Goal: Contribute content: Contribute content

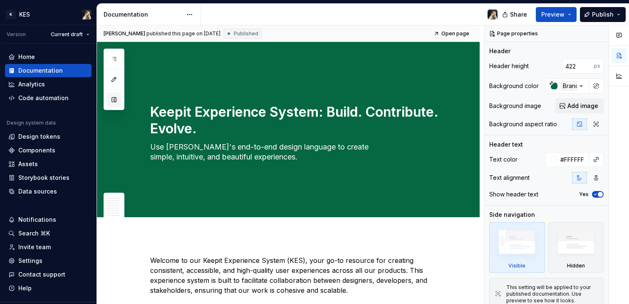
click at [113, 101] on button "button" at bounding box center [113, 99] width 15 height 15
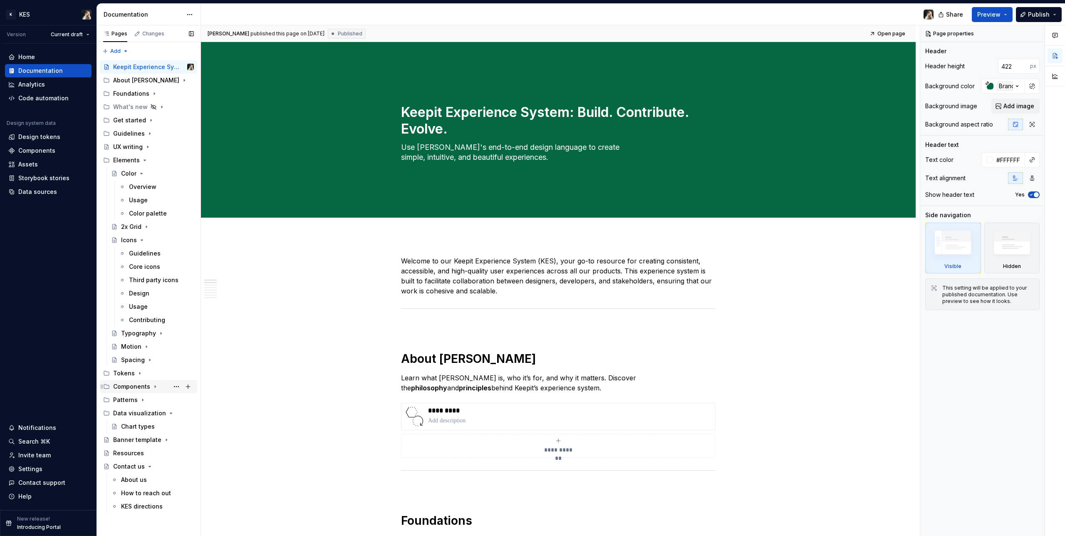
click at [132, 304] on div "Components" at bounding box center [131, 386] width 37 height 8
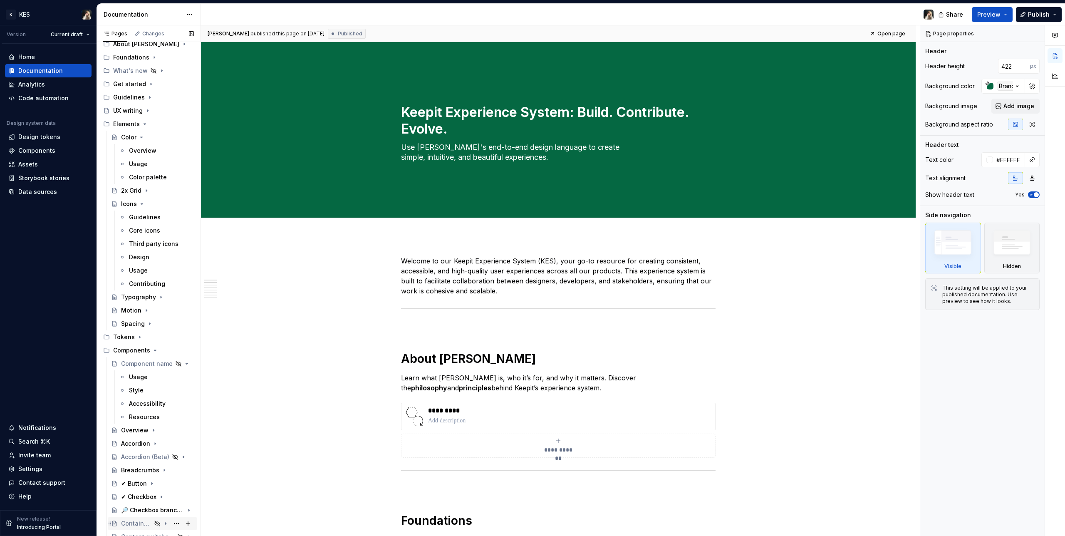
scroll to position [125, 0]
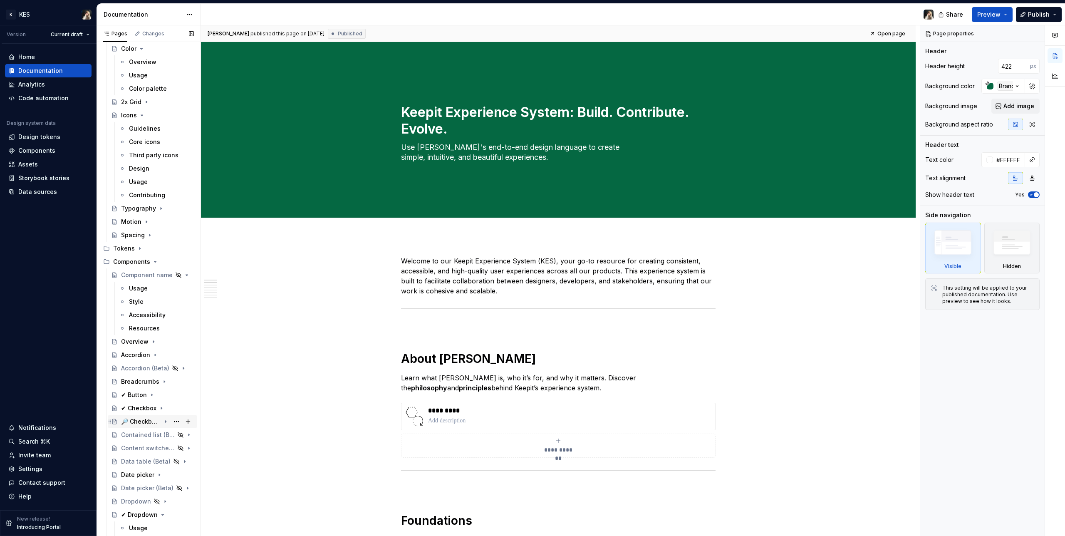
click at [146, 304] on div "🔎 Checkbox branch node" at bounding box center [141, 421] width 40 height 8
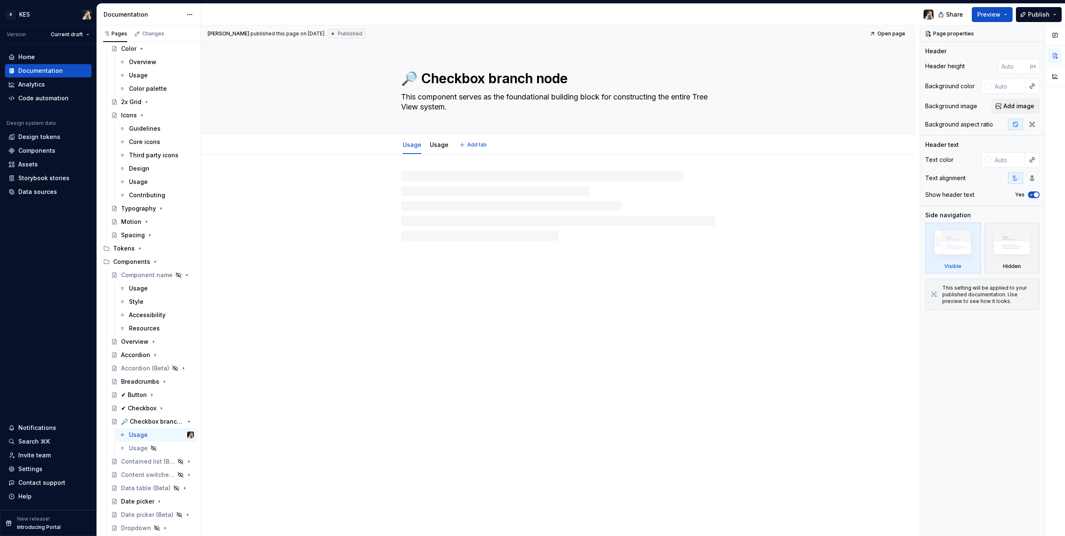
click at [419, 64] on div "🔎 Checkbox branch node This component serves as the foundational building block…" at bounding box center [558, 87] width 314 height 91
click at [419, 79] on textarea "🔎 Checkbox branch node" at bounding box center [556, 79] width 314 height 20
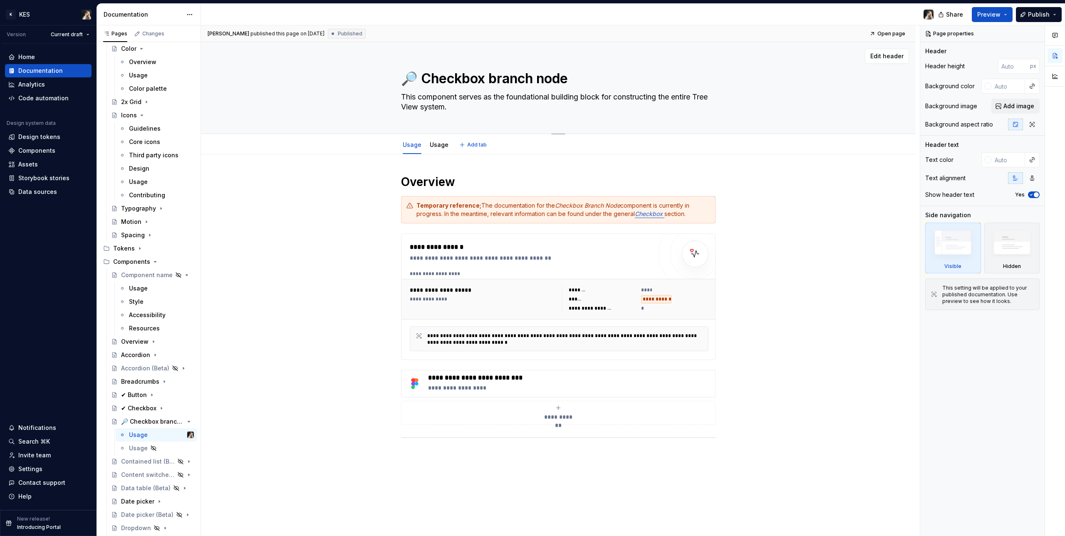
drag, startPoint x: 419, startPoint y: 77, endPoint x: 382, endPoint y: 79, distance: 37.0
click at [382, 79] on div "🔎 Checkbox branch node This component serves as the foundational building block…" at bounding box center [558, 87] width 648 height 91
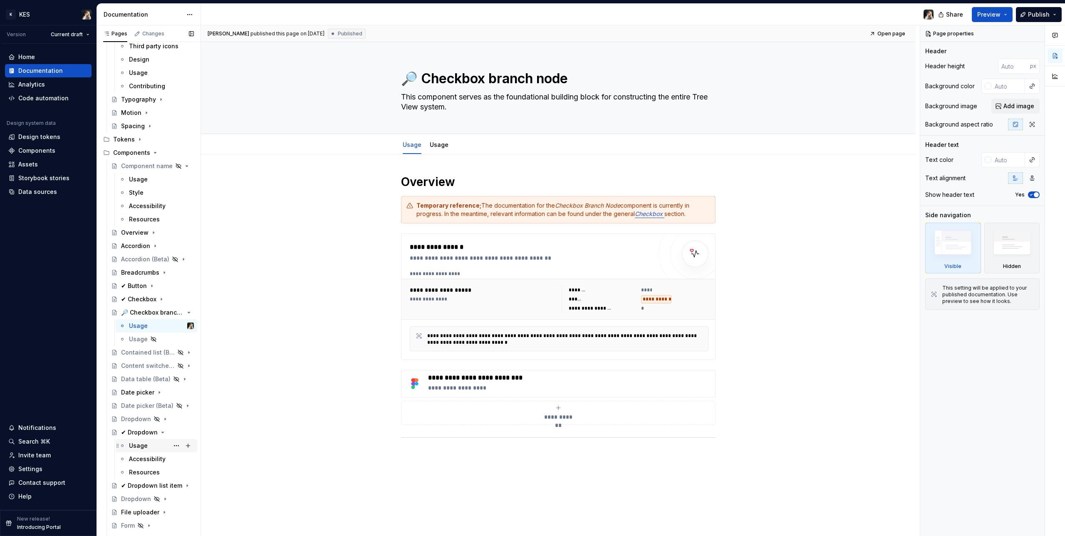
scroll to position [241, 0]
click at [175, 304] on button "Page tree" at bounding box center [177, 305] width 12 height 12
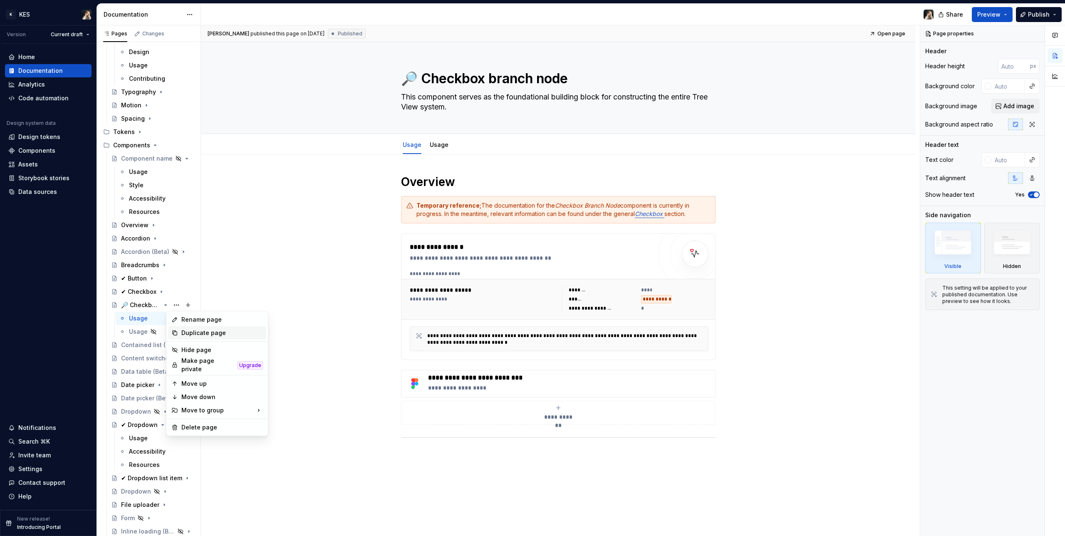
click at [200, 304] on div "Duplicate page" at bounding box center [222, 333] width 82 height 8
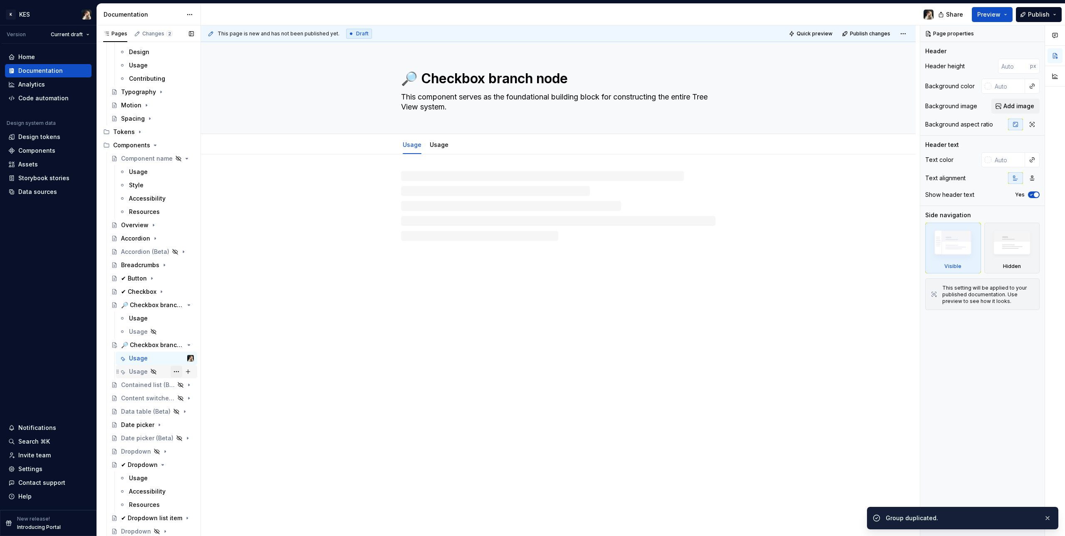
click at [172, 304] on button "Page tree" at bounding box center [177, 372] width 12 height 12
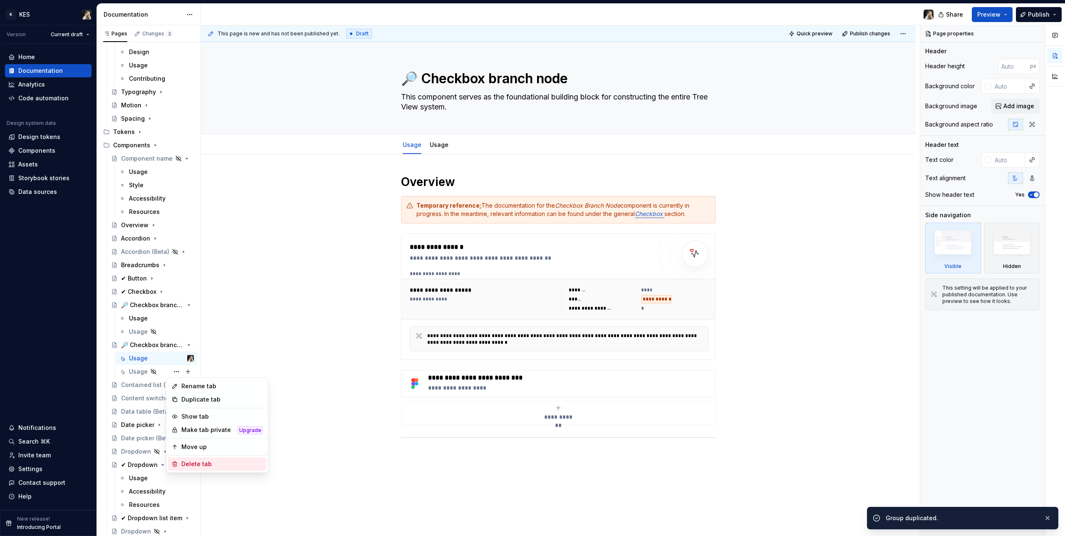
click at [207, 304] on div "Delete tab" at bounding box center [222, 464] width 82 height 8
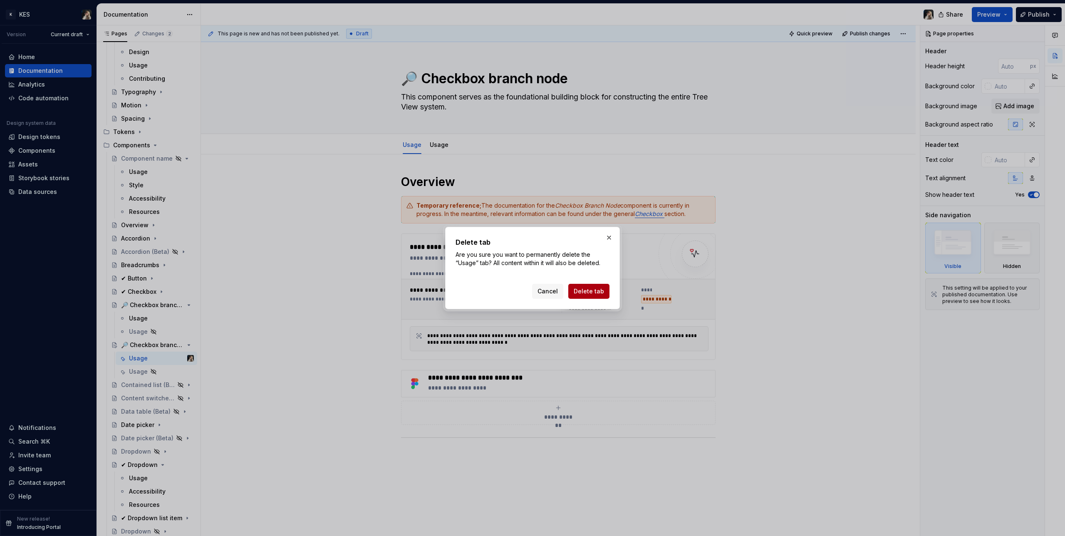
click at [593, 289] on span "Delete tab" at bounding box center [588, 291] width 30 height 8
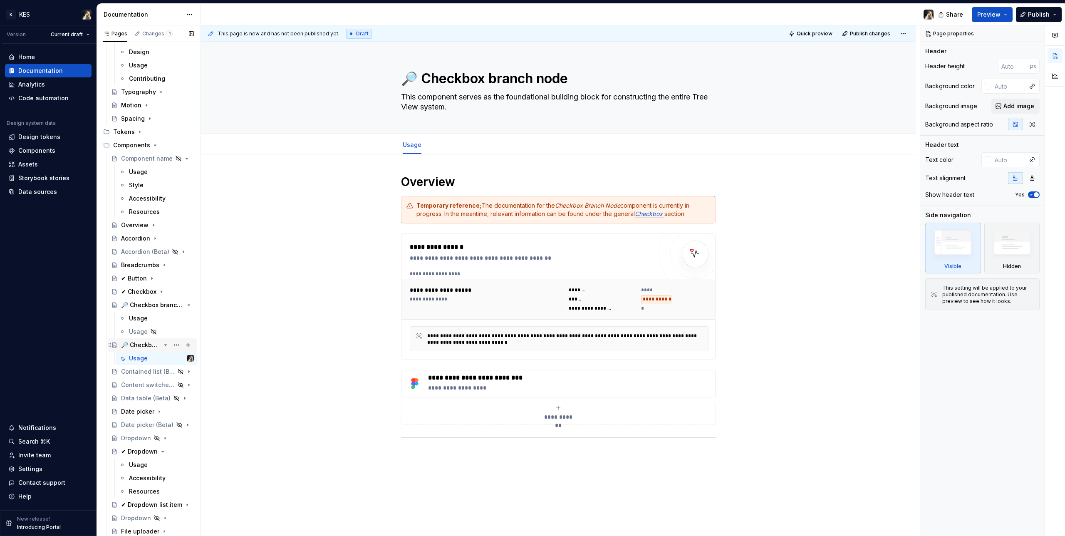
click at [143, 304] on div "🔎 Checkbox branch node" at bounding box center [141, 345] width 40 height 8
click at [142, 304] on div "🔎 Checkbox branch node" at bounding box center [141, 345] width 40 height 8
click at [505, 80] on textarea "🔎 Checkbox branch node" at bounding box center [556, 79] width 314 height 20
paste textarea
type textarea "*"
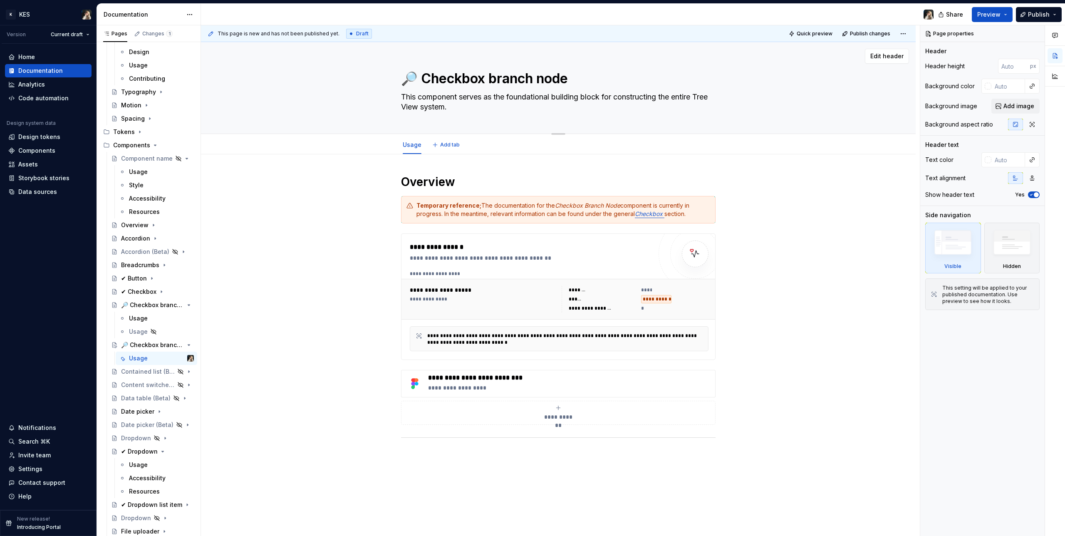
type textarea "🔎"
type textarea "*"
type textarea "🔎 D"
type textarea "*"
type textarea "🔎 Dr"
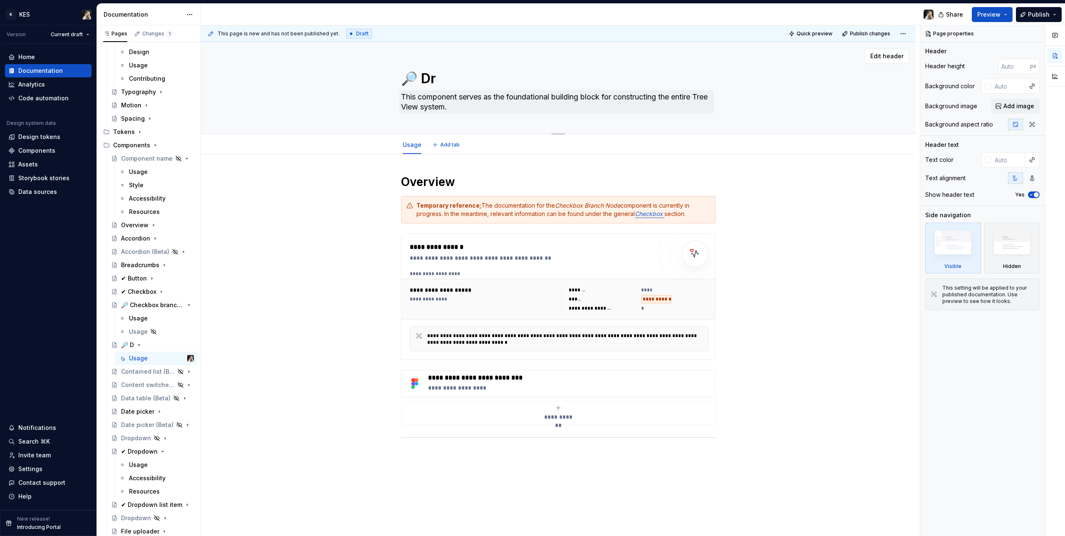
type textarea "*"
type textarea "🔎 Drw"
type textarea "*"
type textarea "🔎 Drwa"
type textarea "*"
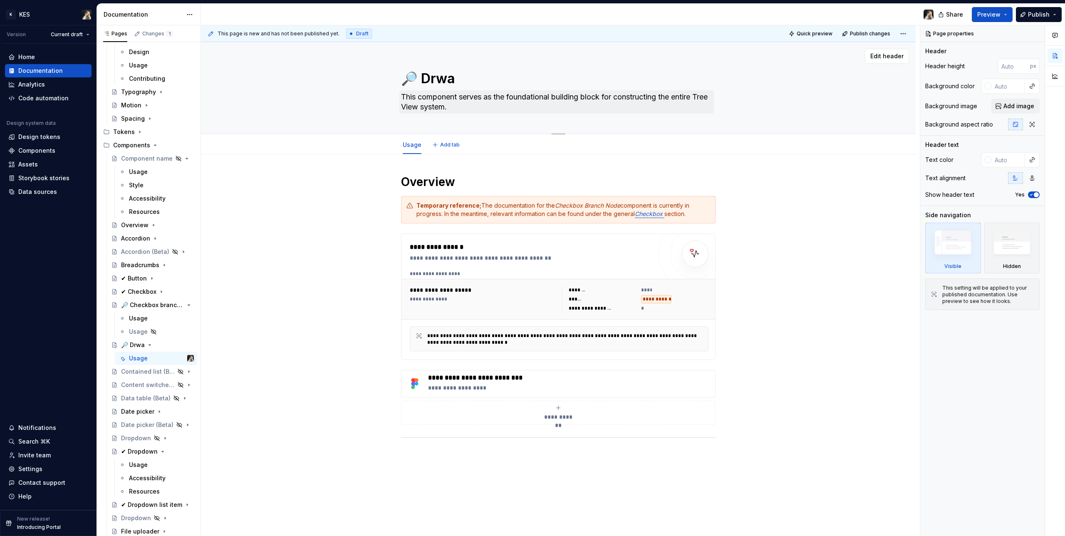
type textarea "🔎 Drw"
type textarea "*"
type textarea "🔎 Dr"
type textarea "*"
type textarea "🔎 Draw"
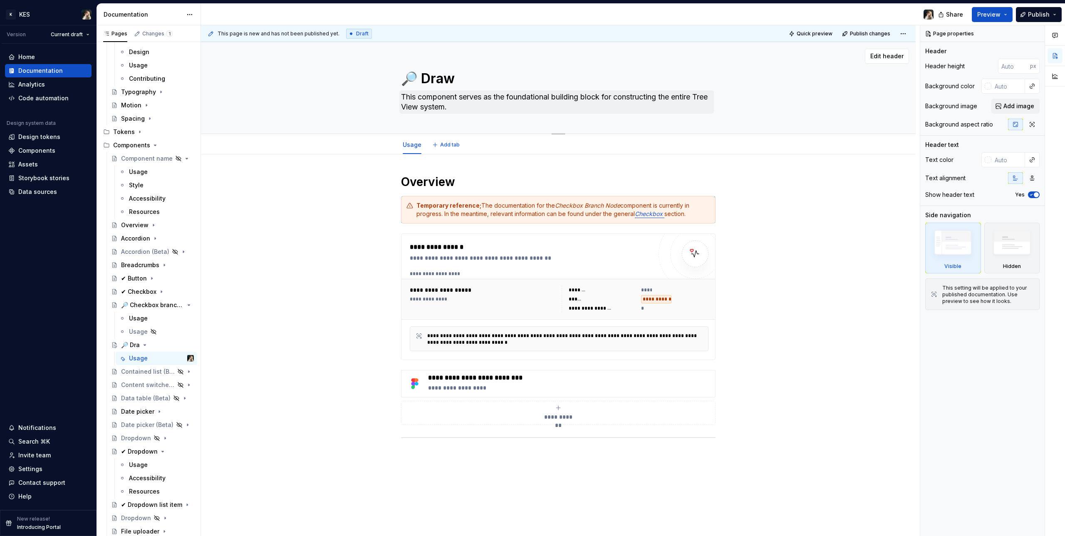
type textarea "*"
type textarea "🔎 [PERSON_NAME]"
type textarea "*"
type textarea "🔎 Drawer"
type textarea "*"
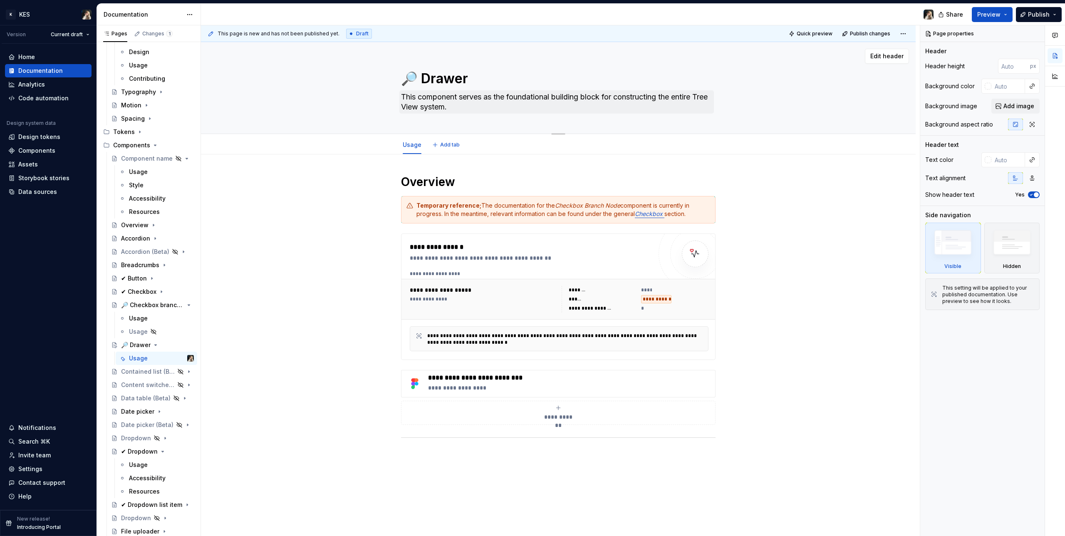
type textarea "🔎 Drawer"
click at [468, 101] on textarea "This component serves as the foundational building block for constructing the e…" at bounding box center [556, 101] width 314 height 23
type textarea "*"
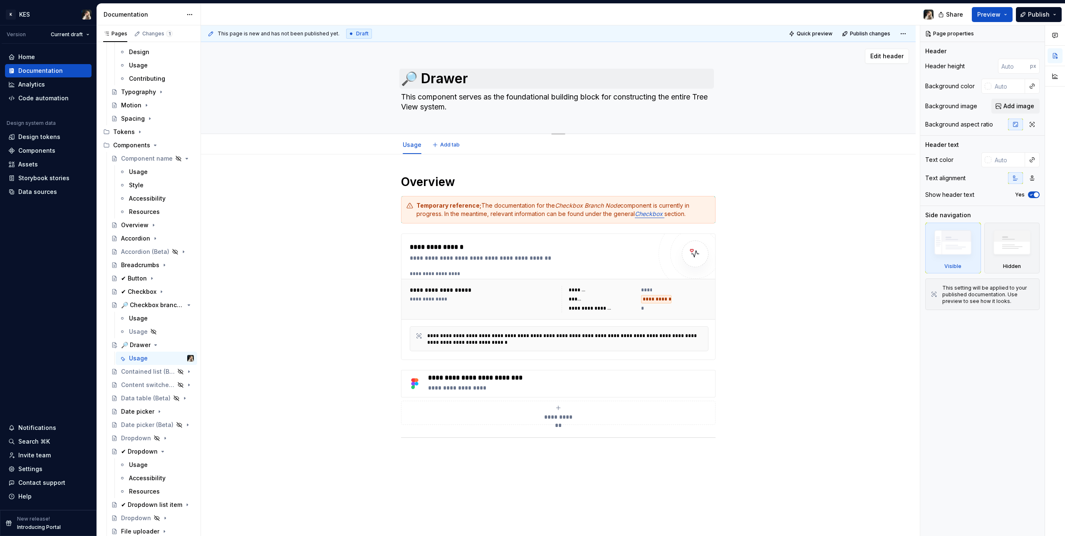
type textarea "C"
type textarea "*"
type textarea "Co"
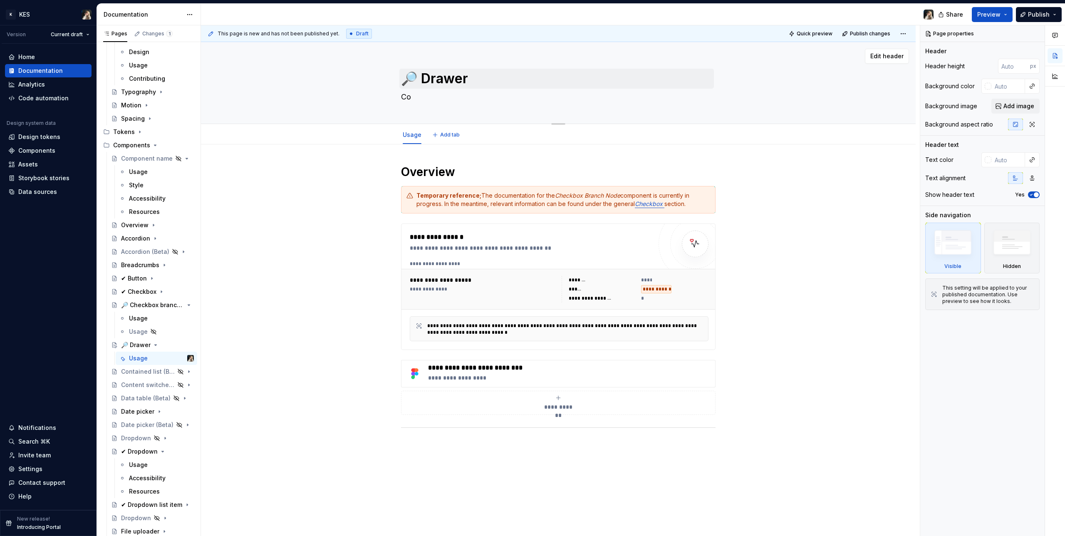
type textarea "*"
type textarea "Com"
type textarea "*"
type textarea "Comi"
type textarea "*"
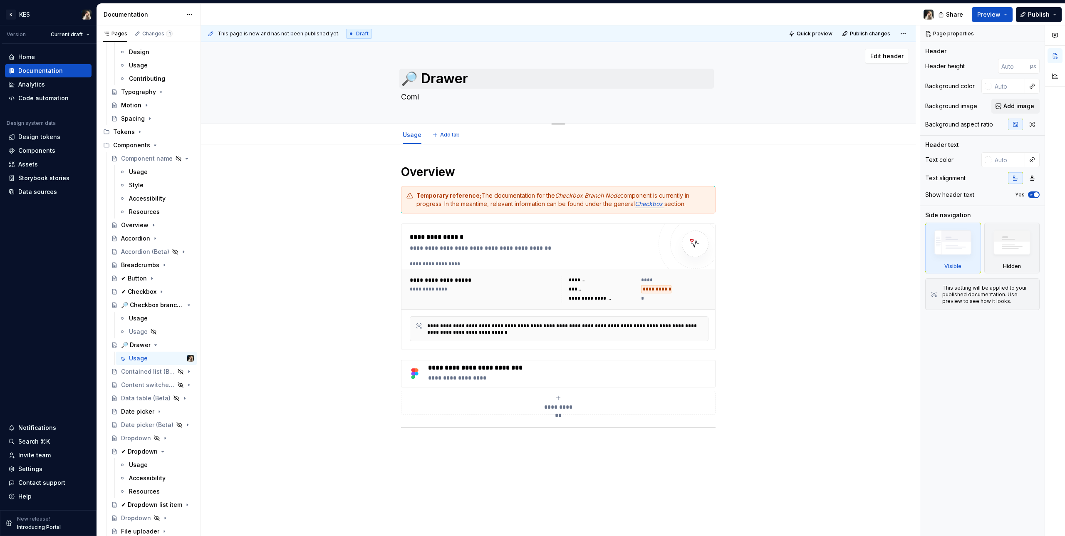
type textarea "Comin"
type textarea "*"
type textarea "Coming"
type textarea "*"
type textarea "Coming"
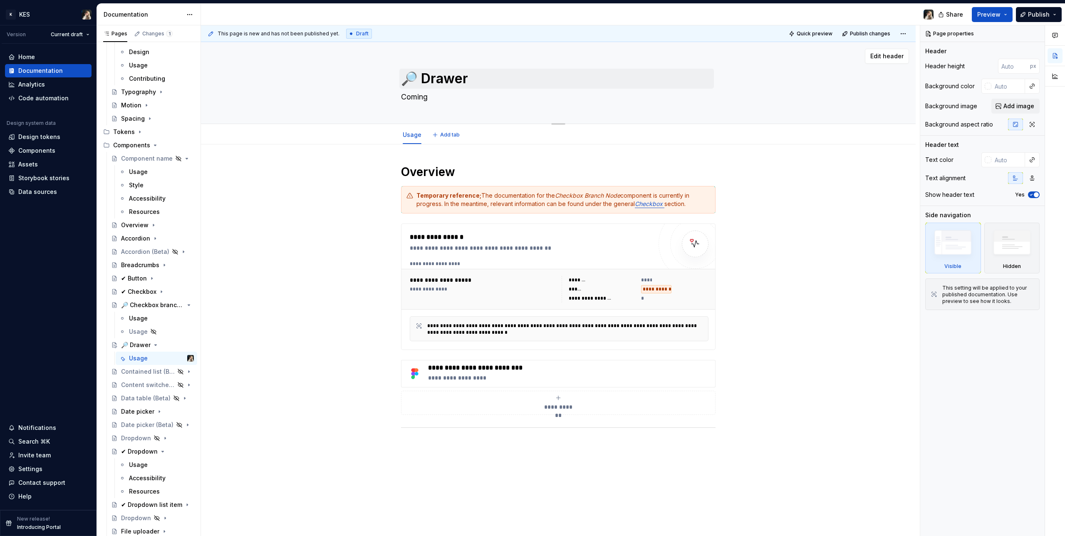
type textarea "*"
type textarea "Coming s"
type textarea "*"
type textarea "Coming sp"
type textarea "*"
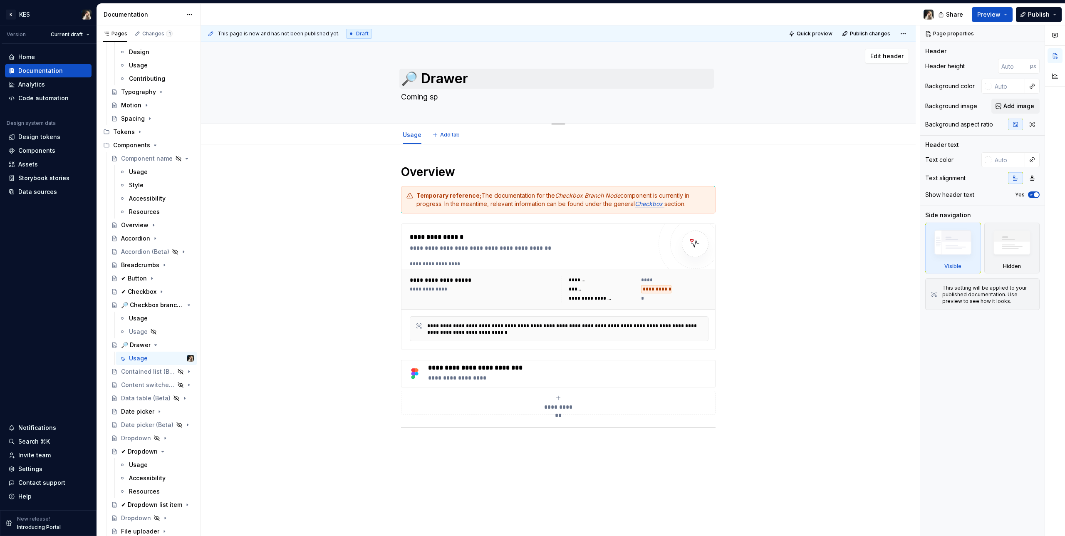
type textarea "Coming spp"
type textarea "*"
type textarea "Coming sppm"
type textarea "*"
type textarea "Coming spp"
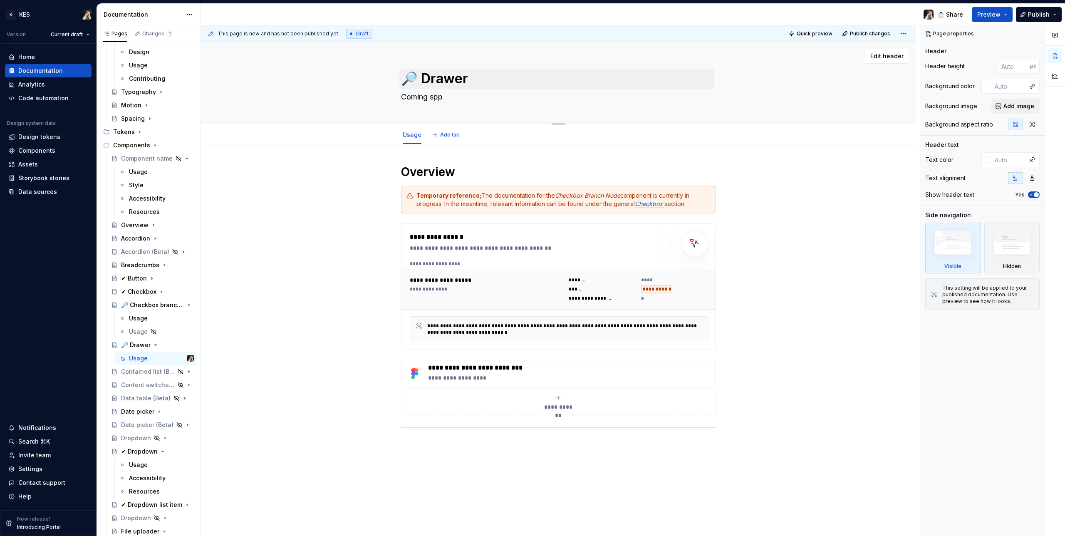
type textarea "*"
type textarea "Coming sp"
type textarea "*"
type textarea "Coming s"
type textarea "*"
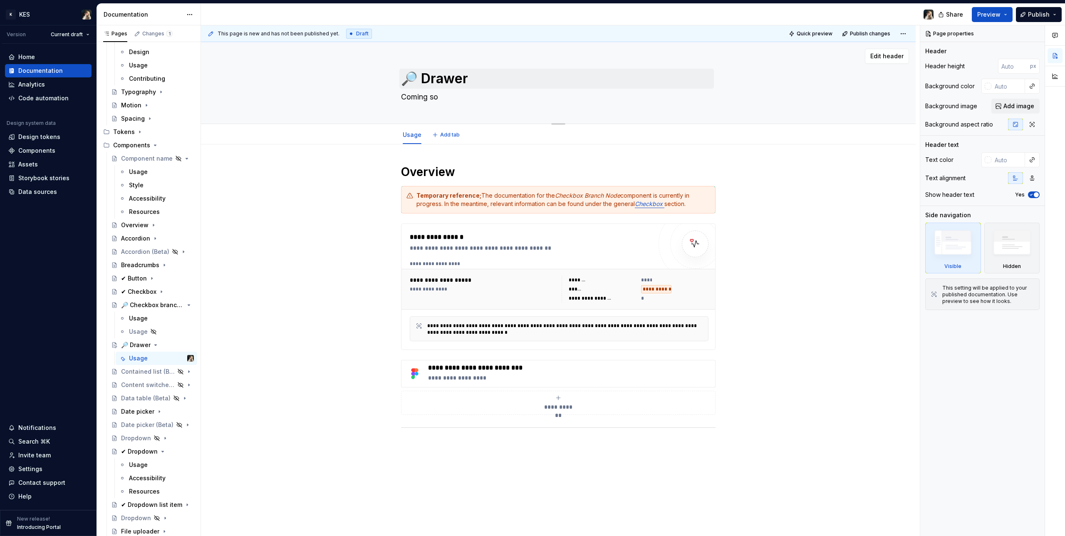
type textarea "Coming soo"
type textarea "*"
type textarea "Coming soon"
type textarea "*"
type textarea "Coming soon"
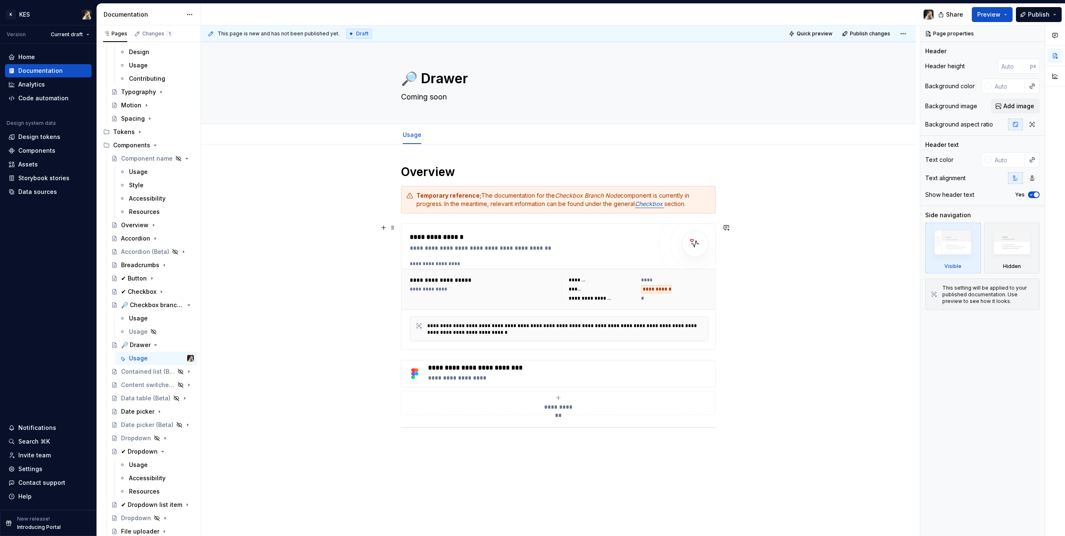
click at [628, 295] on div "*" at bounding box center [674, 298] width 67 height 8
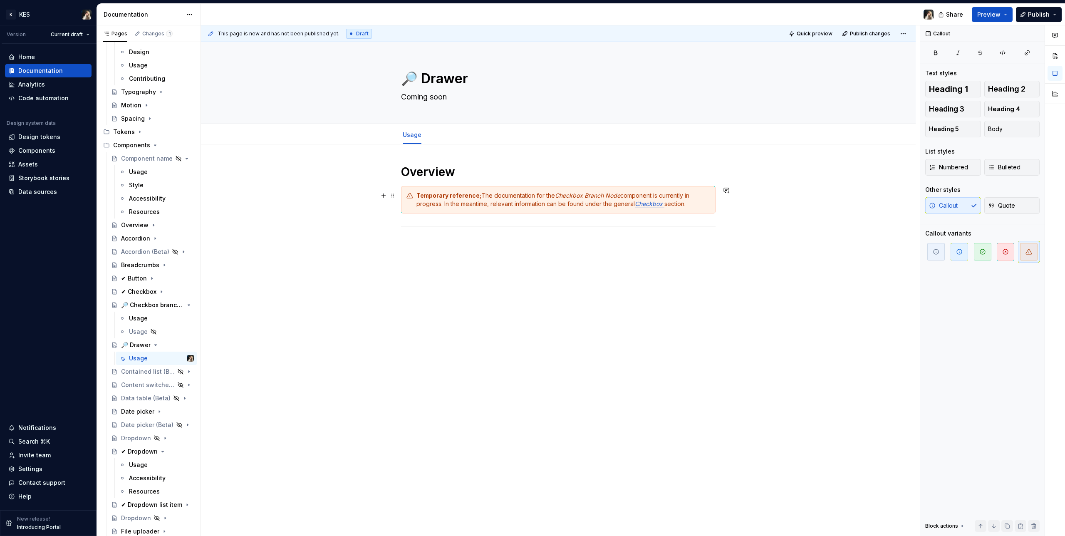
click at [628, 199] on div "Temporary reference; The documentation for the Checkbox Branch Node component i…" at bounding box center [563, 199] width 294 height 17
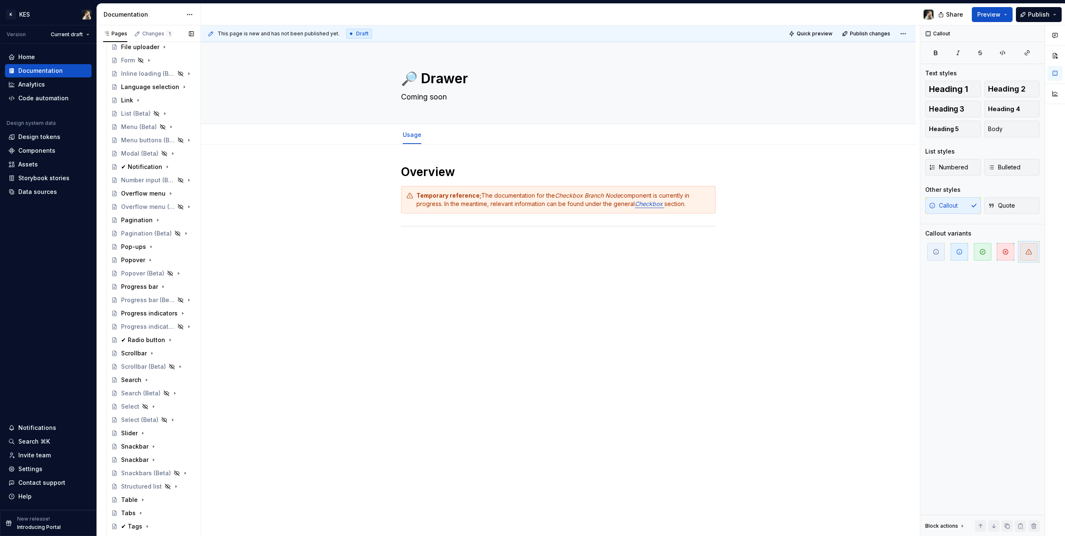
scroll to position [1026, 0]
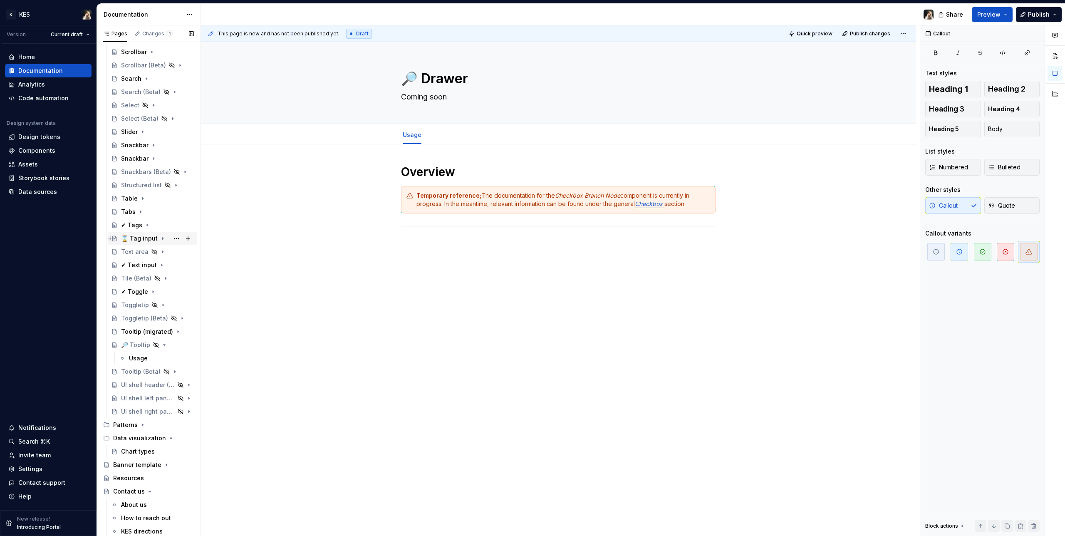
click at [140, 242] on div "⌛ Tag input" at bounding box center [139, 238] width 37 height 8
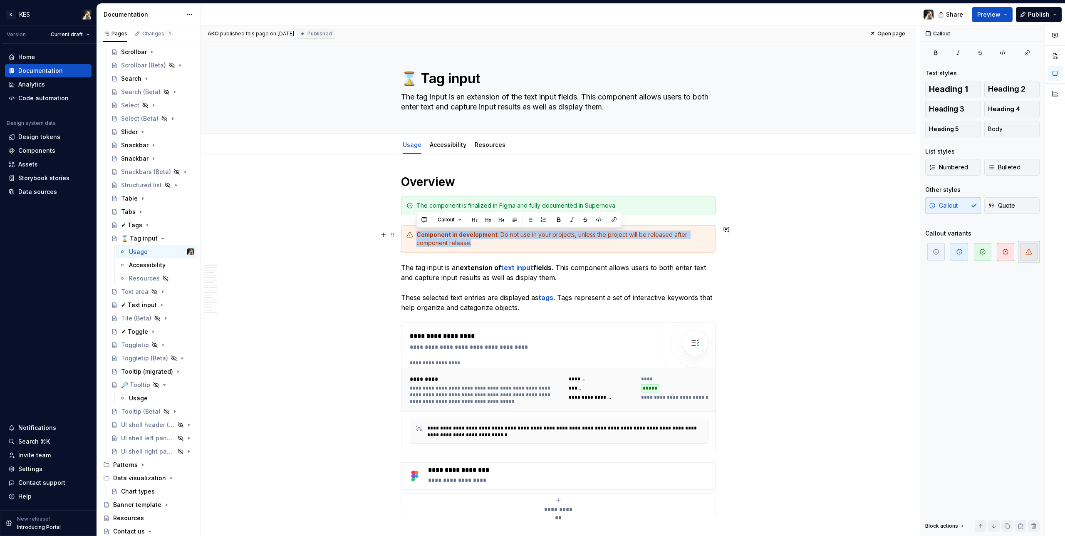
drag, startPoint x: 501, startPoint y: 242, endPoint x: 416, endPoint y: 234, distance: 85.7
click at [416, 234] on div "Component in development : Do not use in your projects, unless the project will…" at bounding box center [563, 238] width 294 height 17
click at [454, 239] on div "Component in development : Do not use in your projects, unless the project will…" at bounding box center [563, 238] width 294 height 17
click at [493, 242] on div "Component in development : Do not use in your projects, unless the project will…" at bounding box center [563, 238] width 294 height 17
click at [628, 232] on div "Component in development : Do not use in your projects, unless the project will…" at bounding box center [563, 238] width 294 height 17
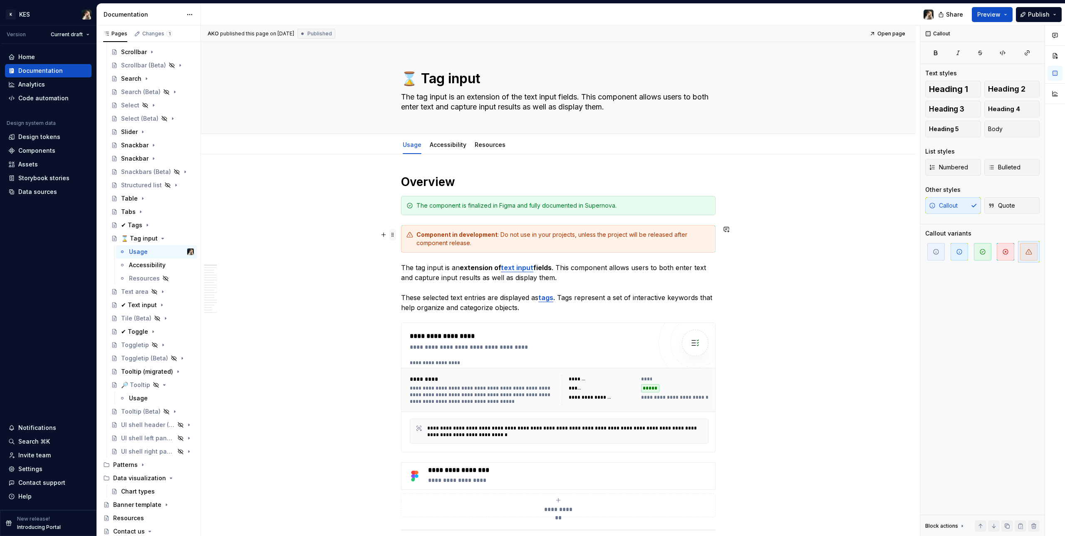
click at [392, 237] on span at bounding box center [392, 235] width 7 height 12
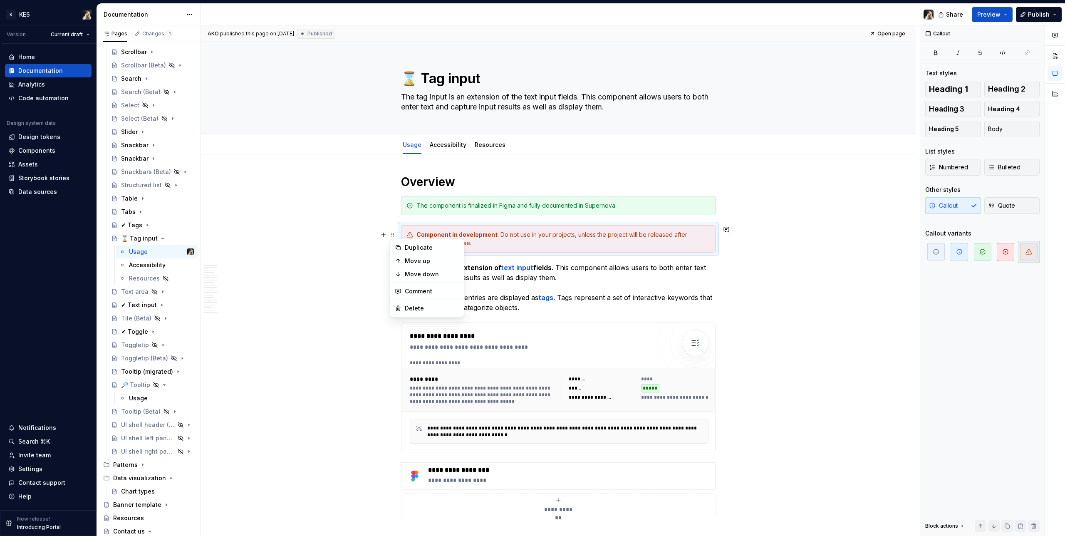
click at [533, 235] on div "Component in development : Do not use in your projects, unless the project will…" at bounding box center [563, 238] width 294 height 17
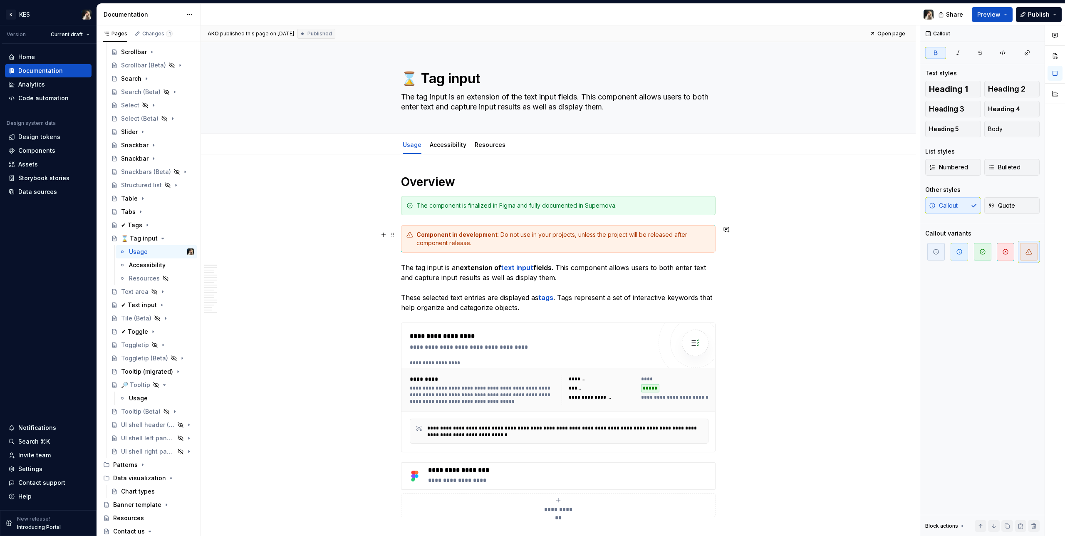
click at [520, 227] on div "Component in development : Do not use in your projects, unless the project will…" at bounding box center [558, 238] width 314 height 27
click at [129, 224] on div "✔ Tags" at bounding box center [131, 225] width 21 height 8
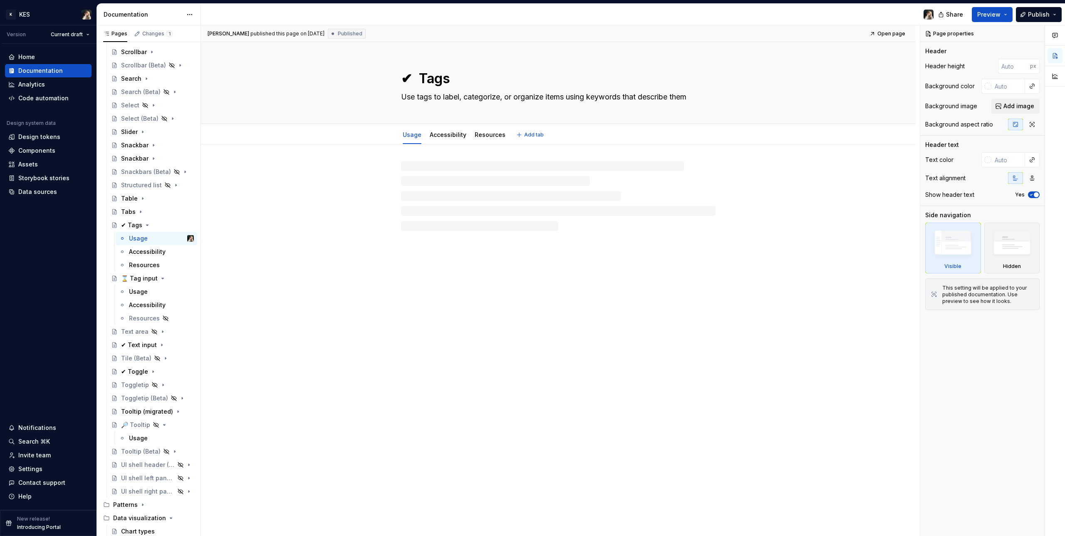
drag, startPoint x: 418, startPoint y: 75, endPoint x: 390, endPoint y: 75, distance: 28.3
click at [390, 75] on div "✔ Tags Use tags to label, categorize, or organize items using keywords that des…" at bounding box center [558, 83] width 648 height 82
click at [137, 278] on div "⌛ Tag input" at bounding box center [139, 278] width 37 height 8
click at [417, 77] on textarea "⌛ Tag input" at bounding box center [556, 79] width 314 height 20
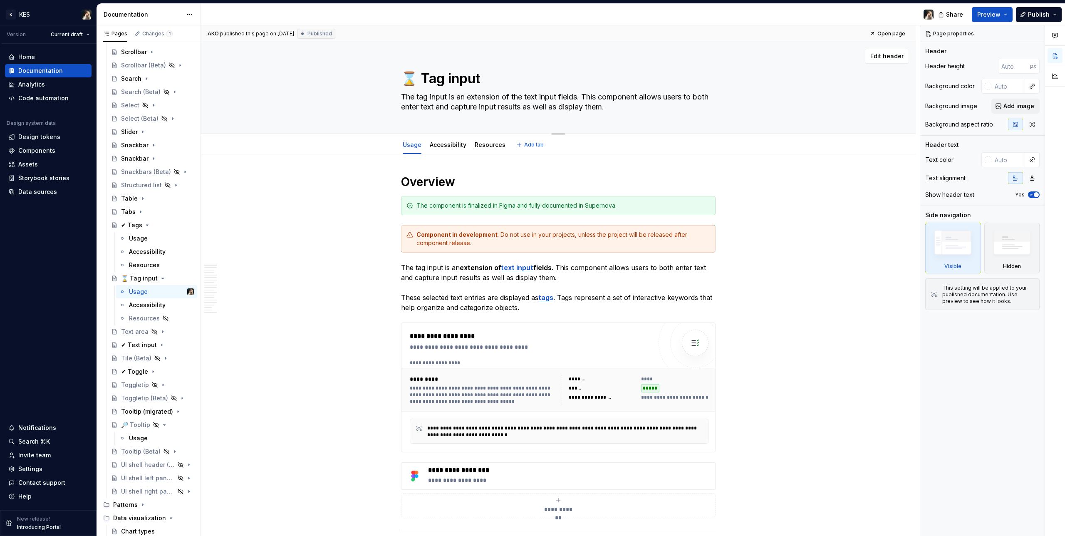
drag, startPoint x: 415, startPoint y: 75, endPoint x: 383, endPoint y: 77, distance: 32.5
click at [383, 77] on div "⌛ Tag input The tag input is an extension of the text input fields. This compon…" at bounding box center [558, 87] width 648 height 91
paste textarea "✔"
type textarea "*"
type textarea "✔ Tag input"
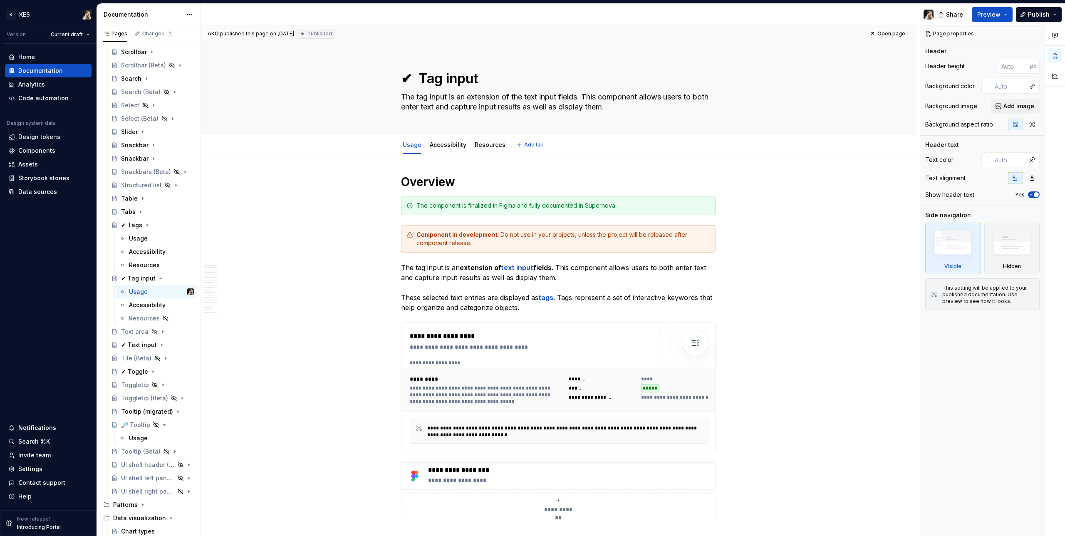
type textarea "*"
type textarea "✔ Tag input"
click at [586, 230] on div "Component in development : Do not use in your projects, unless the project will…" at bounding box center [563, 238] width 294 height 17
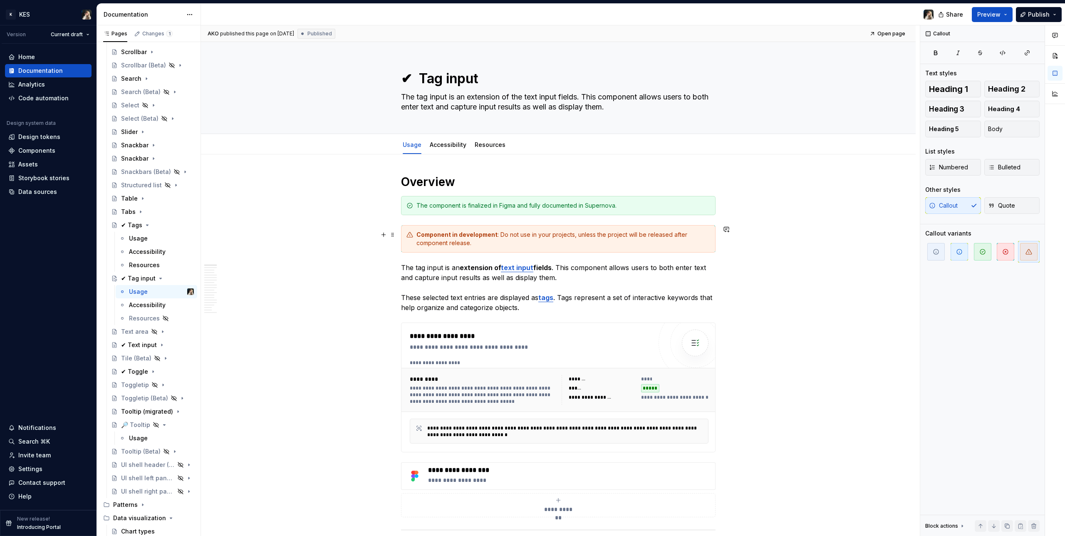
drag, startPoint x: 392, startPoint y: 236, endPoint x: 414, endPoint y: 232, distance: 22.4
click at [392, 236] on span at bounding box center [392, 235] width 7 height 12
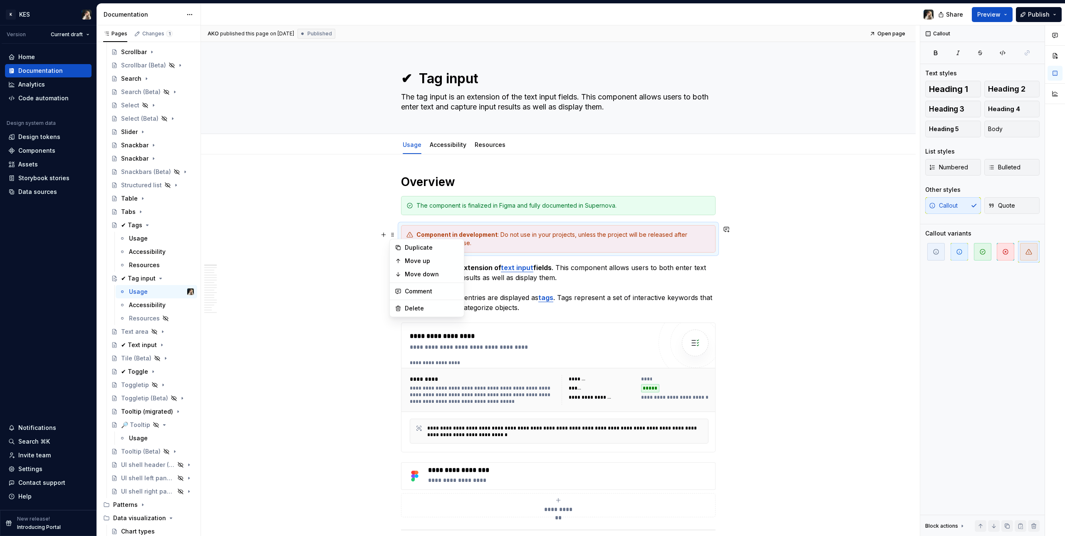
click at [580, 237] on div "Component in development : Do not use in your projects, unless the project will…" at bounding box center [563, 238] width 294 height 17
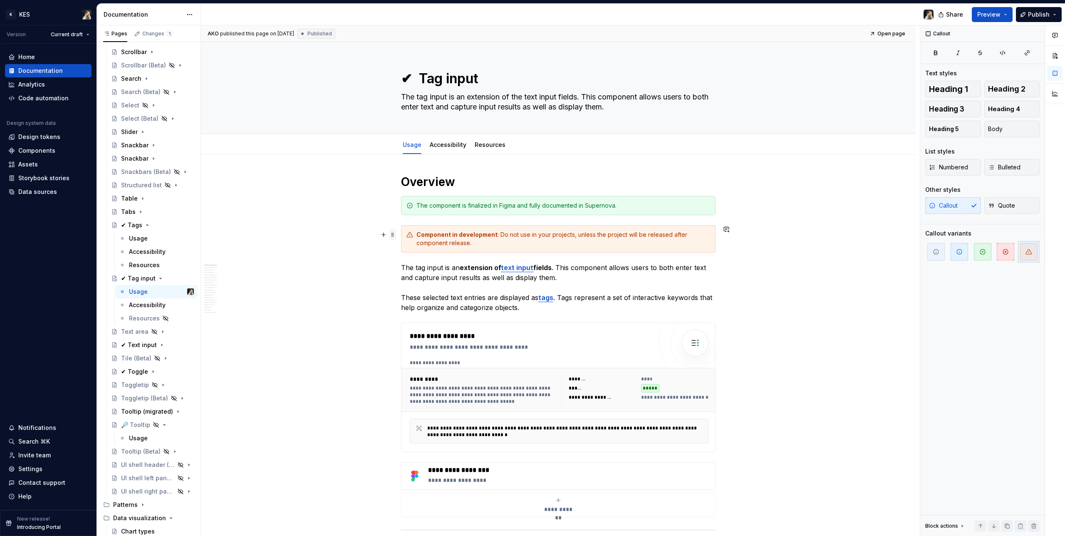
click at [393, 238] on span at bounding box center [392, 235] width 7 height 12
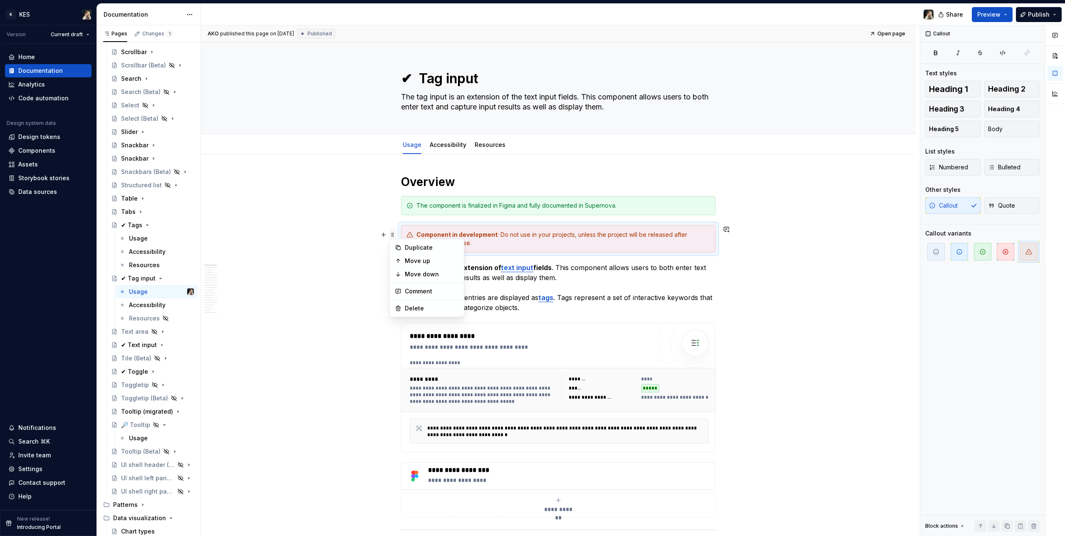
click at [393, 237] on span at bounding box center [392, 235] width 7 height 12
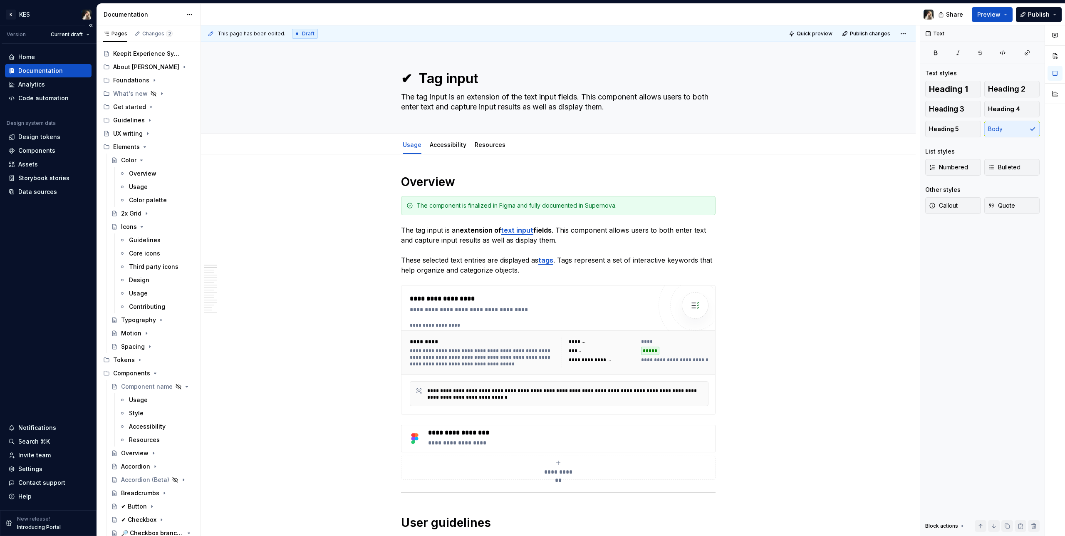
scroll to position [149, 0]
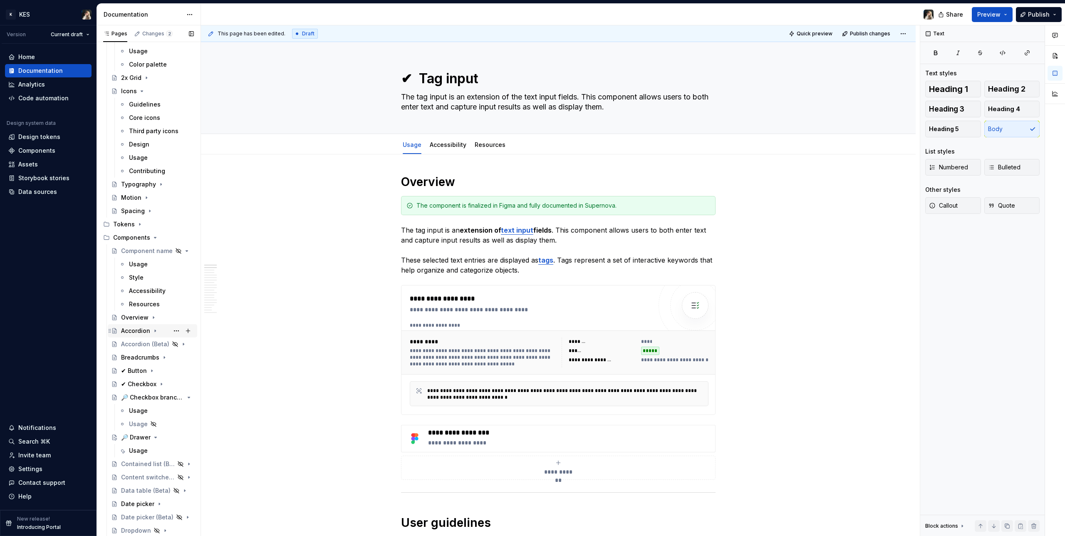
click at [134, 304] on div "Accordion" at bounding box center [135, 330] width 29 height 8
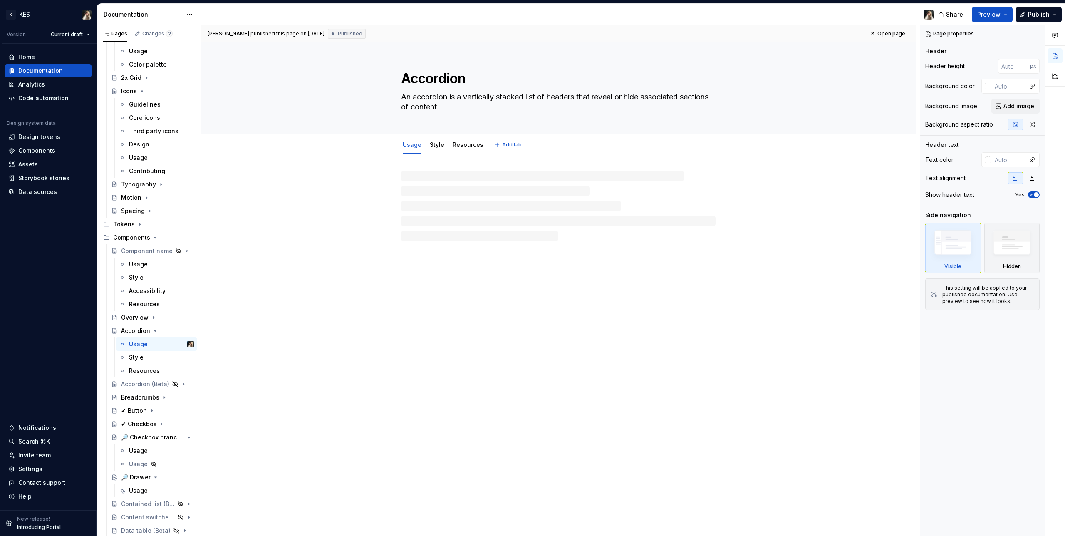
click at [414, 79] on textarea "Accordion" at bounding box center [556, 79] width 314 height 20
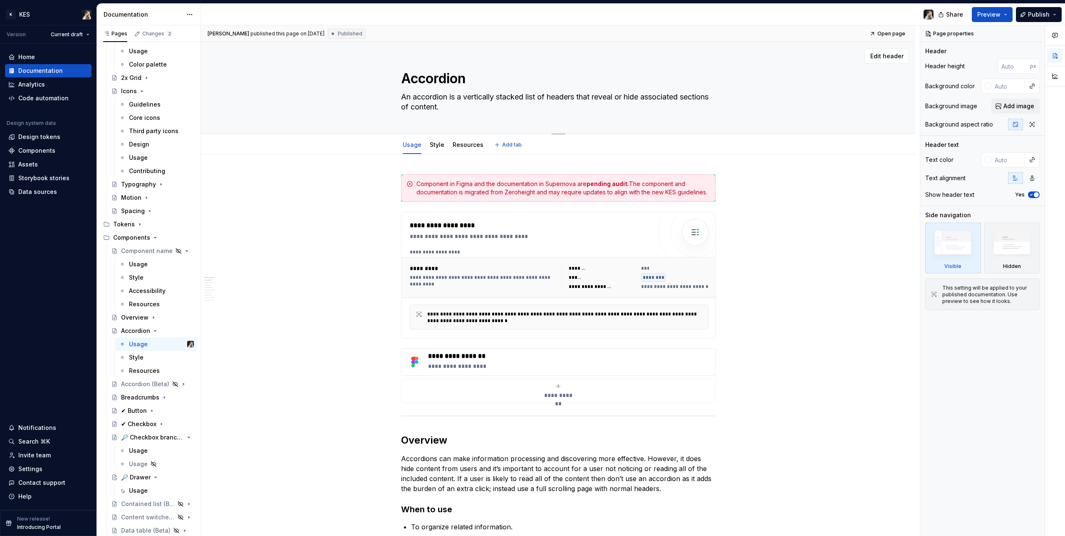
click at [405, 74] on textarea "Accordion" at bounding box center [556, 79] width 314 height 20
paste textarea "✔"
type textarea "*"
type textarea "✔ Accordion"
type textarea "*"
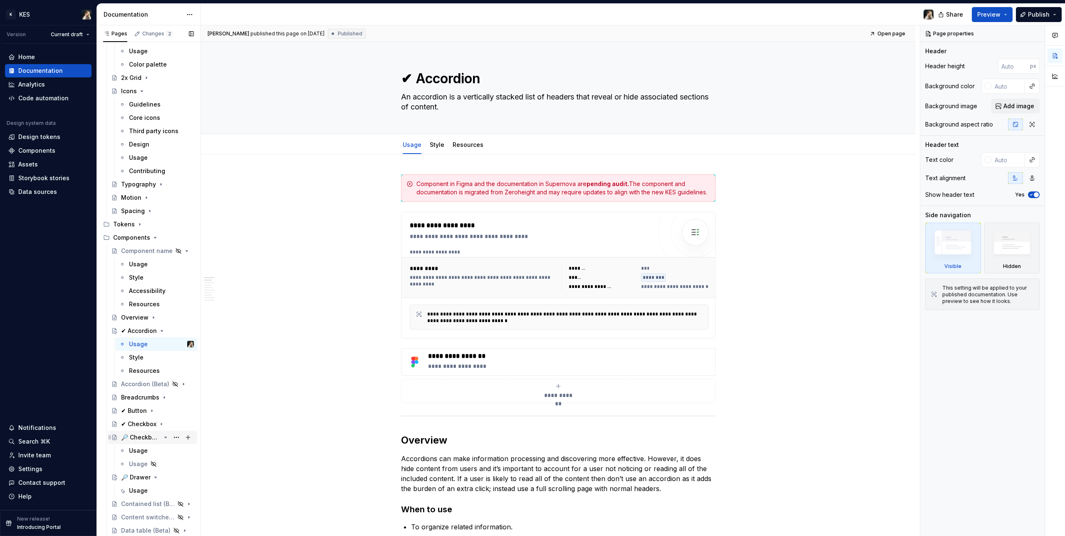
type textarea "✔ Accordion"
click at [143, 304] on div "🔎 Checkbox branch node" at bounding box center [141, 437] width 40 height 8
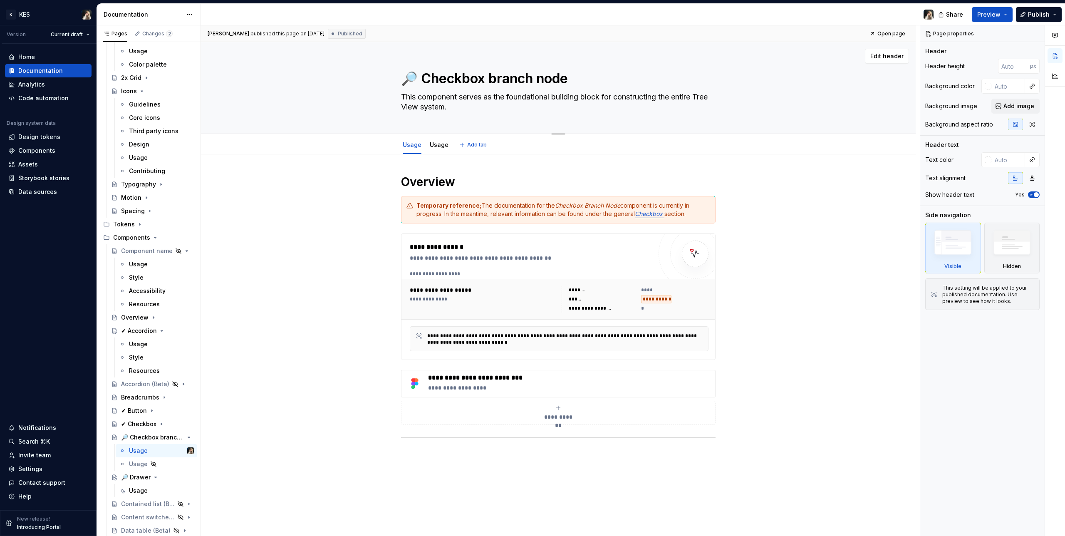
drag, startPoint x: 411, startPoint y: 73, endPoint x: 393, endPoint y: 72, distance: 18.7
click at [393, 72] on div "🔎 Checkbox branch node This component serves as the foundational building block…" at bounding box center [558, 87] width 648 height 91
drag, startPoint x: 410, startPoint y: 74, endPoint x: 399, endPoint y: 74, distance: 11.3
click at [399, 74] on textarea "🔎 Checkbox branch node" at bounding box center [556, 79] width 314 height 20
click at [423, 75] on textarea "🔎 Checkbox branch node" at bounding box center [556, 79] width 314 height 20
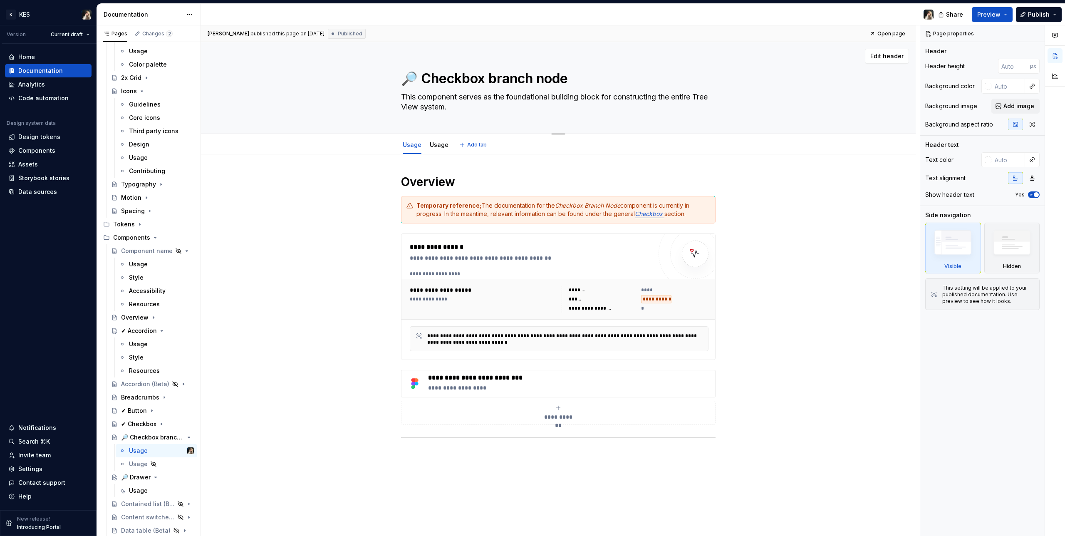
drag, startPoint x: 413, startPoint y: 78, endPoint x: 392, endPoint y: 77, distance: 21.2
click at [392, 77] on div "🔎 Checkbox branch node This component serves as the foundational building block…" at bounding box center [558, 87] width 648 height 91
paste textarea "⌛"
type textarea "*"
type textarea "⌛ Checkbox branch node"
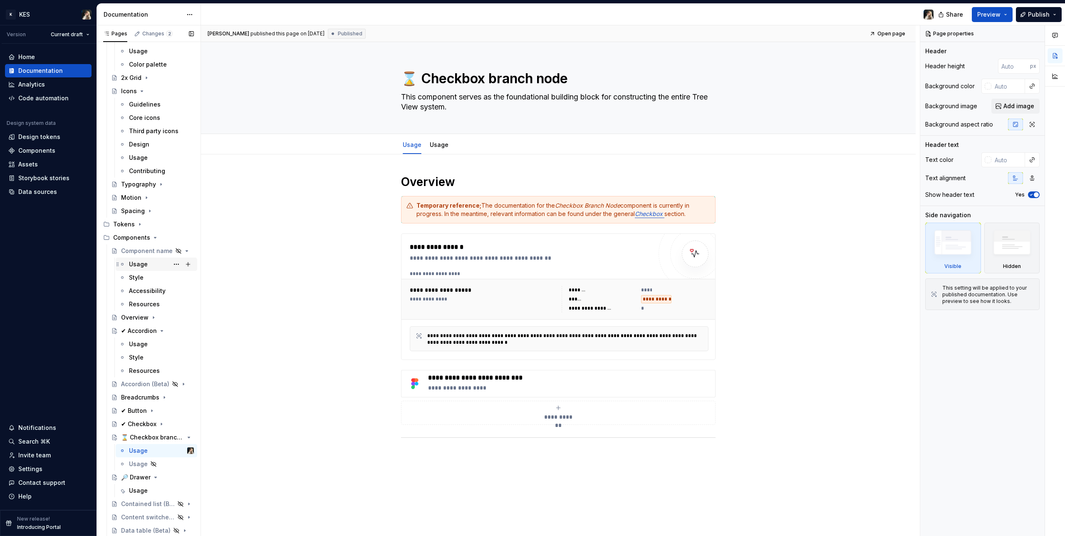
type textarea "*"
type textarea "⌛ Checkbox branch node"
click at [141, 304] on div "Accordion (Beta)" at bounding box center [136, 384] width 30 height 8
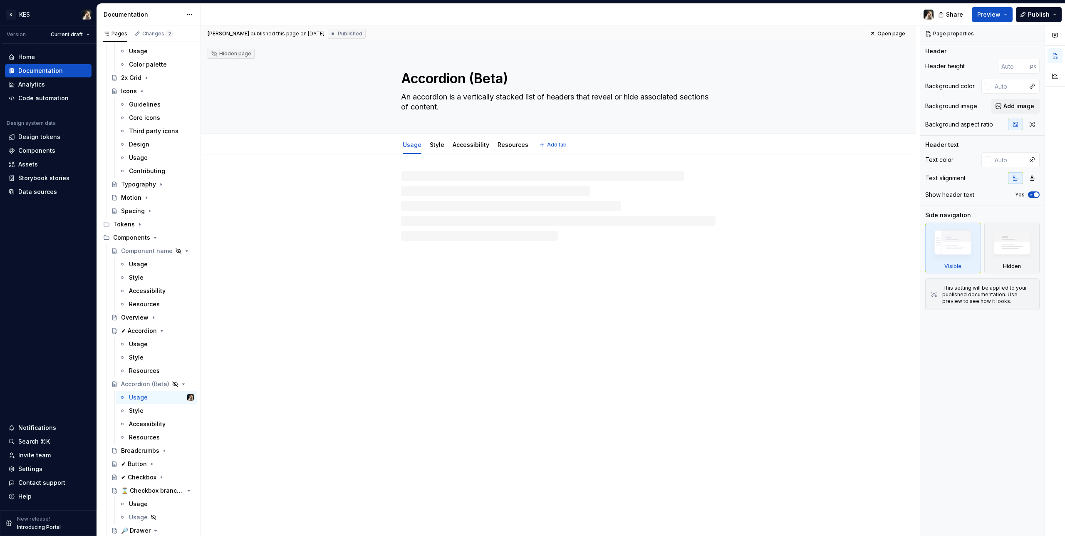
click at [399, 79] on textarea "Accordion (Beta)" at bounding box center [556, 79] width 314 height 20
click at [405, 77] on textarea "Accordion (Beta)" at bounding box center [556, 79] width 314 height 20
click at [403, 77] on textarea "Accordion (Beta)" at bounding box center [556, 79] width 314 height 20
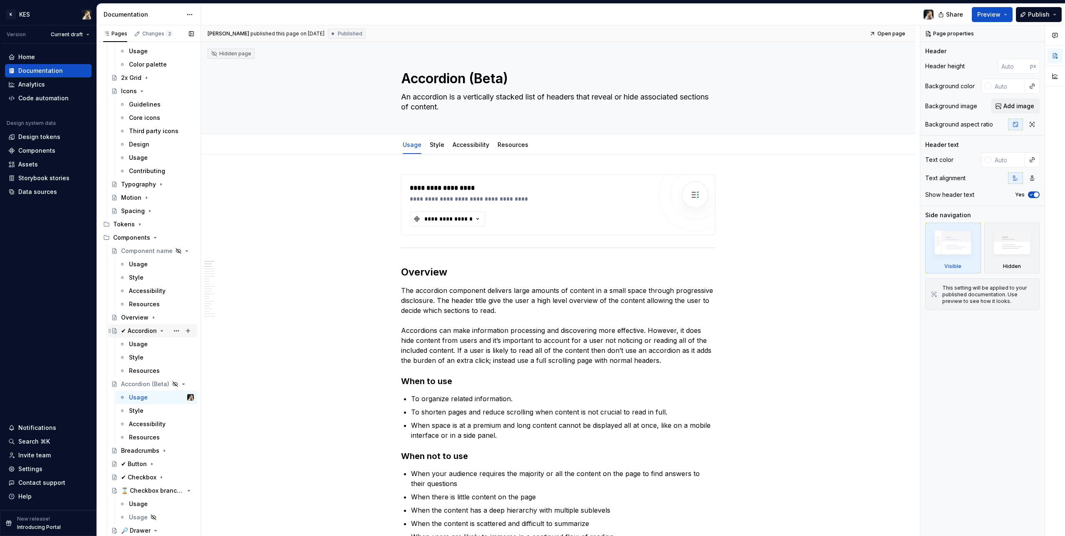
click at [141, 304] on div "✔ Accordion" at bounding box center [139, 330] width 36 height 8
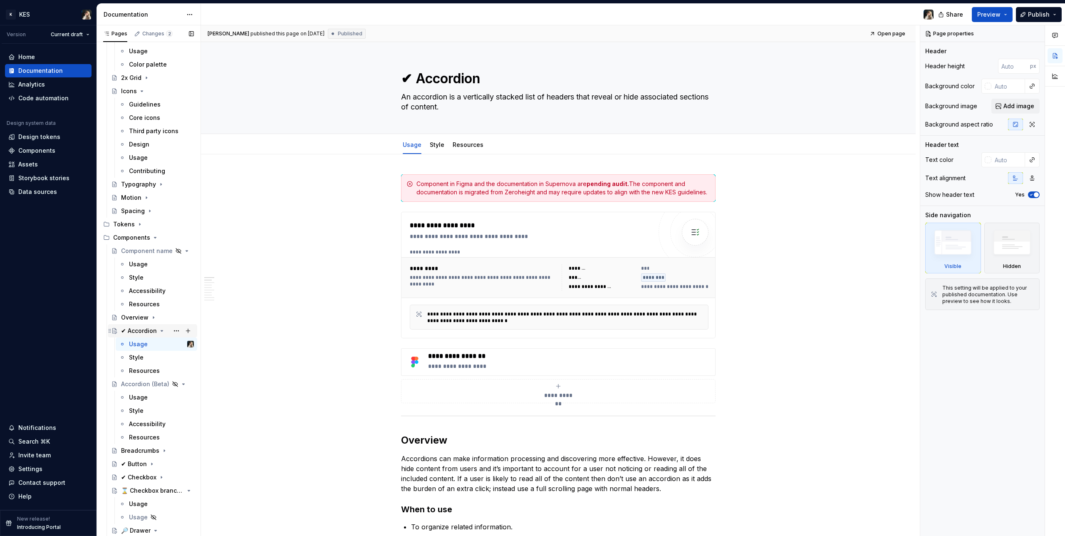
click at [131, 304] on div "✔ Accordion" at bounding box center [139, 330] width 36 height 8
click at [417, 80] on textarea "✔ Accordion" at bounding box center [556, 79] width 314 height 20
click at [417, 77] on textarea "✔ Accordion" at bounding box center [556, 79] width 314 height 20
drag, startPoint x: 417, startPoint y: 77, endPoint x: 388, endPoint y: 76, distance: 29.5
click at [388, 76] on div "✔ Accordion An accordion is a vertically stacked list of headers that reveal or…" at bounding box center [558, 87] width 648 height 91
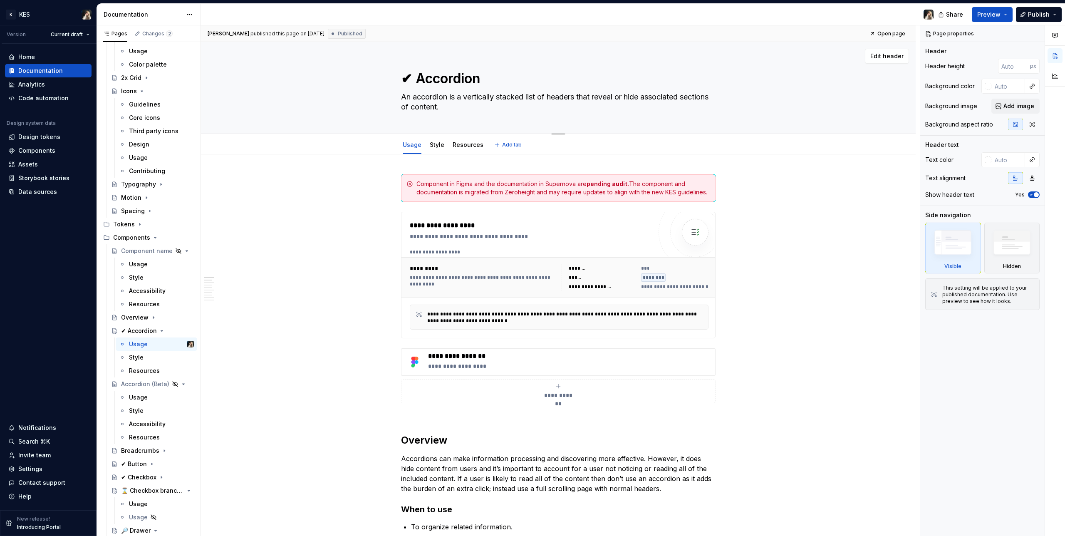
paste textarea "⌛"
type textarea "*"
type textarea "⌛Accordion"
type textarea "*"
type textarea "⌛ Accordion"
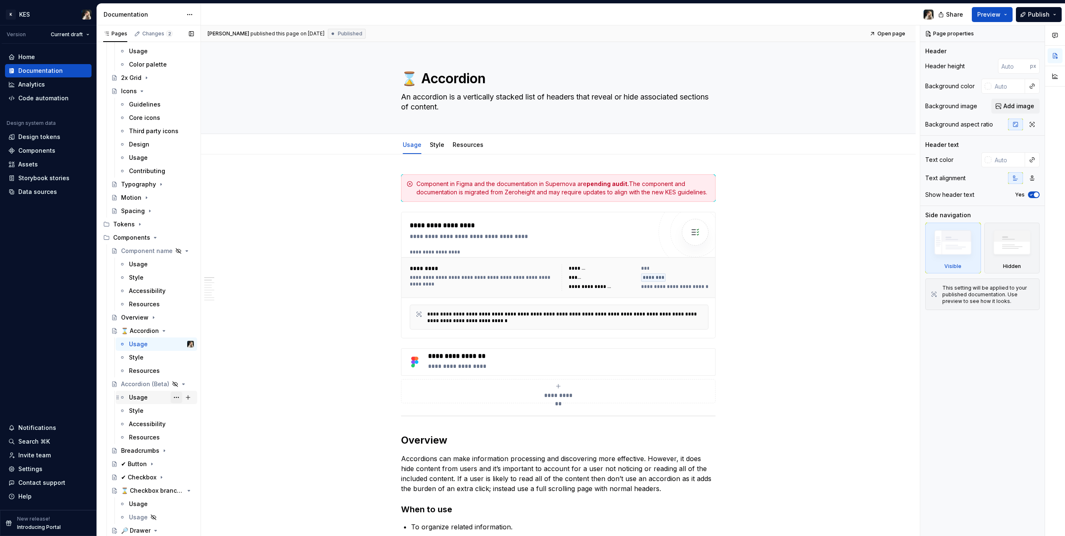
type textarea "*"
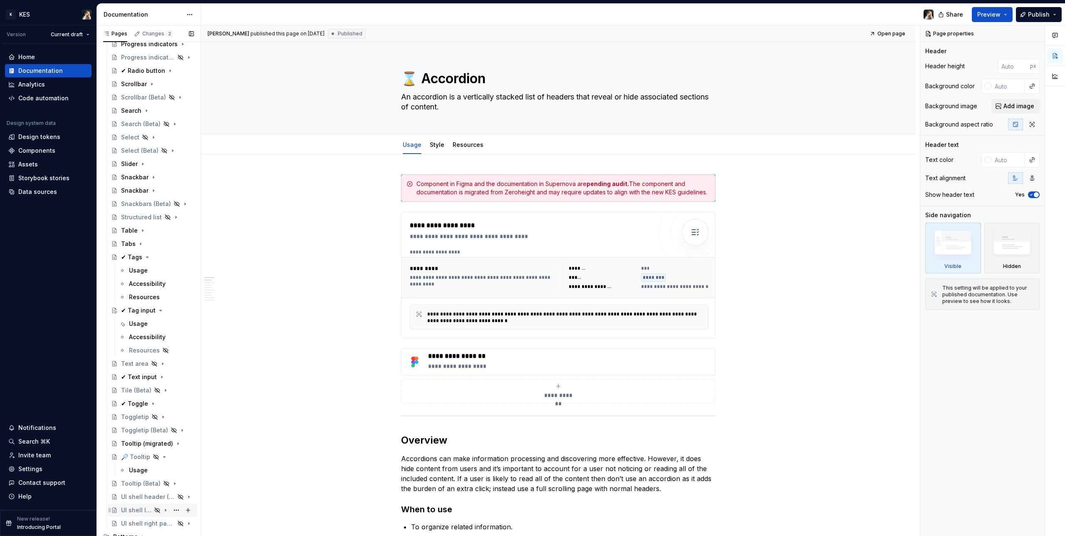
scroll to position [1199, 0]
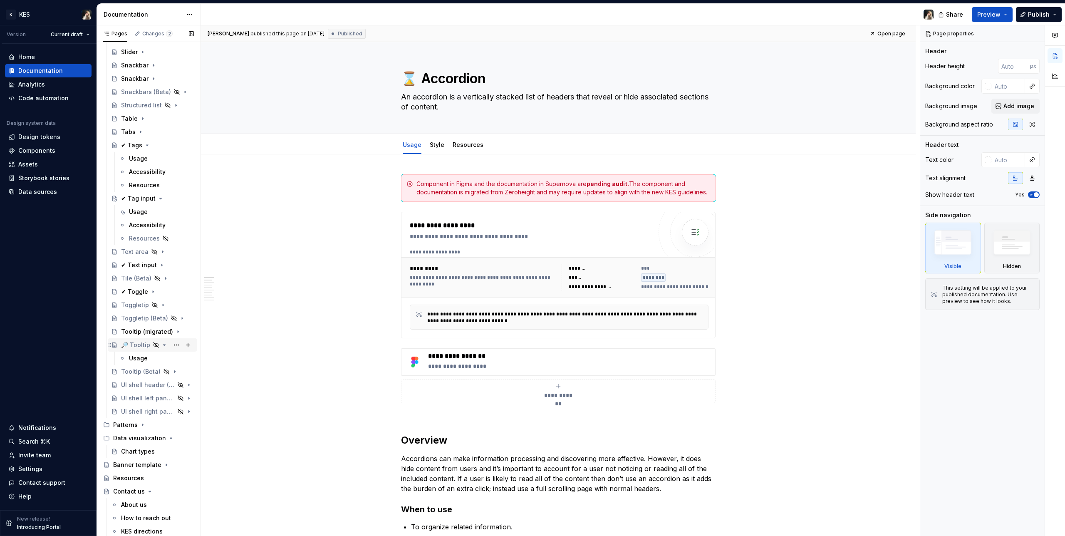
type textarea "⌛ Accordion"
click at [131, 304] on div "🔎 Tooltip" at bounding box center [135, 345] width 29 height 8
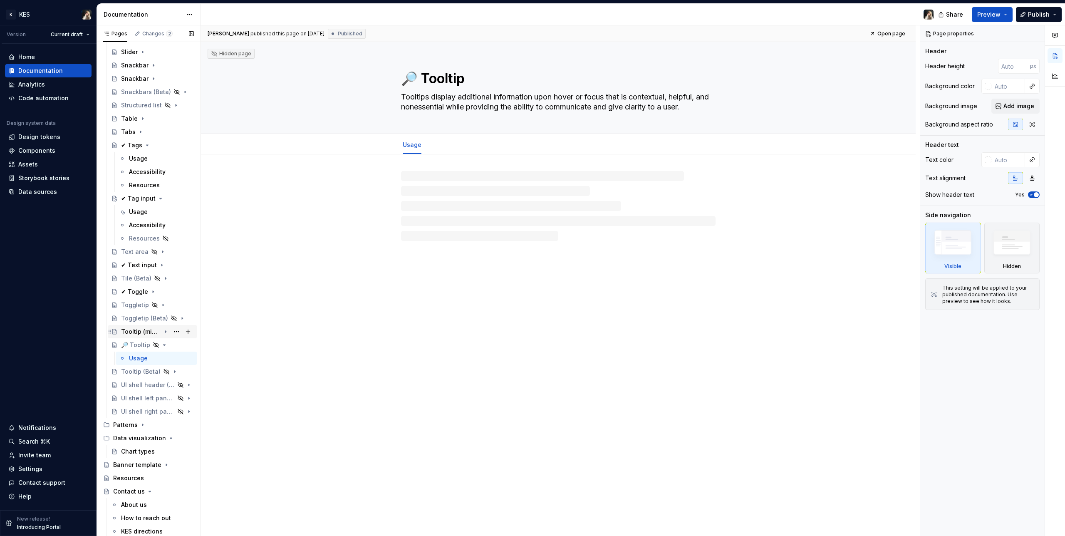
click at [133, 304] on div "Tooltip (migrated)" at bounding box center [141, 331] width 40 height 8
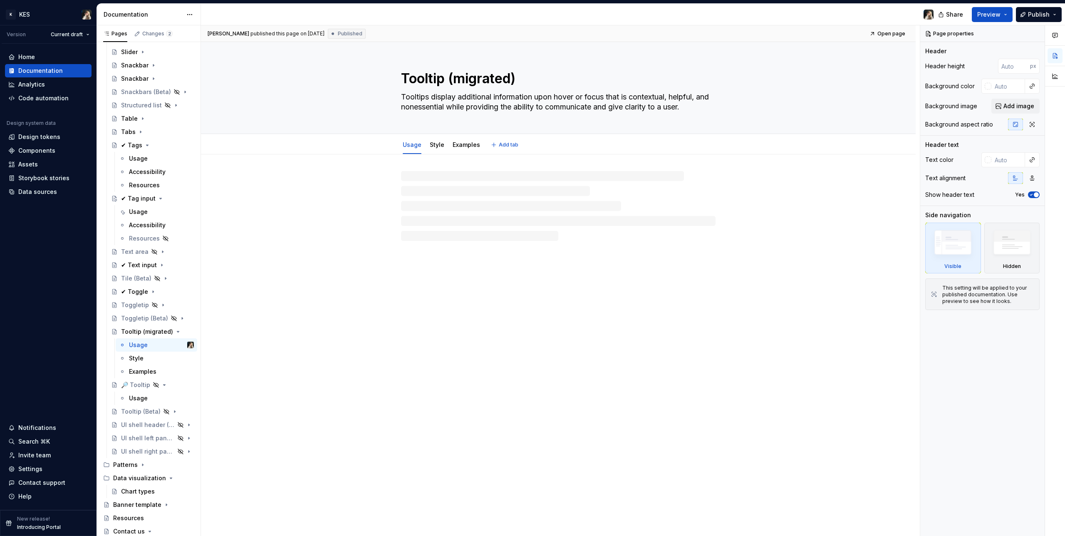
click at [400, 74] on textarea "Tooltip (migrated)" at bounding box center [556, 79] width 314 height 20
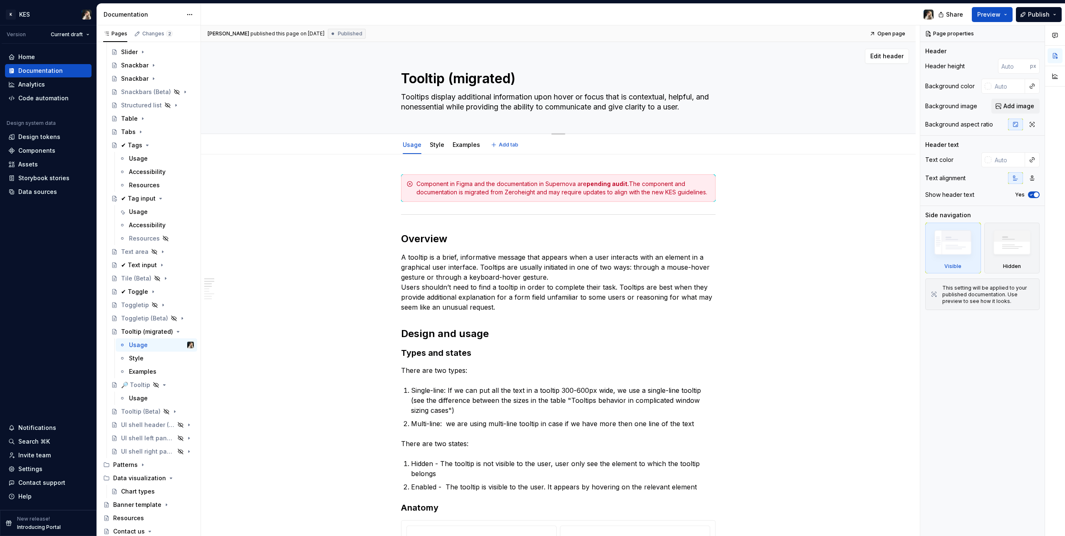
click at [404, 77] on textarea "Tooltip (migrated)" at bounding box center [556, 79] width 314 height 20
paste textarea "⌛"
type textarea "*"
type textarea "⌛Tooltip (migrated)"
type textarea "*"
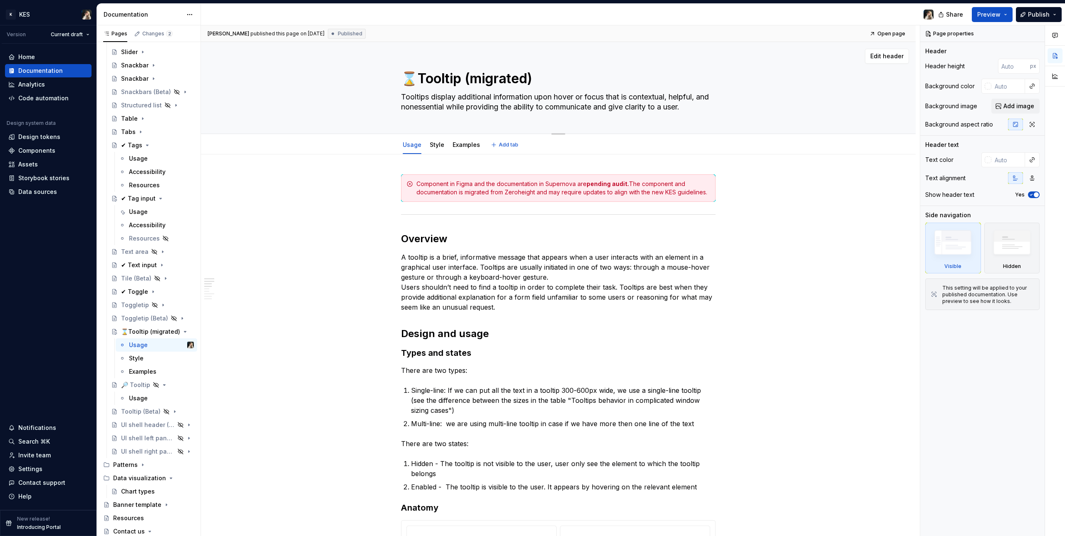
type textarea "⌛ Tooltip (migrated)"
type textarea "*"
type textarea "⌛ Tooltip (migrated)"
click at [136, 304] on div "🔎 Tooltip" at bounding box center [135, 385] width 29 height 8
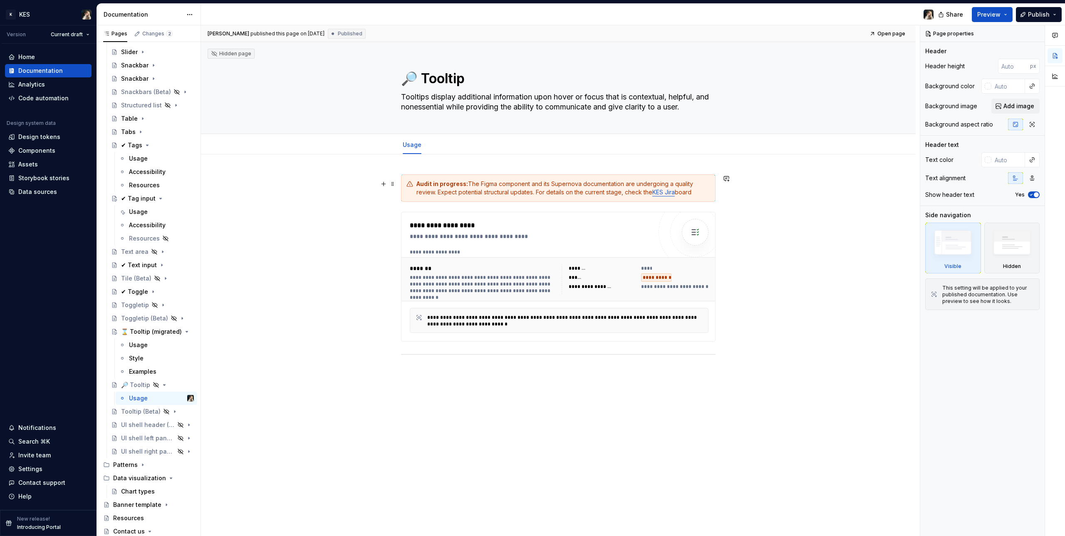
click at [559, 185] on div "Audit in progress: The Figma component and its Supernova documentation are unde…" at bounding box center [563, 188] width 294 height 17
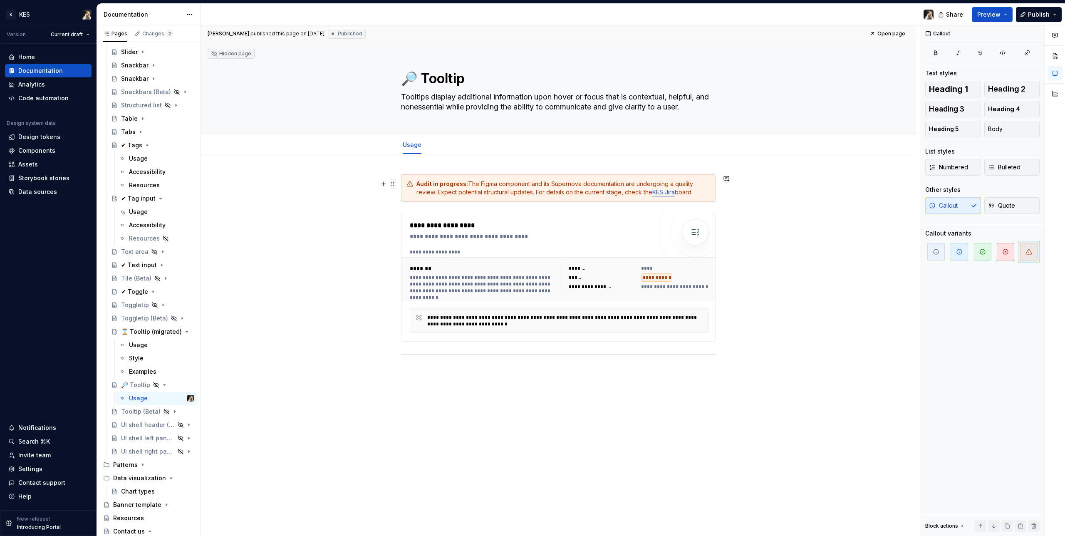
click at [393, 183] on span at bounding box center [392, 184] width 7 height 12
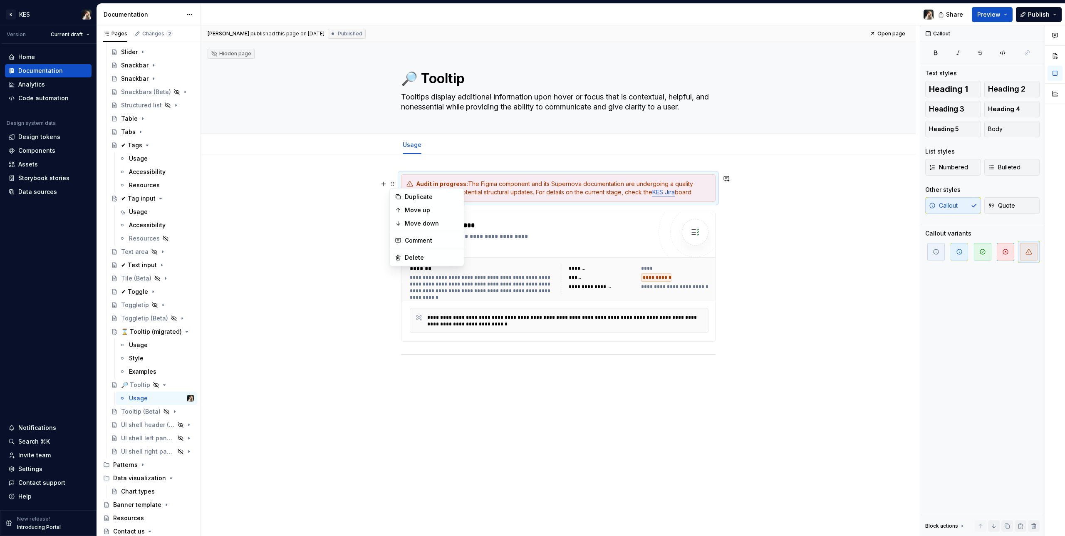
click at [477, 185] on div "Audit in progress: The Figma component and its Supernova documentation are unde…" at bounding box center [563, 188] width 294 height 17
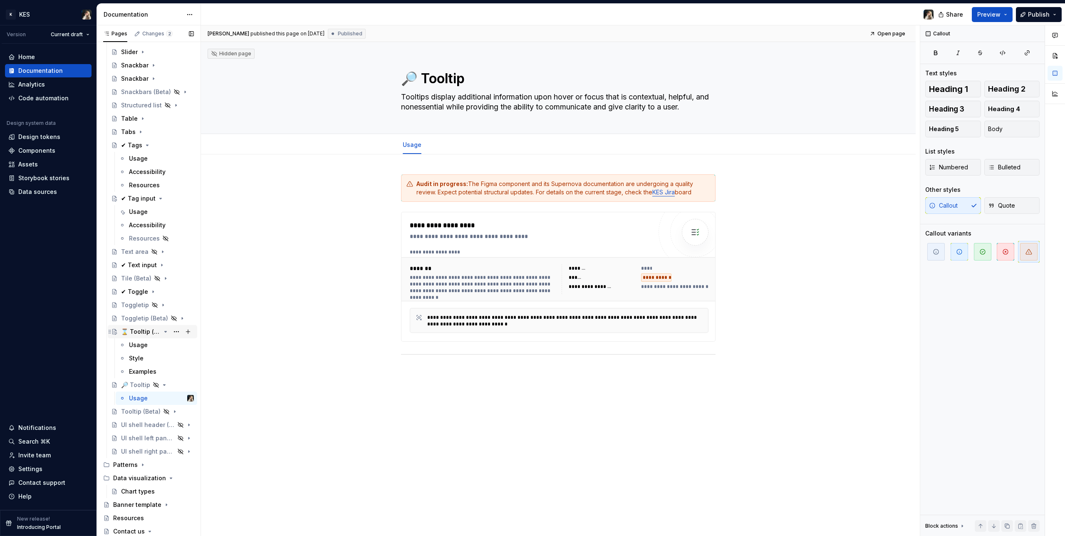
click at [138, 304] on div "⌛ Tooltip (migrated)" at bounding box center [141, 331] width 40 height 8
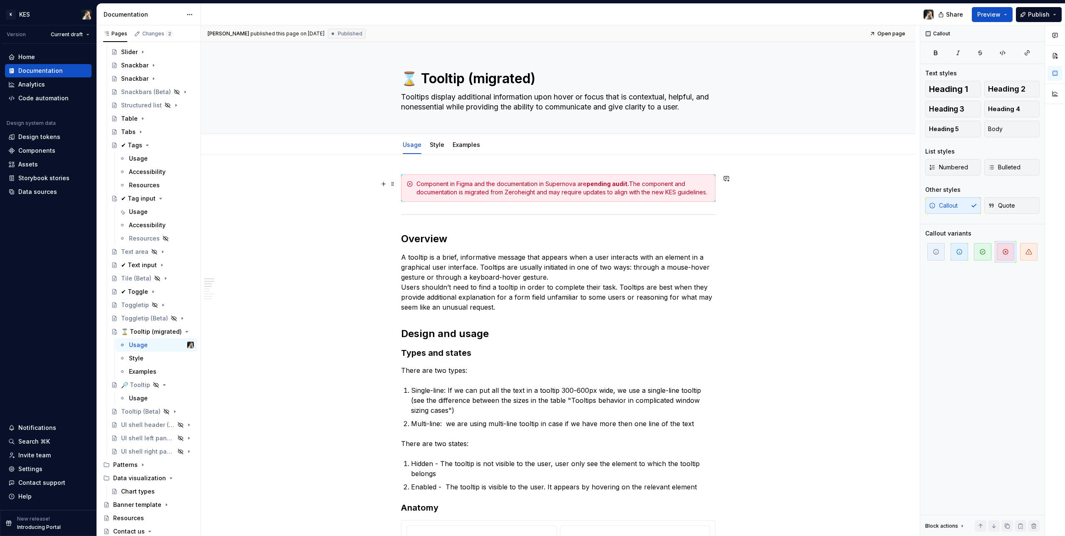
click at [502, 188] on div "Component in Figma and the documentation in Supernova are pending audit. The co…" at bounding box center [563, 188] width 294 height 17
click at [137, 304] on div "🔎 Tooltip" at bounding box center [135, 385] width 29 height 8
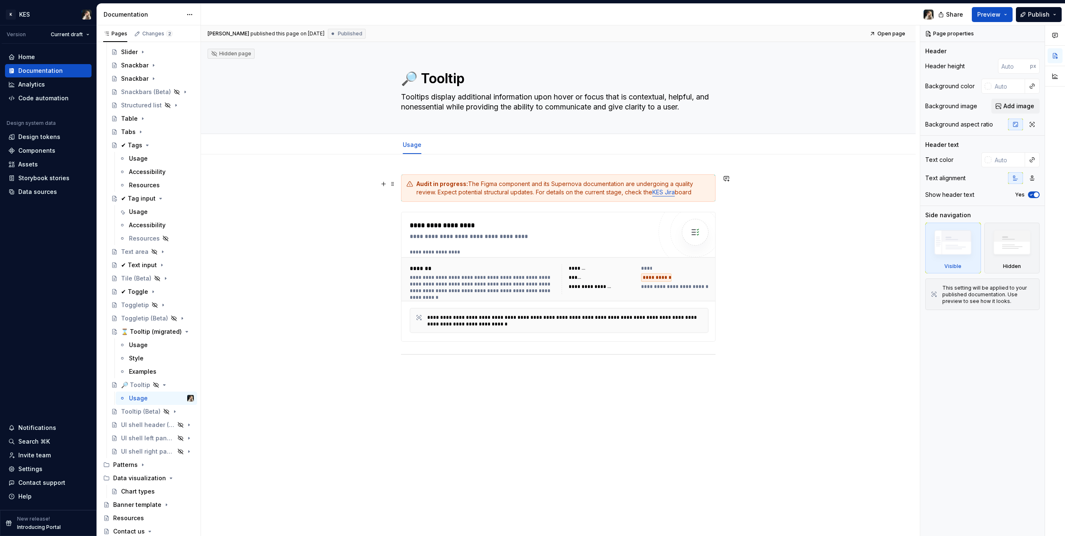
click at [501, 193] on div "Audit in progress: The Figma component and its Supernova documentation are unde…" at bounding box center [563, 188] width 294 height 17
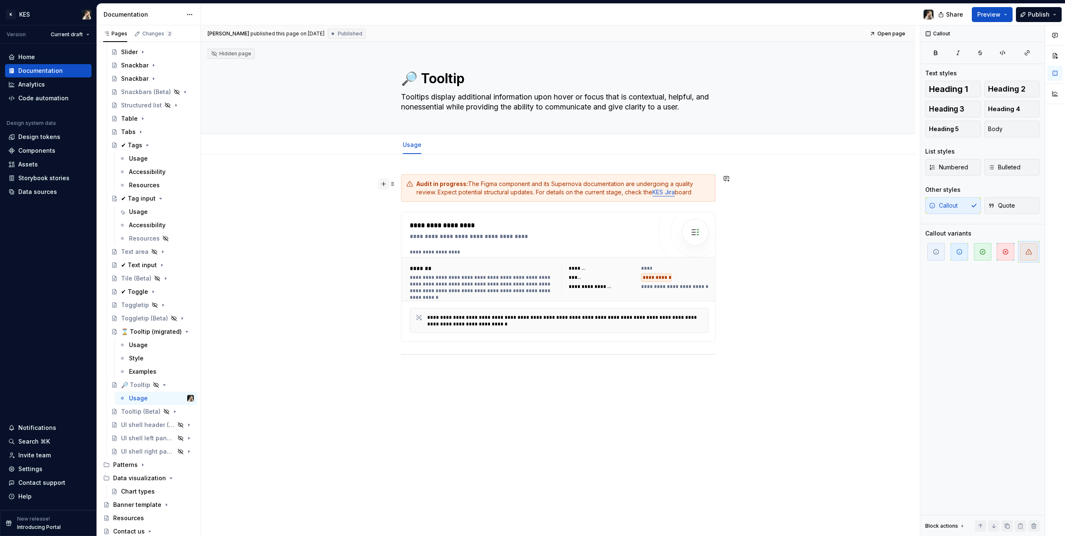
click at [388, 184] on button "button" at bounding box center [384, 184] width 12 height 12
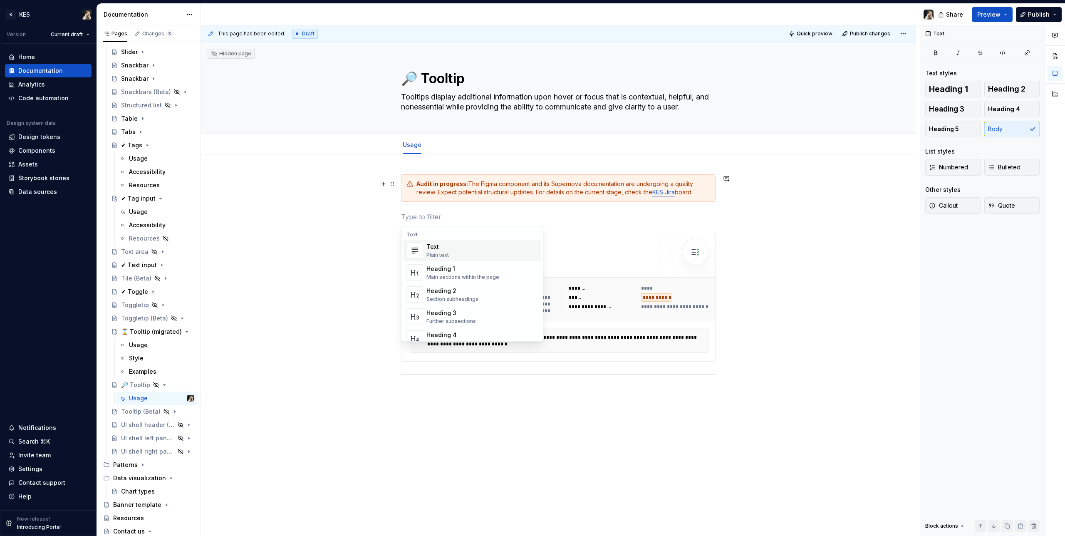
click at [435, 188] on div "Audit in progress: The Figma component and its Supernova documentation are unde…" at bounding box center [563, 188] width 294 height 17
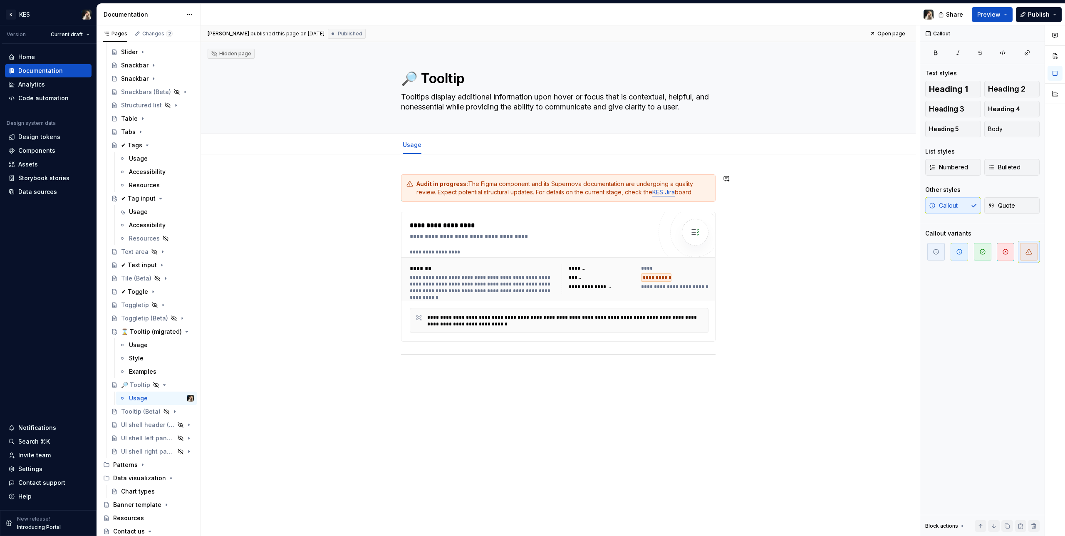
click at [420, 173] on div "**********" at bounding box center [558, 350] width 714 height 393
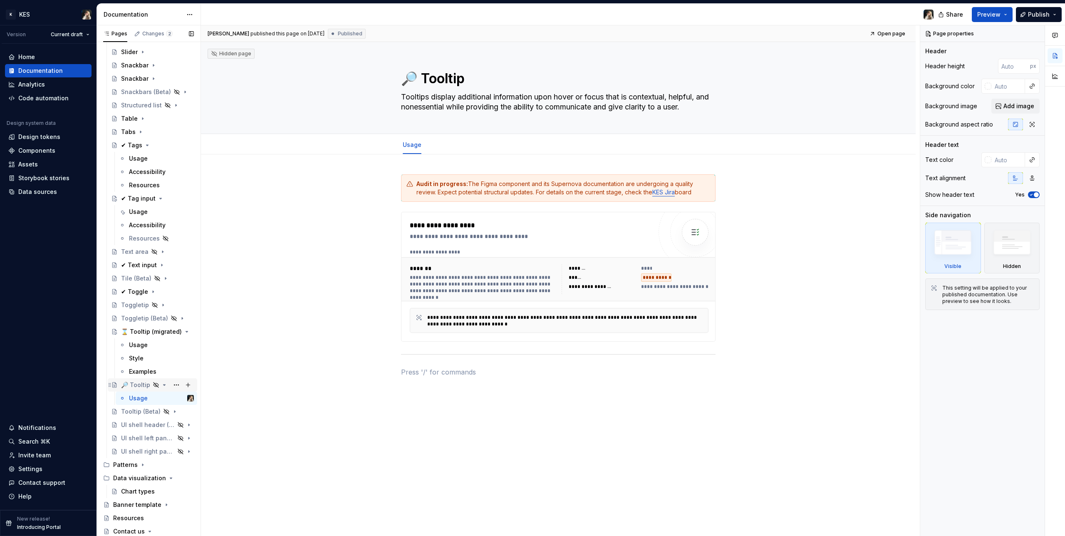
click at [153, 304] on icon "Page tree" at bounding box center [156, 384] width 7 height 7
click at [161, 304] on icon "Page tree" at bounding box center [164, 384] width 7 height 7
click at [171, 304] on button "Page tree" at bounding box center [177, 385] width 12 height 12
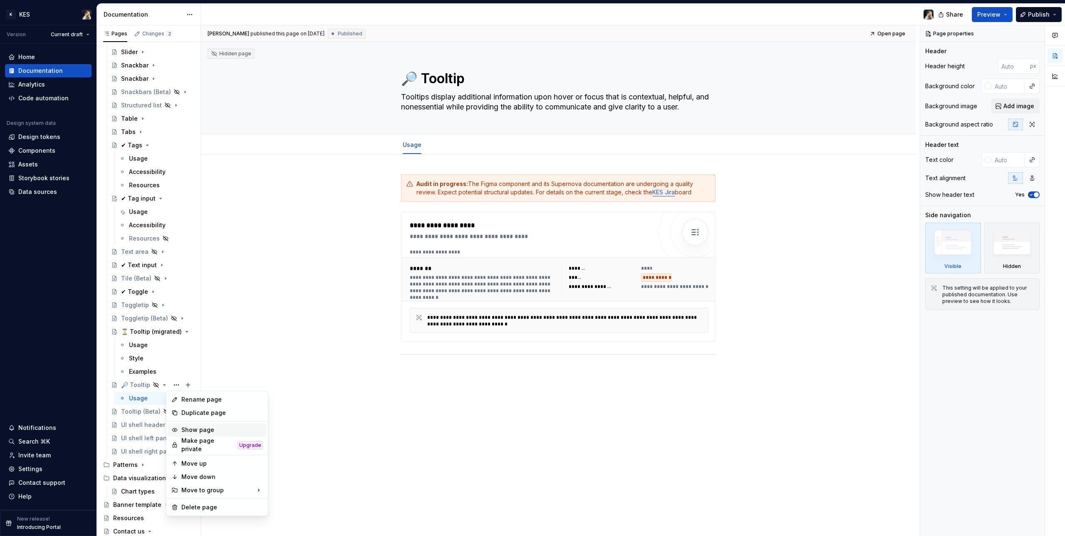
click at [208, 304] on div "Show page" at bounding box center [222, 429] width 82 height 8
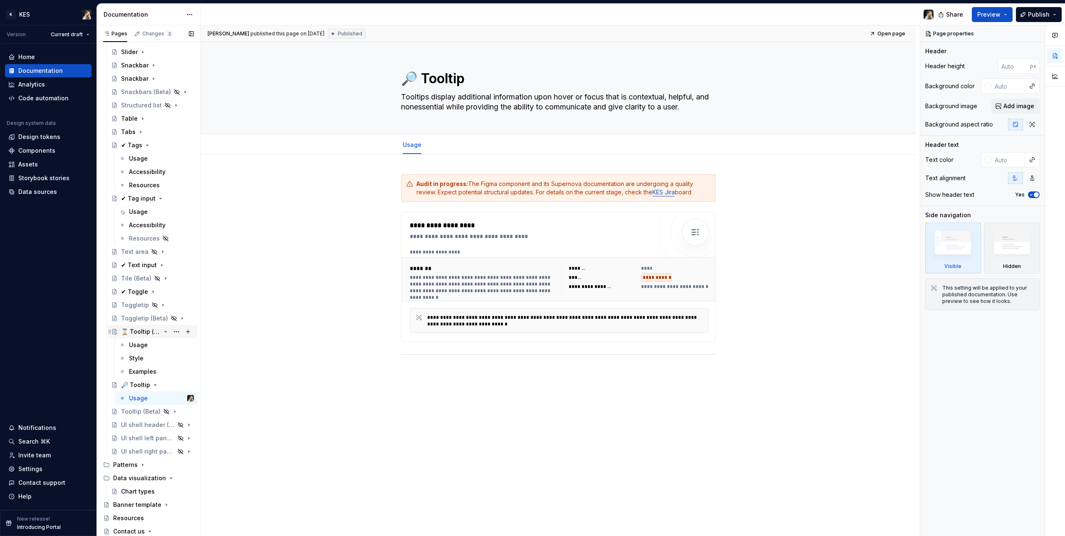
click at [144, 304] on div "⌛ Tooltip (migrated)" at bounding box center [141, 331] width 40 height 8
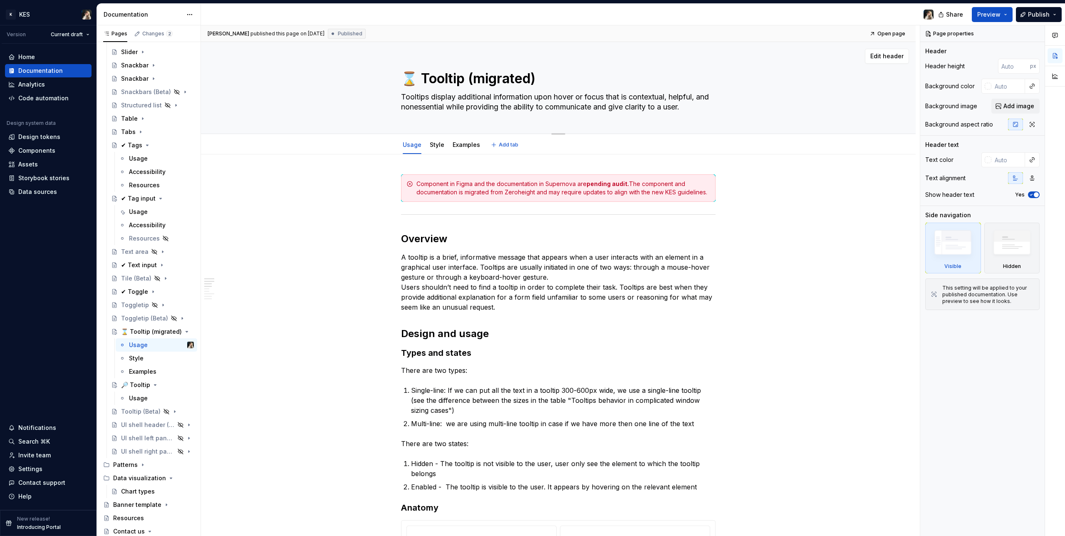
click at [423, 72] on textarea "⌛ Tooltip (migrated)" at bounding box center [556, 79] width 314 height 20
click at [420, 73] on textarea "⌛ Tooltip (migrated)" at bounding box center [556, 79] width 314 height 20
type textarea "*"
type textarea "⌛Tooltip (migrated)"
type textarea "*"
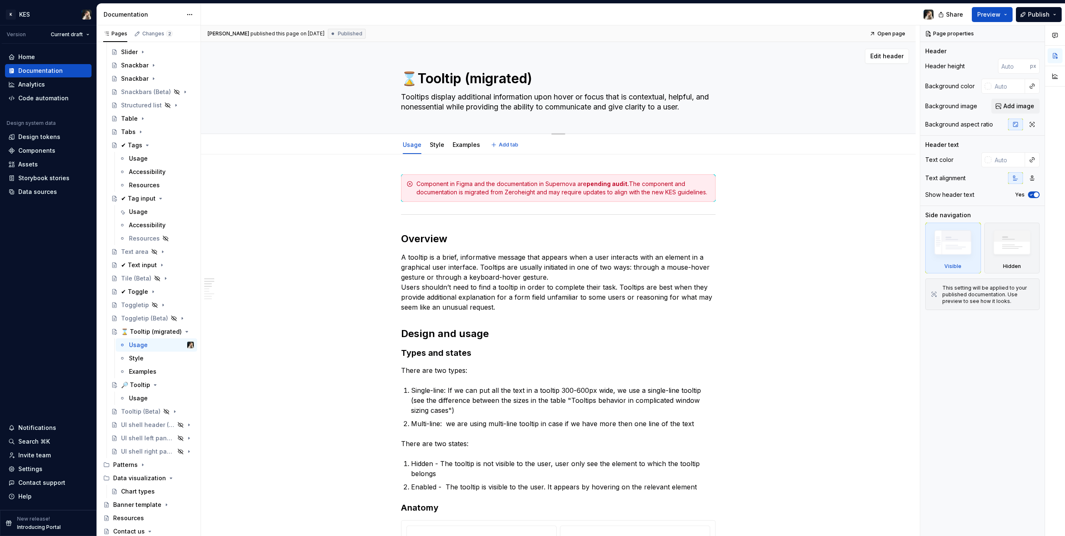
type textarea "Tooltip (migrated)"
type textarea "*"
type textarea "Tooltip (migrated)"
click at [137, 304] on div "🔎 Tooltip" at bounding box center [135, 385] width 29 height 8
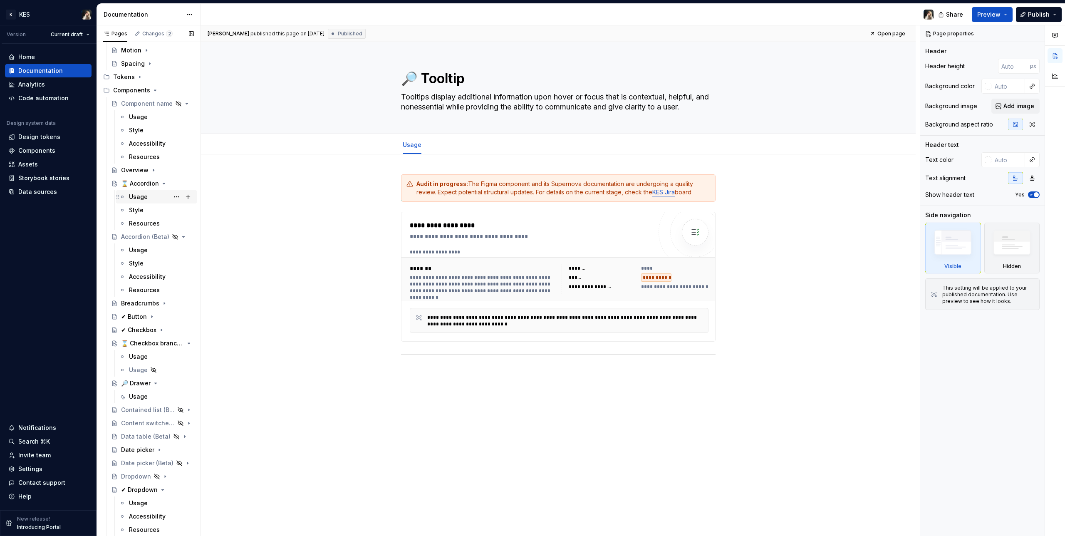
scroll to position [282, 0]
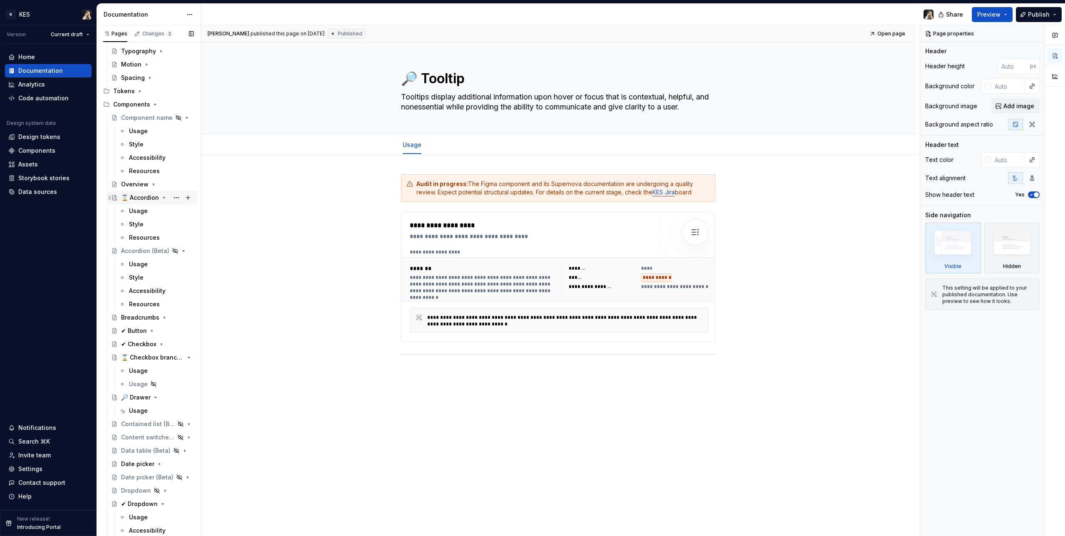
click at [133, 200] on div "⌛ Accordion" at bounding box center [140, 197] width 38 height 8
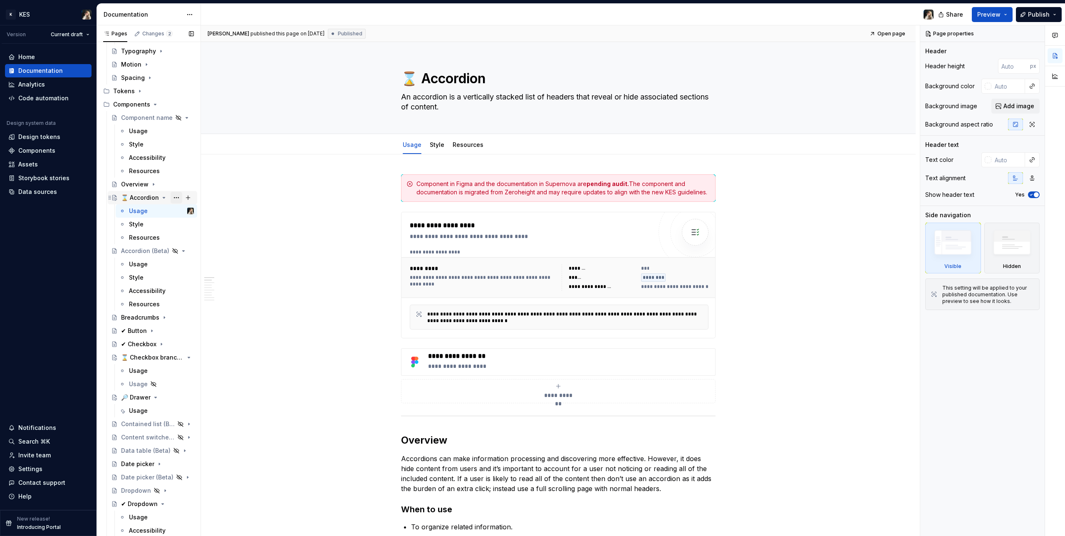
click at [172, 198] on button "Page tree" at bounding box center [177, 198] width 12 height 12
click at [190, 223] on div "Duplicate page" at bounding box center [222, 225] width 82 height 8
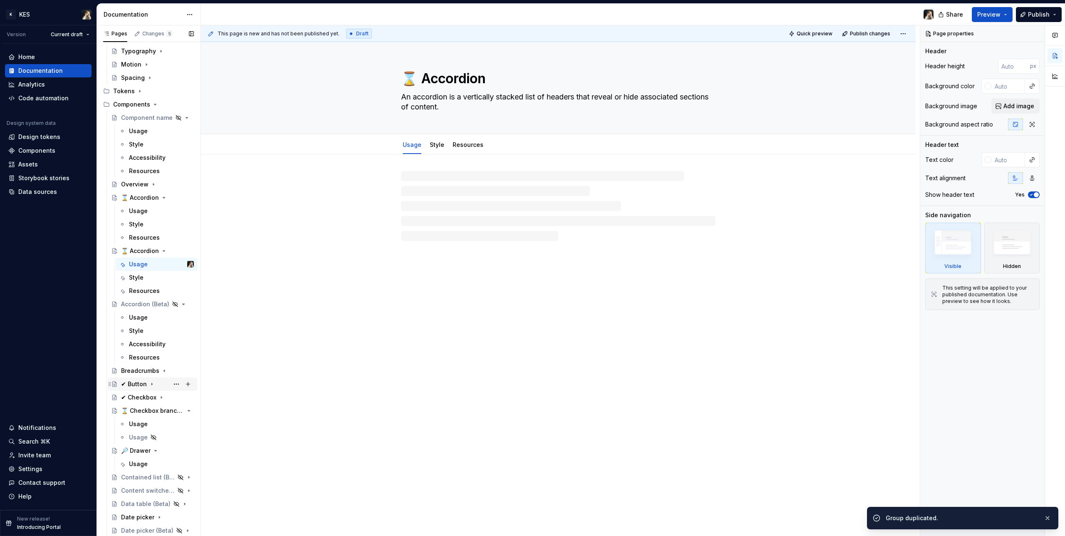
click at [130, 304] on div "✔ Button" at bounding box center [157, 384] width 73 height 12
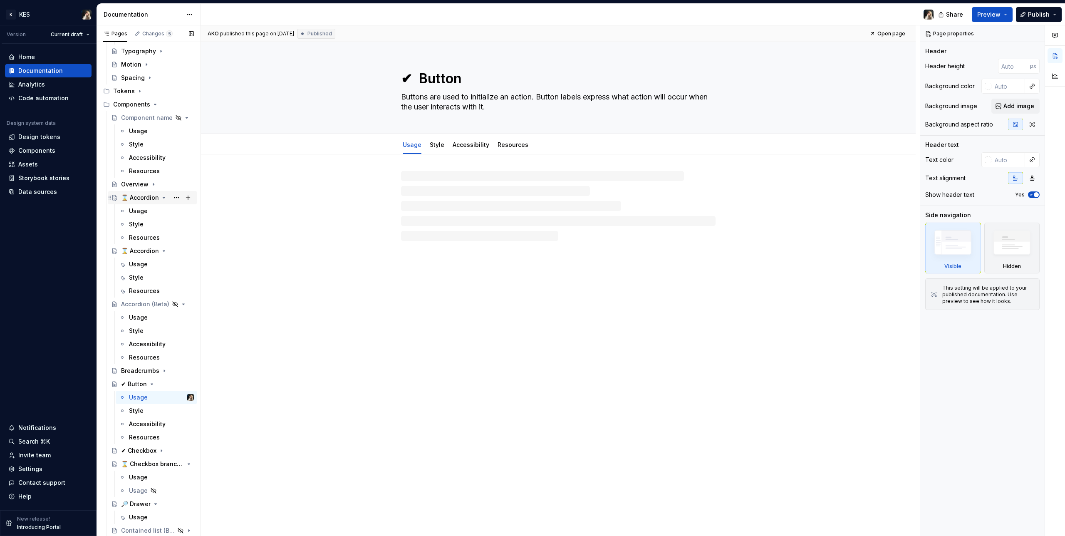
click at [136, 198] on div "⌛ Accordion" at bounding box center [140, 197] width 38 height 8
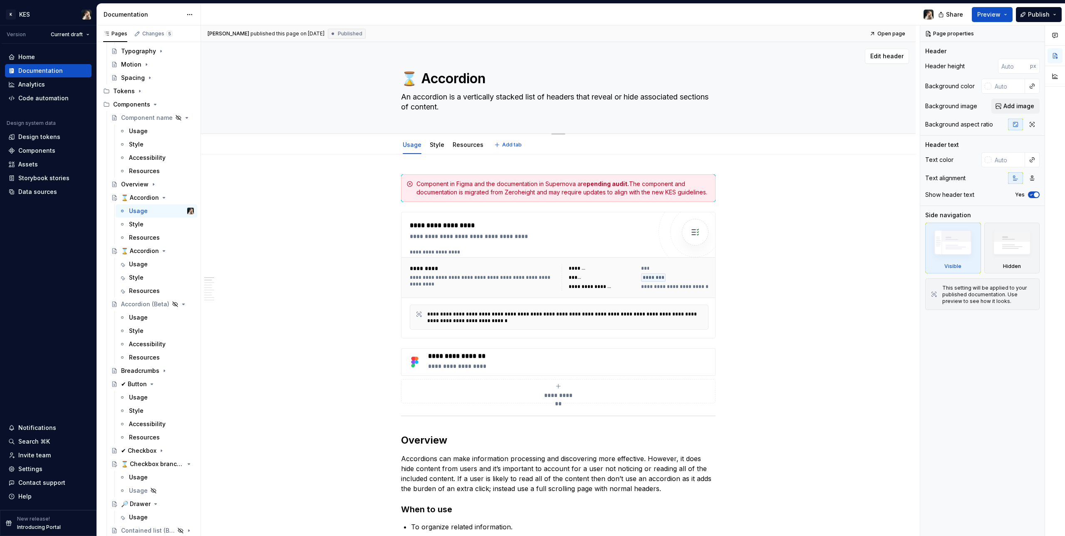
click at [476, 77] on textarea "⌛ Accordion" at bounding box center [556, 79] width 314 height 20
click at [512, 77] on textarea "⌛ Accordion" at bounding box center [556, 79] width 314 height 20
type textarea "*"
type textarea "⌛ Accordion"
type textarea "*"
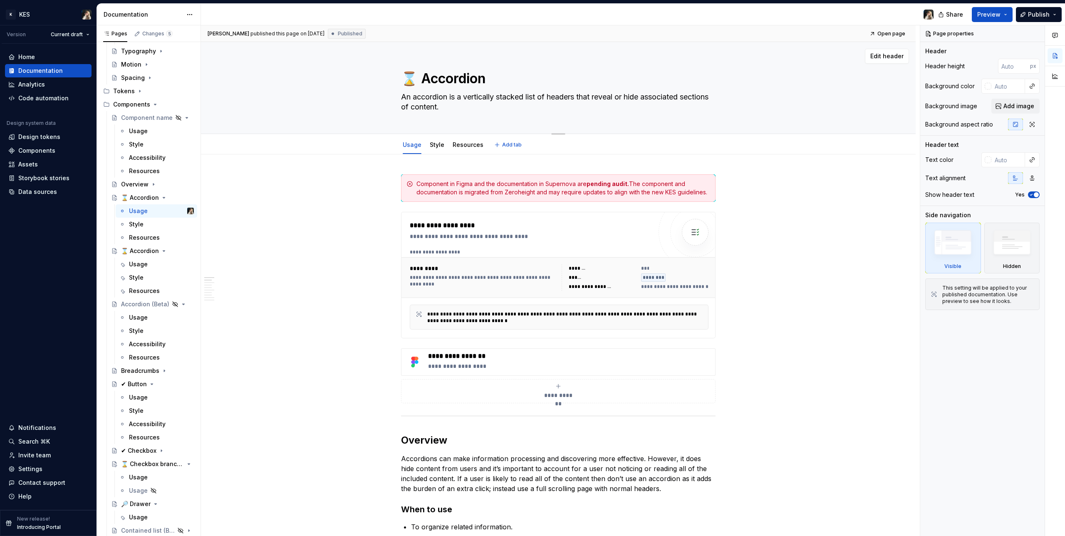
type textarea "⌛ Accordion ("
type textarea "*"
type textarea "⌛ Accordion (m"
type textarea "*"
type textarea "⌛ Accordion (mi"
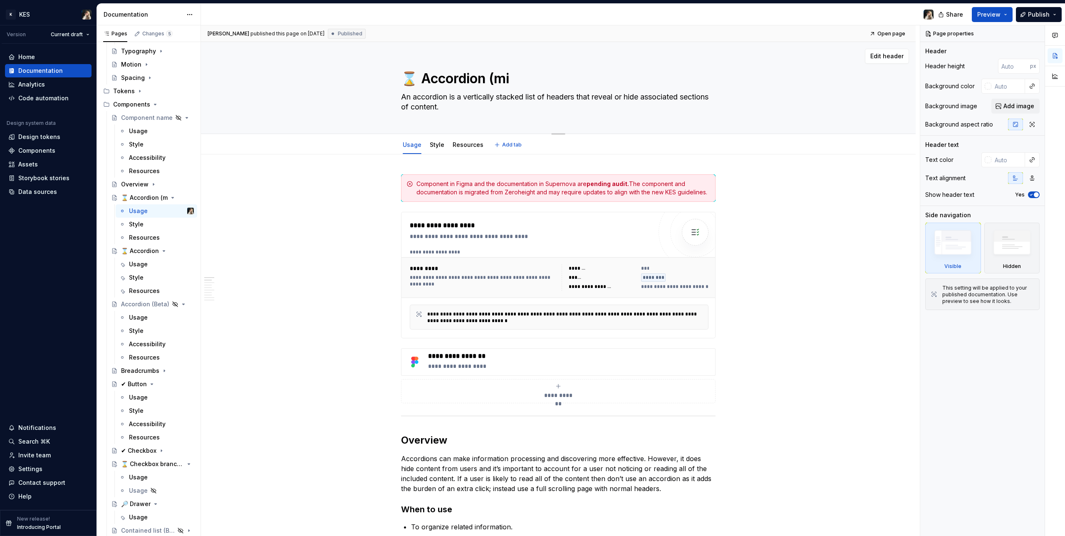
type textarea "*"
type textarea "⌛ Accordion (mig"
type textarea "*"
type textarea "⌛ Accordion (migr"
type textarea "*"
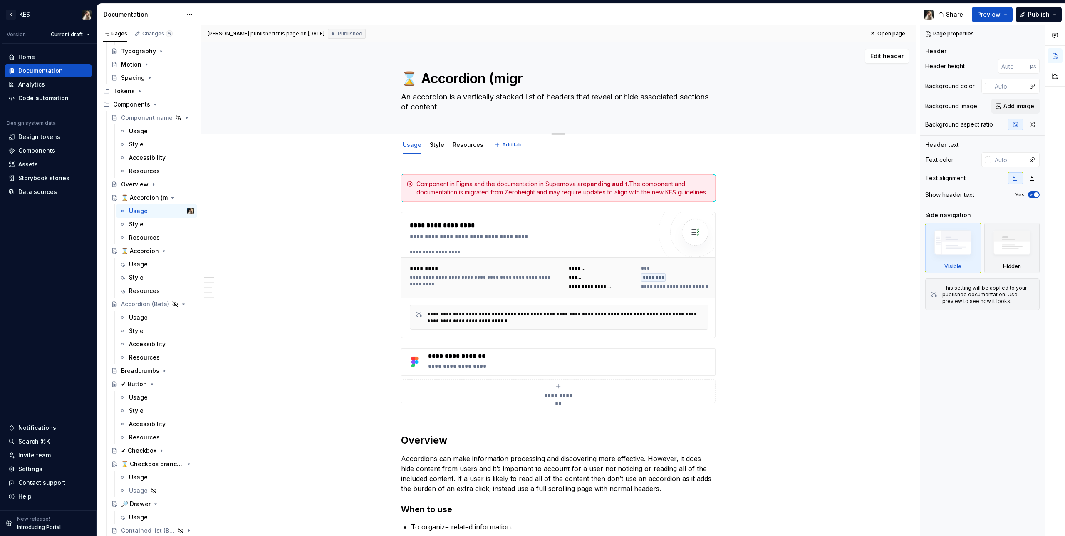
type textarea "⌛ Accordion (migra"
type textarea "*"
type textarea "⌛ Accordion (migrat"
type textarea "*"
type textarea "⌛ Accordion (migrate"
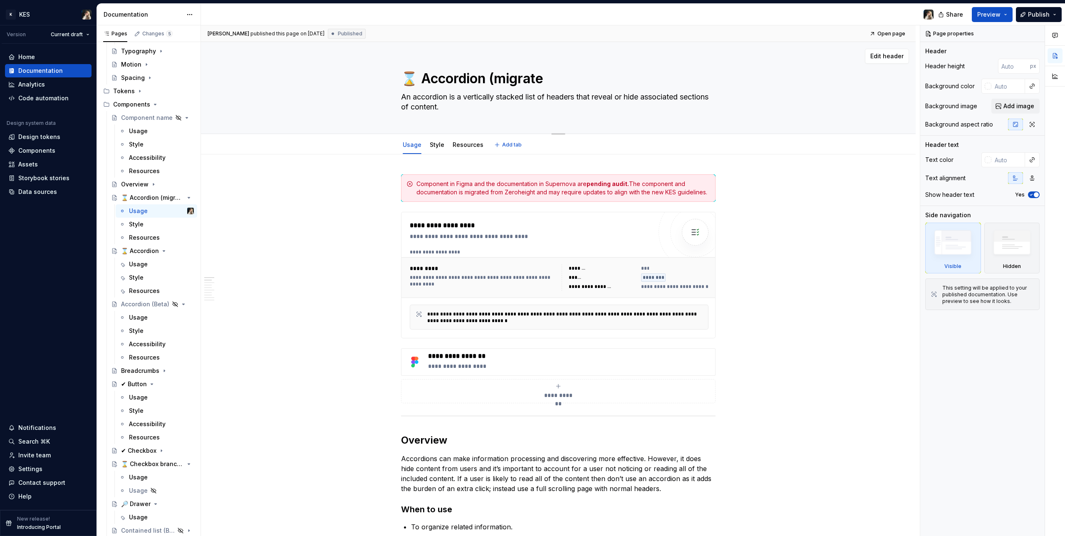
type textarea "*"
type textarea "⌛ Accordion (migrated"
type textarea "*"
type textarea "⌛ Accordion (migrated)"
click at [419, 75] on textarea "⌛ Accordion (migrated)" at bounding box center [556, 79] width 314 height 20
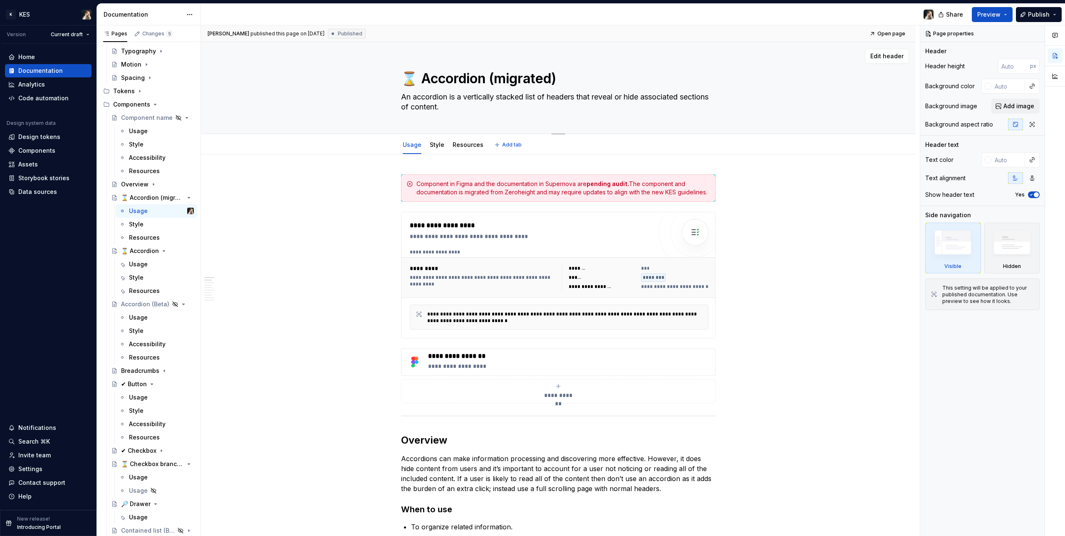
type textarea "*"
type textarea "⌛Accordion (migrated)"
type textarea "*"
type textarea "Accordion (migrated)"
type textarea "*"
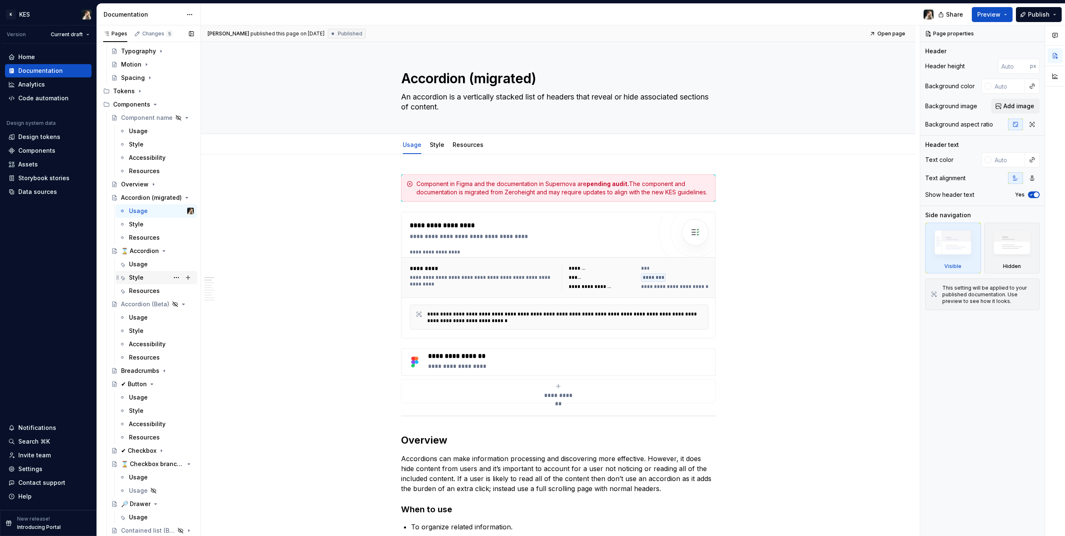
type textarea "Accordion (migrated)"
click at [137, 278] on div "Style" at bounding box center [136, 277] width 15 height 8
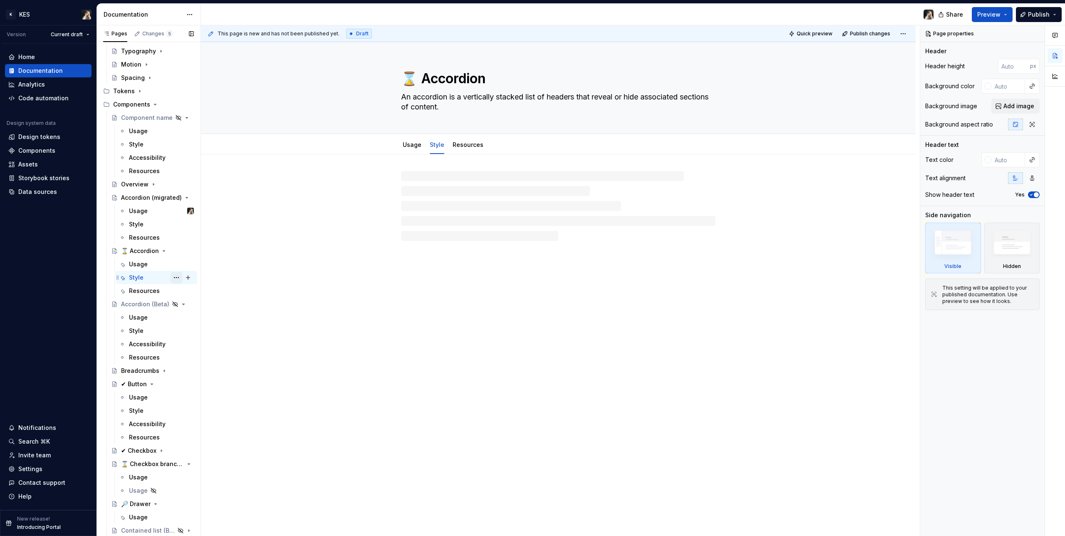
click at [174, 279] on button "Page tree" at bounding box center [177, 278] width 12 height 12
click at [211, 304] on div "Delete tab" at bounding box center [222, 383] width 82 height 8
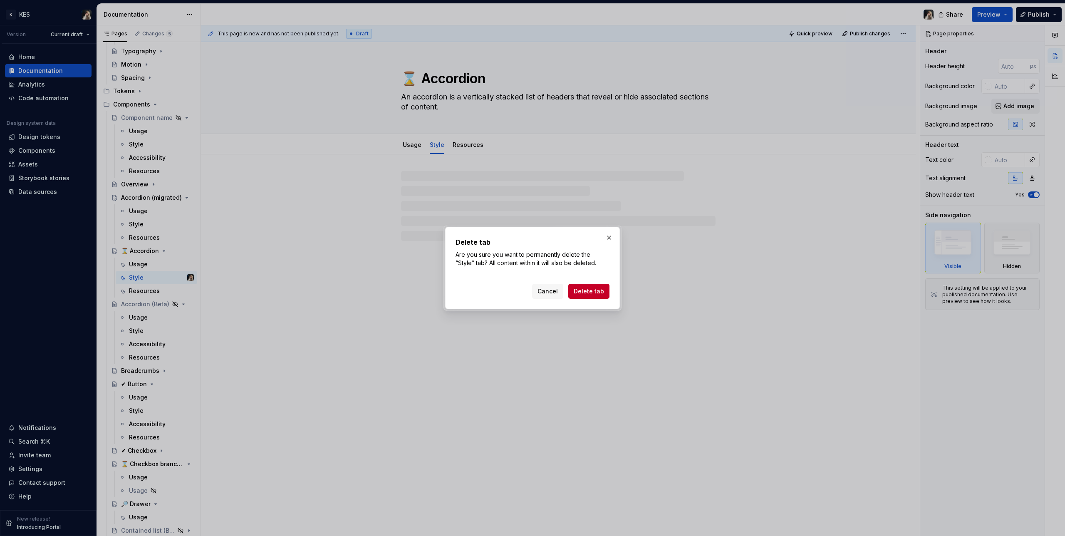
click at [586, 290] on span "Delete tab" at bounding box center [588, 291] width 30 height 8
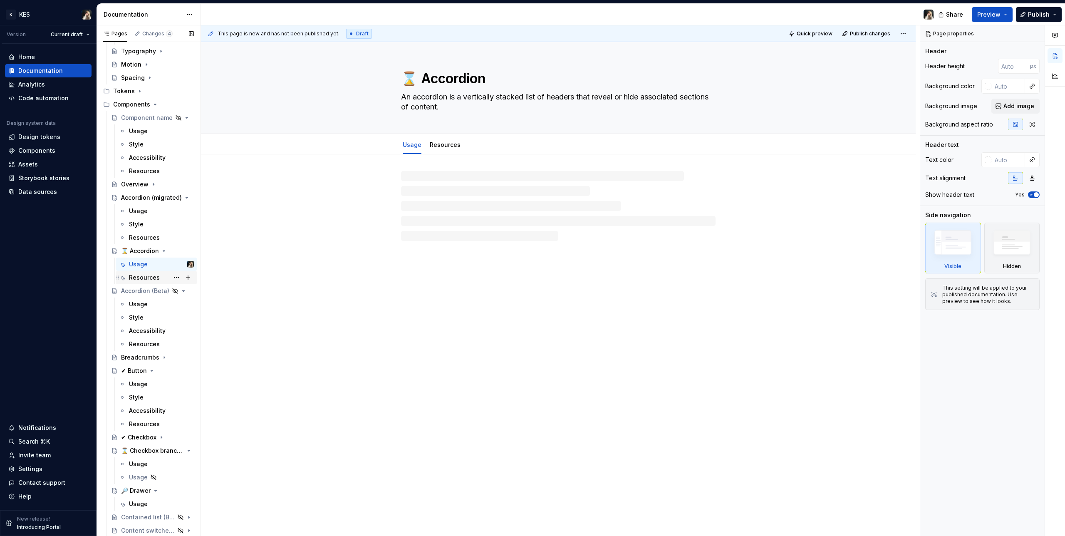
click at [142, 274] on div "Resources" at bounding box center [144, 277] width 31 height 8
click at [172, 277] on button "Page tree" at bounding box center [177, 278] width 12 height 12
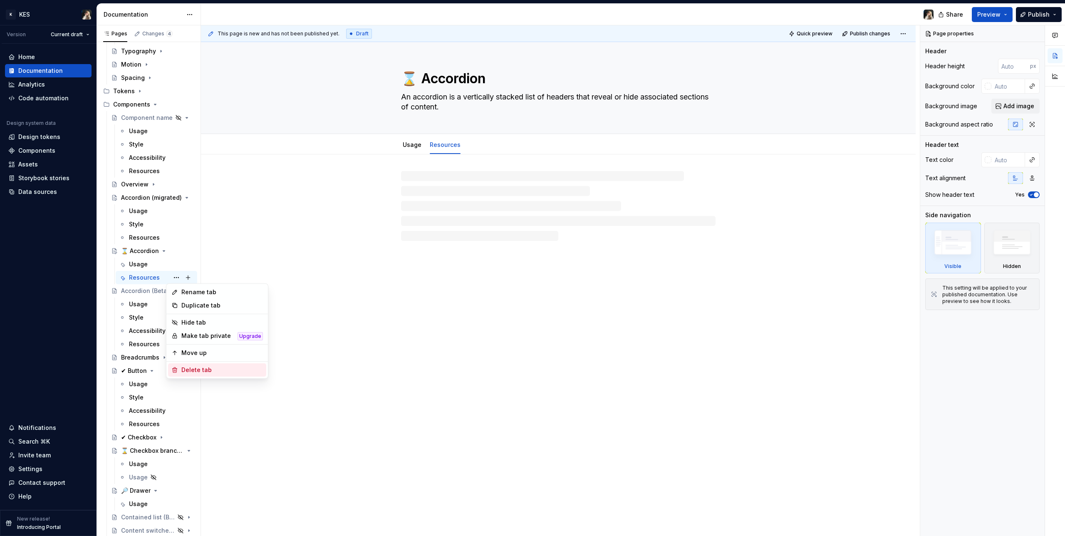
click at [208, 304] on div "Delete tab" at bounding box center [222, 370] width 82 height 8
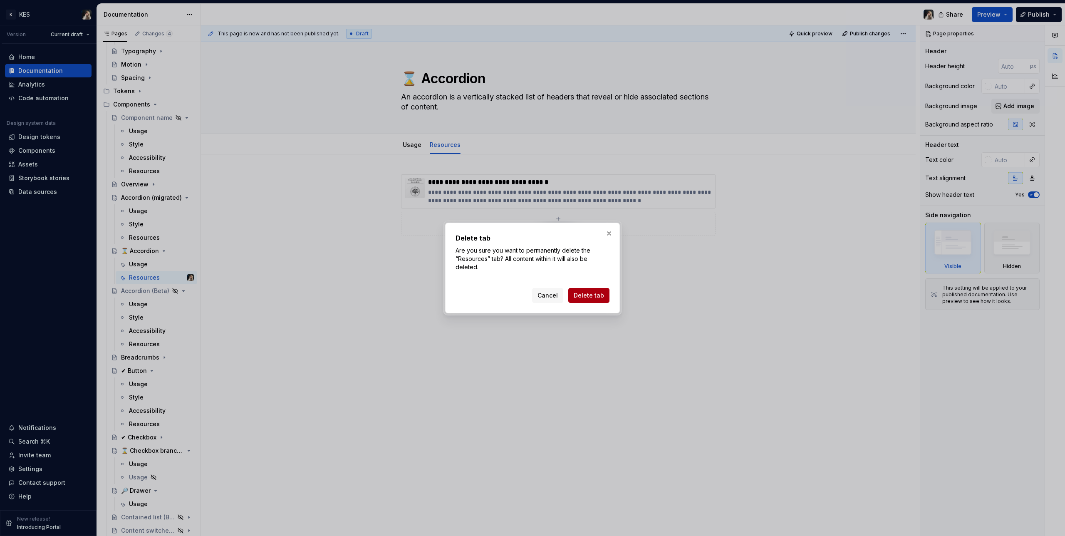
click at [586, 297] on span "Delete tab" at bounding box center [588, 295] width 30 height 8
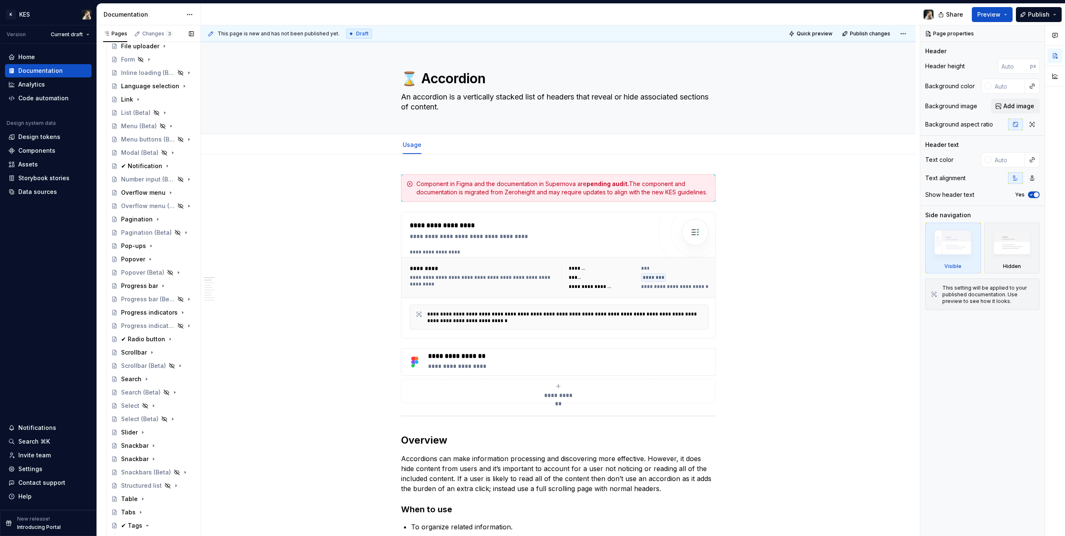
scroll to position [1319, 0]
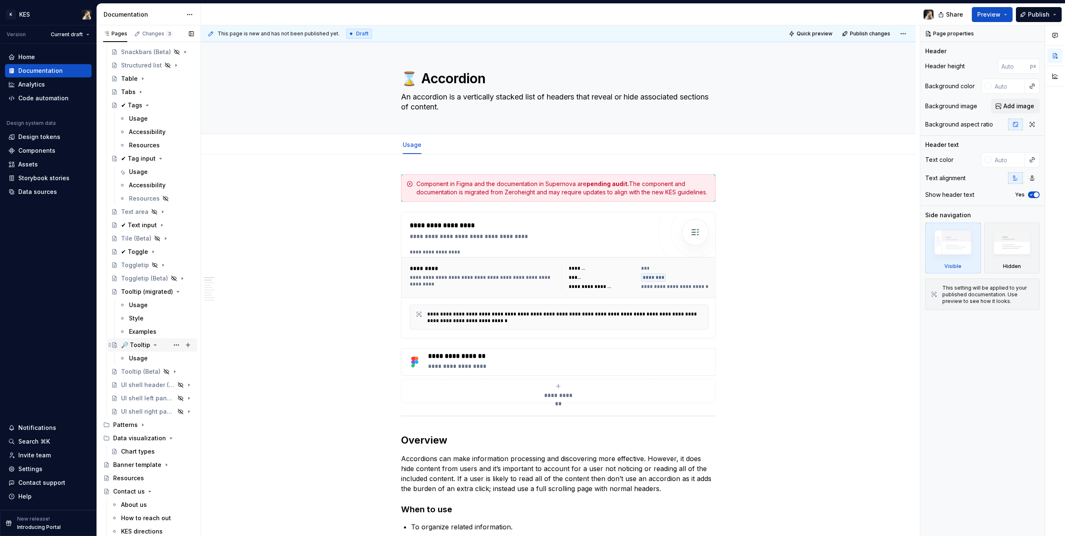
click at [139, 304] on div "🔎 Tooltip" at bounding box center [135, 345] width 29 height 8
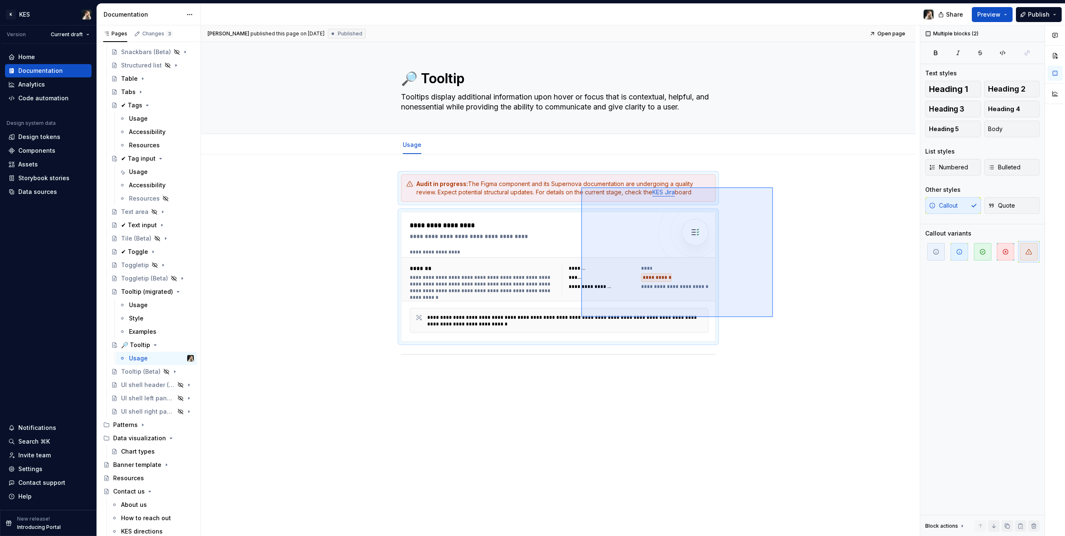
drag, startPoint x: 773, startPoint y: 187, endPoint x: 497, endPoint y: 335, distance: 312.8
click at [495, 304] on div "**********" at bounding box center [560, 280] width 719 height 511
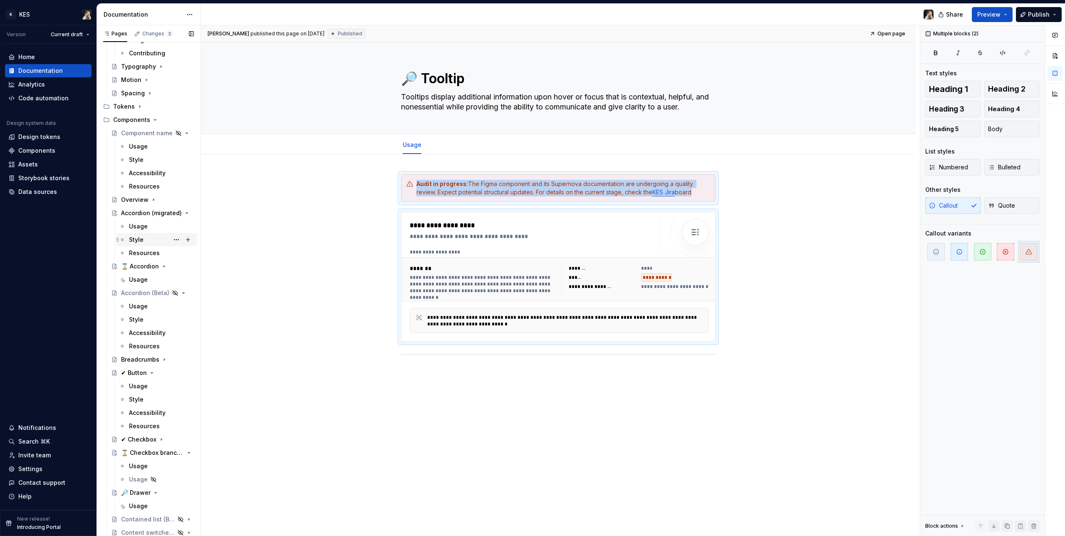
scroll to position [266, 0]
click at [139, 277] on div "Usage" at bounding box center [138, 280] width 19 height 8
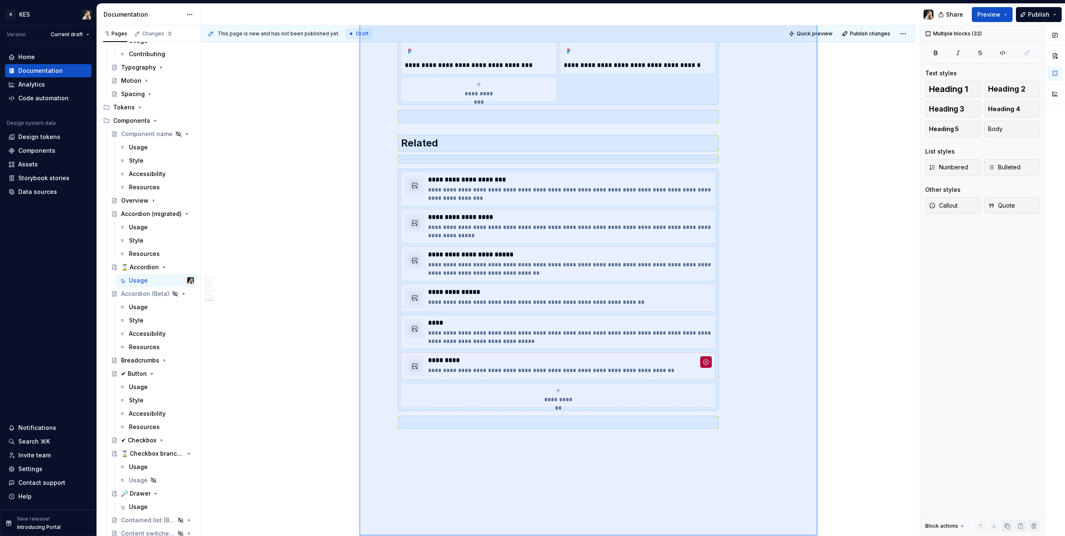
scroll to position [1784, 0]
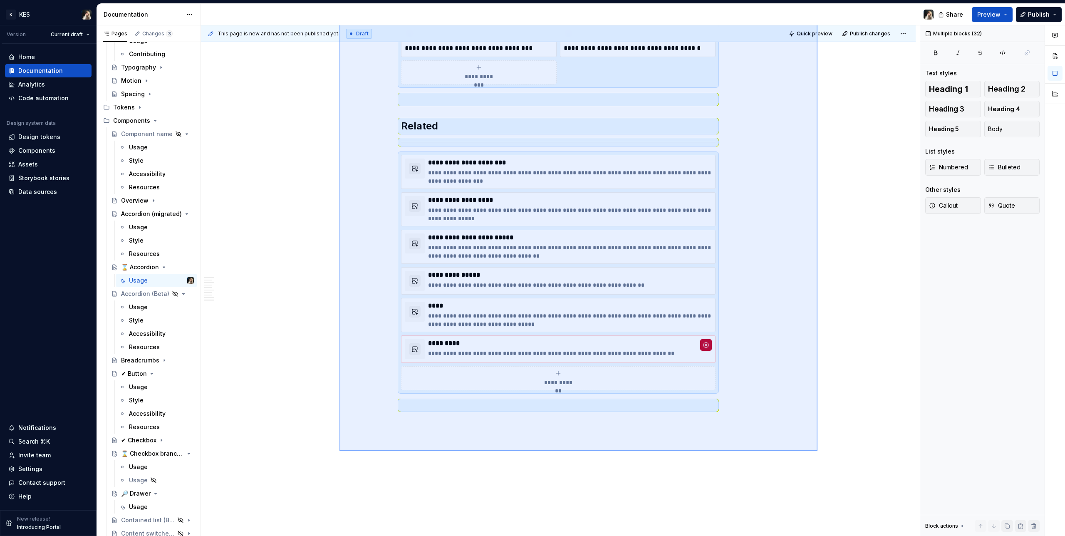
drag, startPoint x: 811, startPoint y: 186, endPoint x: 341, endPoint y: 461, distance: 544.4
click at [341, 304] on div "**********" at bounding box center [560, 280] width 719 height 511
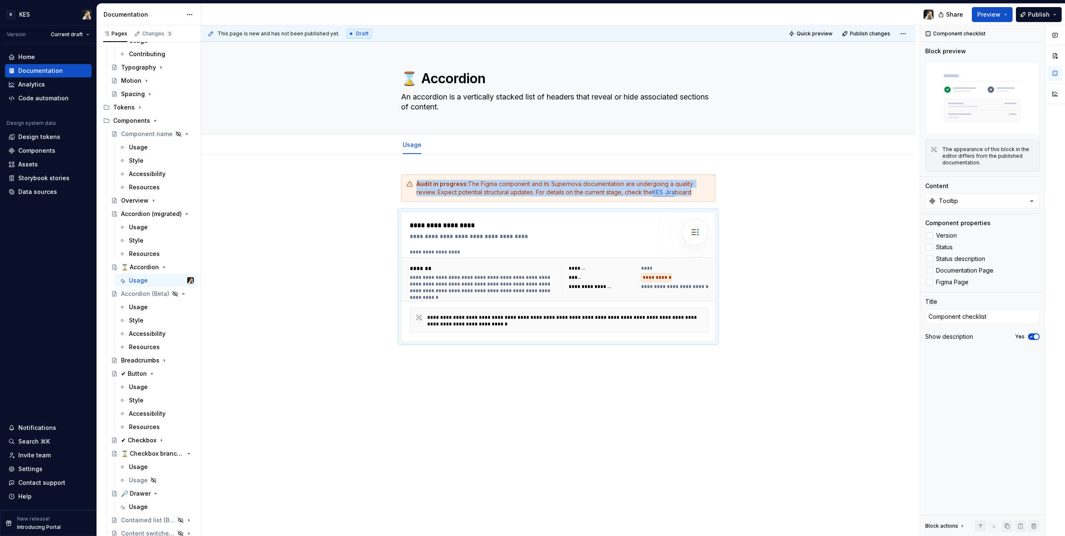
scroll to position [0, 0]
type textarea "*"
click at [261, 239] on div "**********" at bounding box center [558, 333] width 714 height 358
click at [53, 153] on div "Components" at bounding box center [36, 150] width 37 height 8
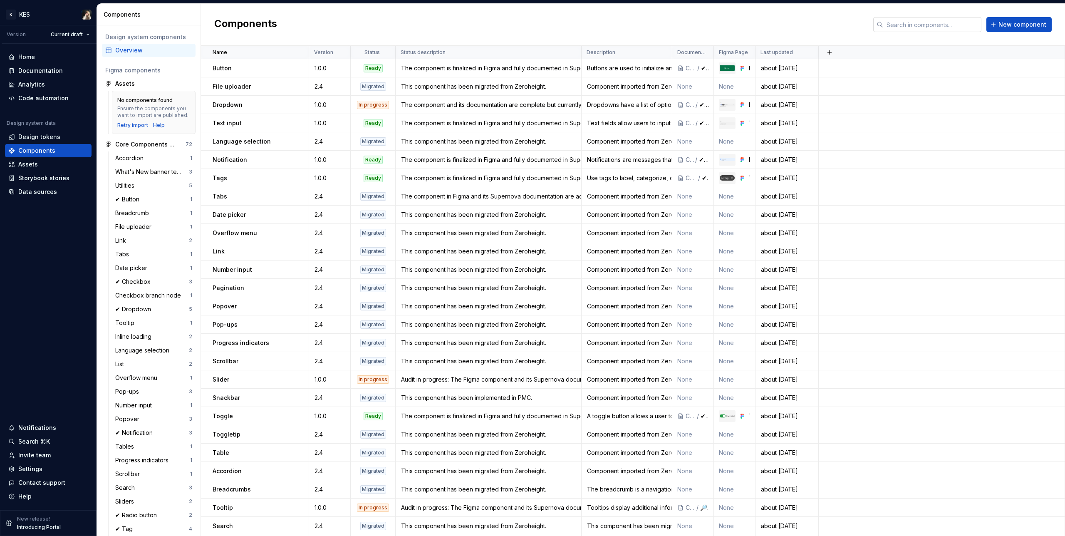
click at [628, 29] on input "text" at bounding box center [932, 24] width 98 height 15
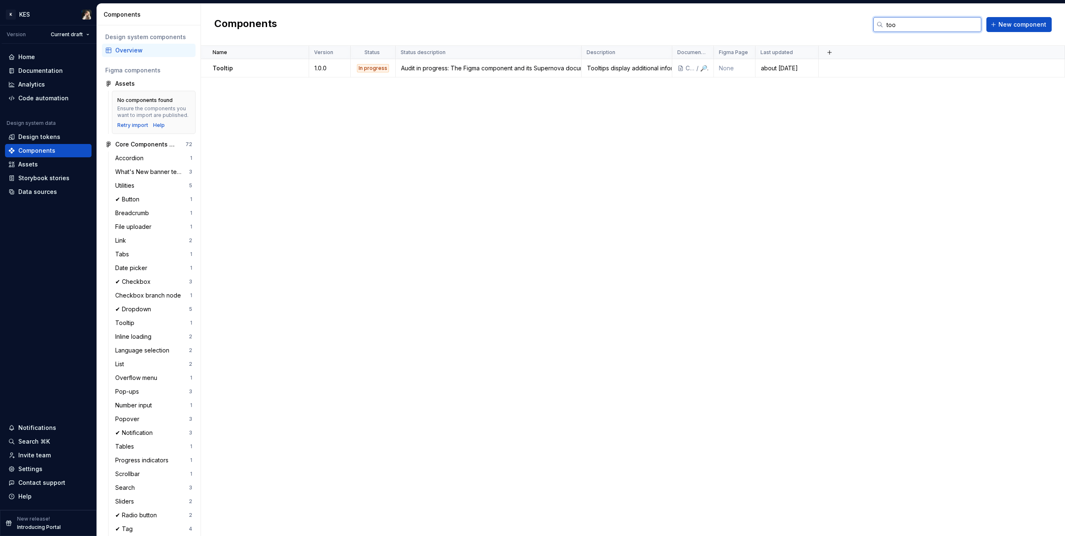
click at [628, 27] on input "too" at bounding box center [932, 24] width 98 height 15
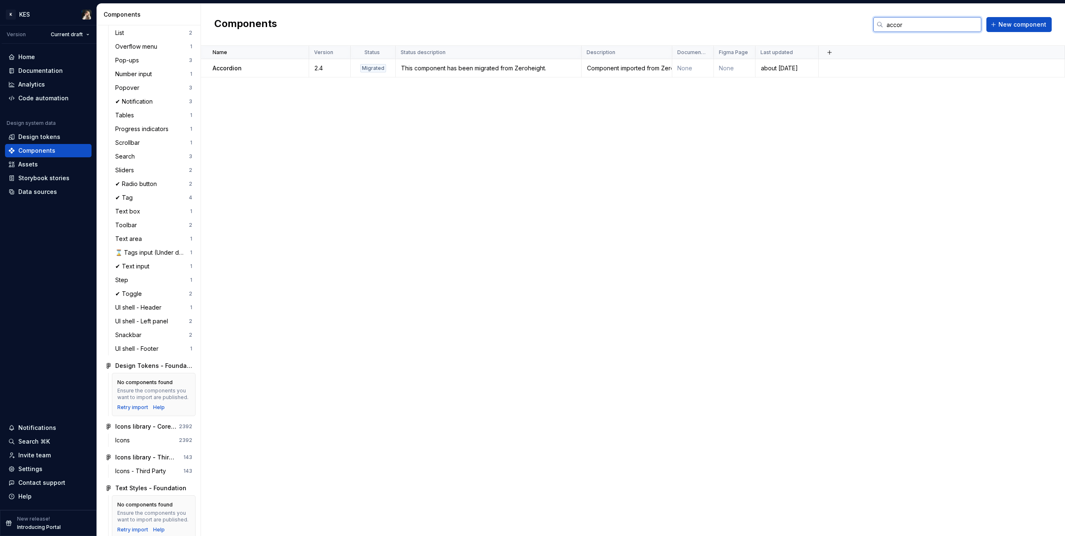
scroll to position [362, 0]
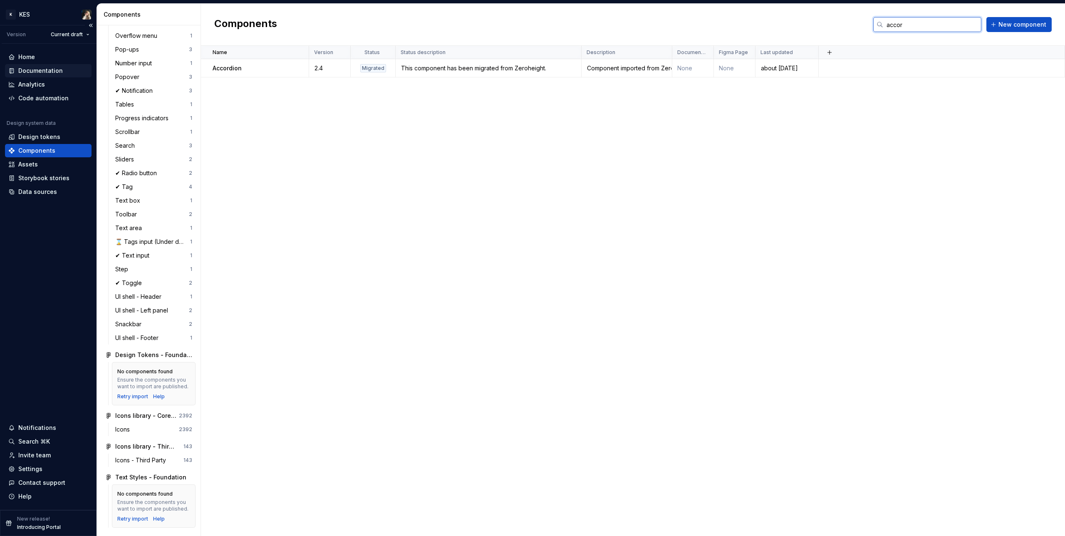
type input "accor"
click at [37, 72] on div "Documentation" at bounding box center [40, 71] width 44 height 8
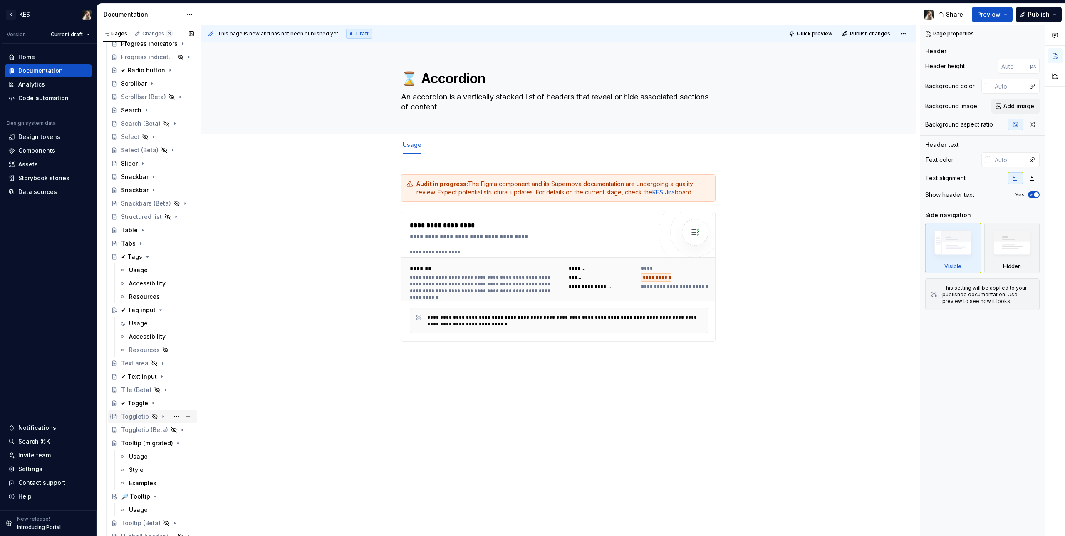
scroll to position [1319, 0]
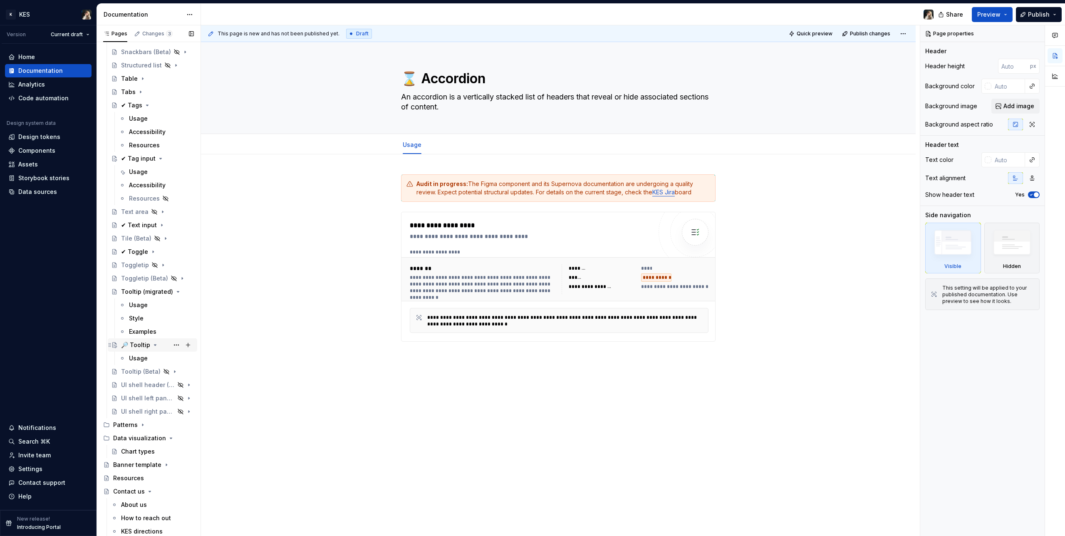
click at [140, 304] on div "🔎 Tooltip" at bounding box center [135, 345] width 29 height 8
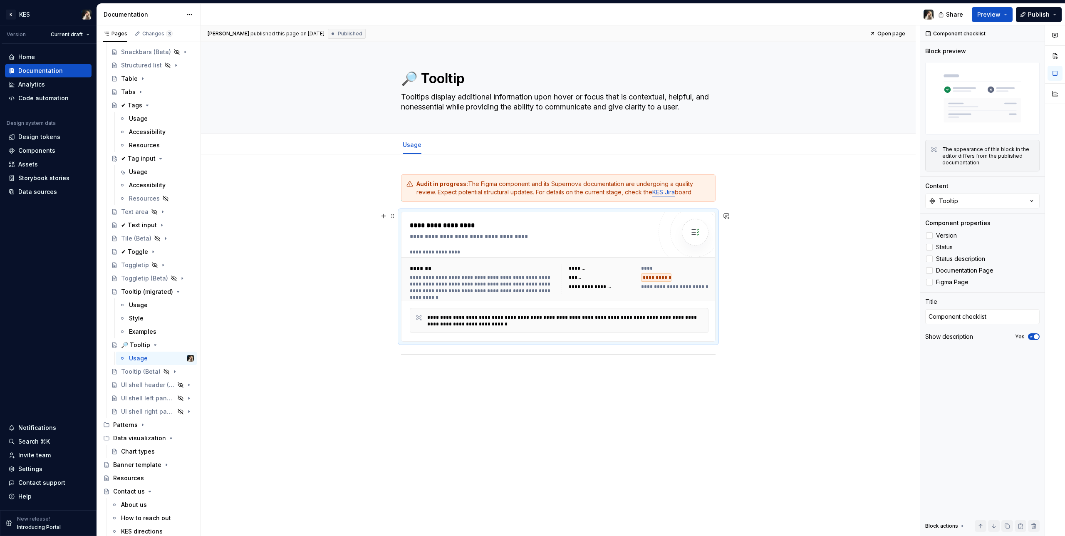
click at [573, 262] on div "**********" at bounding box center [558, 279] width 305 height 37
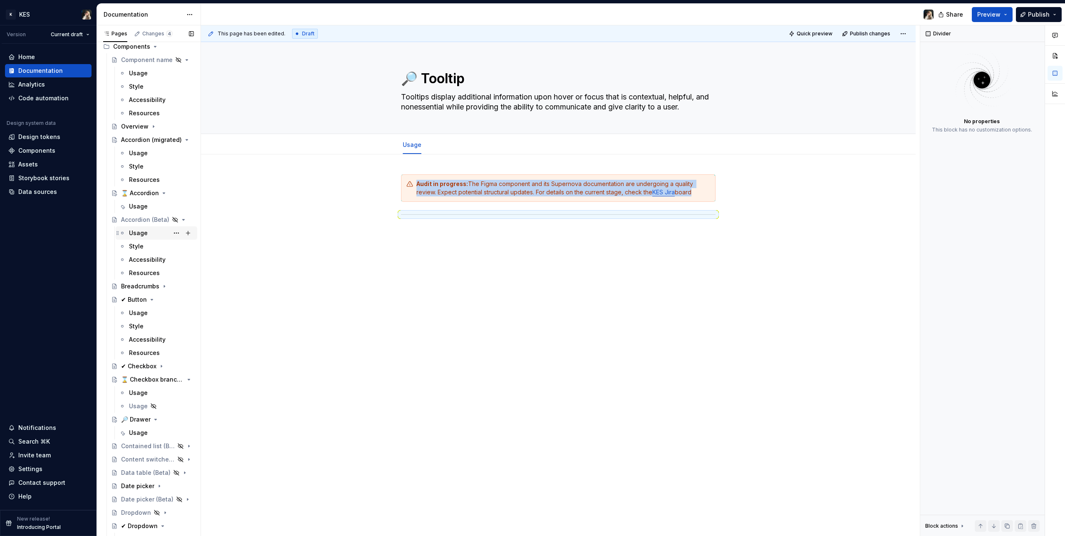
scroll to position [339, 0]
click at [132, 197] on div "⌛ Accordion" at bounding box center [140, 194] width 38 height 8
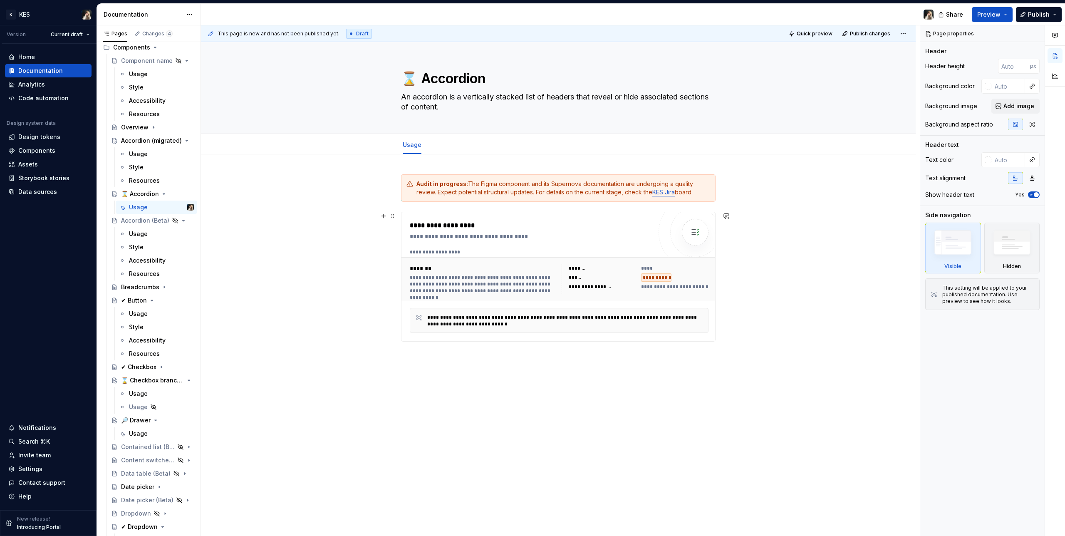
click at [566, 251] on div "**********" at bounding box center [559, 252] width 299 height 7
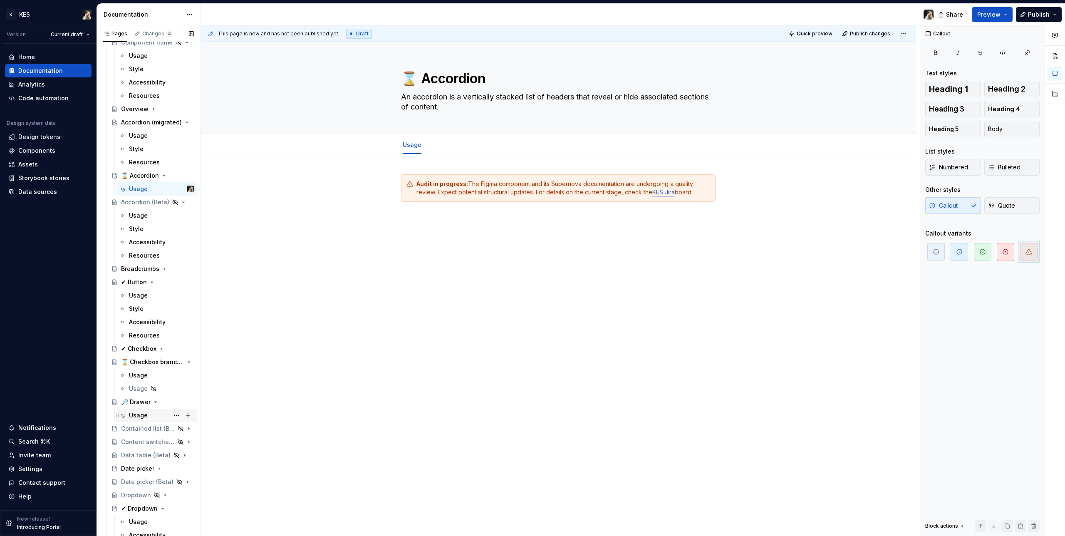
scroll to position [358, 0]
click at [140, 304] on div "🔎 Drawer" at bounding box center [136, 401] width 30 height 8
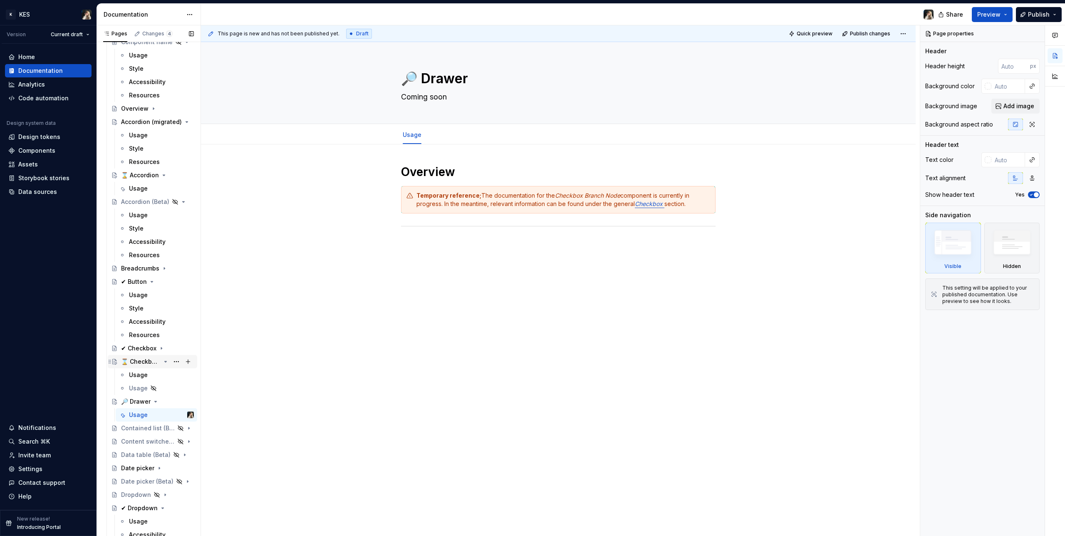
click at [129, 304] on div "⌛ Checkbox branch node" at bounding box center [141, 361] width 40 height 8
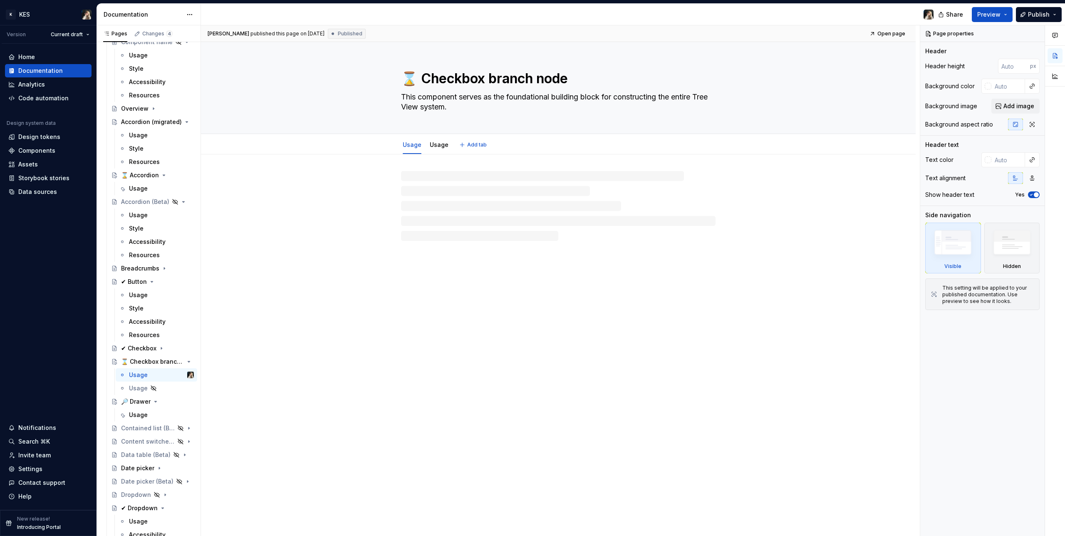
click at [420, 75] on textarea "⌛ Checkbox branch node" at bounding box center [556, 79] width 314 height 20
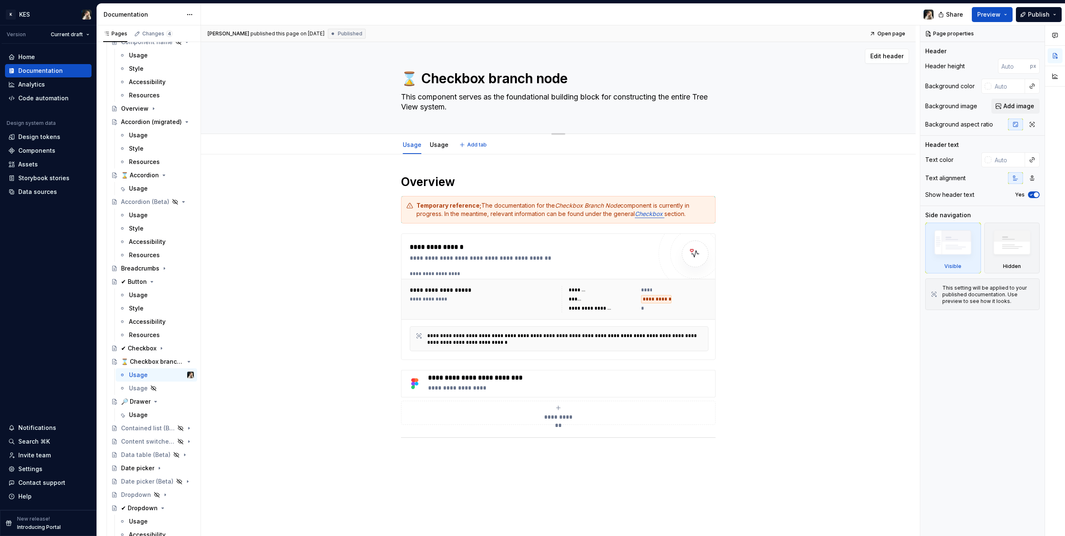
drag, startPoint x: 419, startPoint y: 78, endPoint x: 388, endPoint y: 79, distance: 30.4
click at [388, 79] on div "⌛ Checkbox branch node This component serves as the foundational building block…" at bounding box center [558, 87] width 648 height 91
click at [141, 304] on div "Usage" at bounding box center [161, 415] width 65 height 12
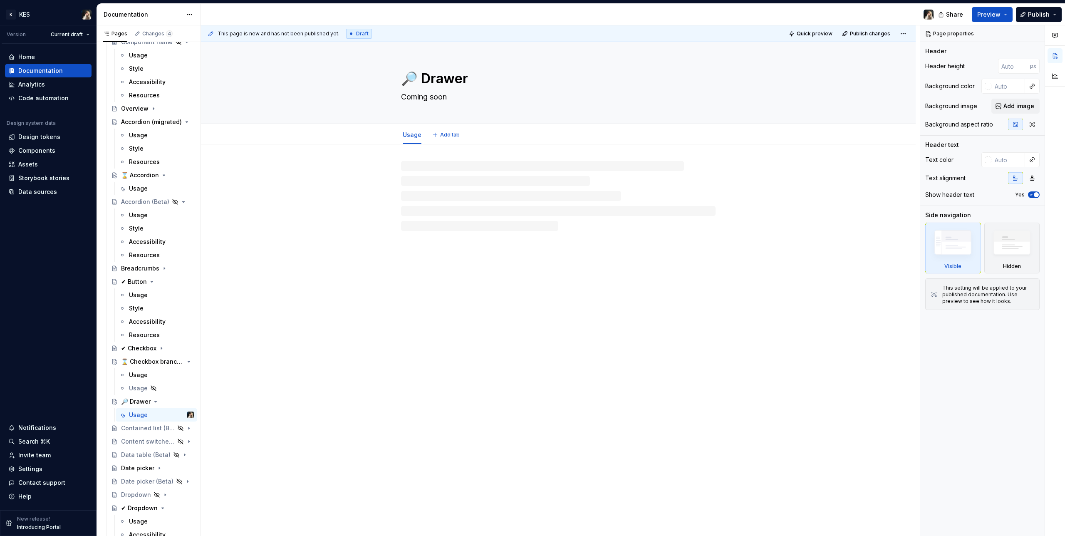
click at [410, 75] on textarea "🔎 Drawer" at bounding box center [556, 79] width 314 height 20
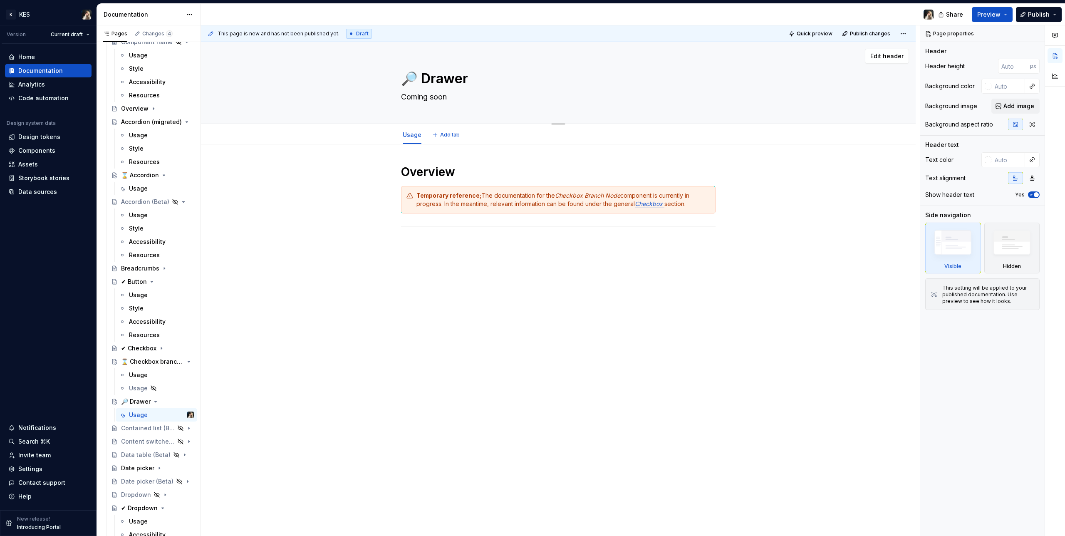
click at [412, 75] on textarea "🔎 Drawer" at bounding box center [556, 79] width 314 height 20
drag, startPoint x: 412, startPoint y: 76, endPoint x: 385, endPoint y: 76, distance: 27.4
click at [385, 76] on div "🔎 Drawer Coming soon" at bounding box center [558, 83] width 648 height 82
paste textarea "⌛"
type textarea "*"
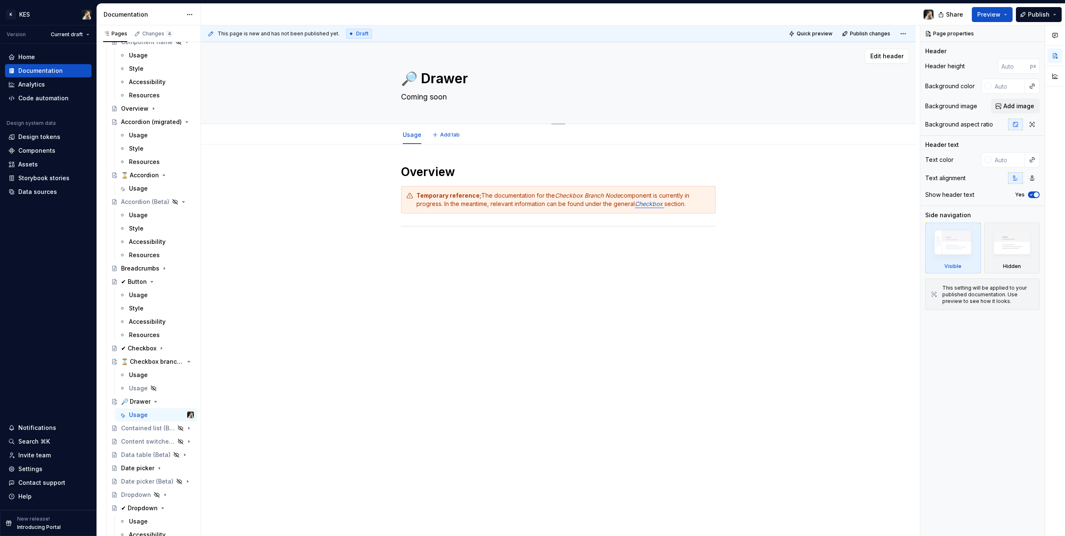
type textarea "⌛ Drawer"
type textarea "*"
type textarea "⌛ Drawer"
type textarea "*"
type textarea "⌛ Drawer"
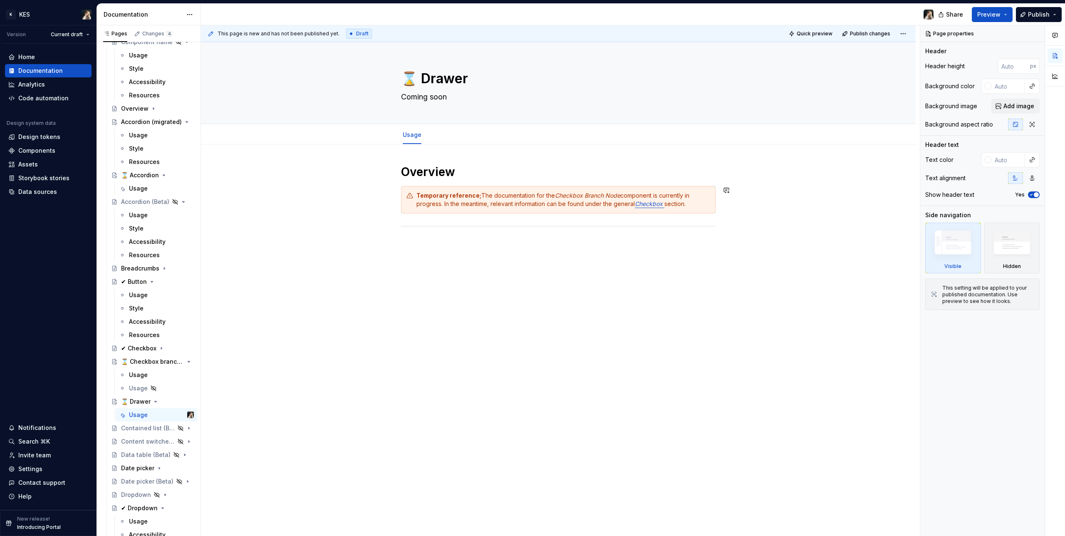
click at [501, 251] on div "Overview Temporary reference; The documentation for the Checkbox Branch Node co…" at bounding box center [558, 211] width 314 height 94
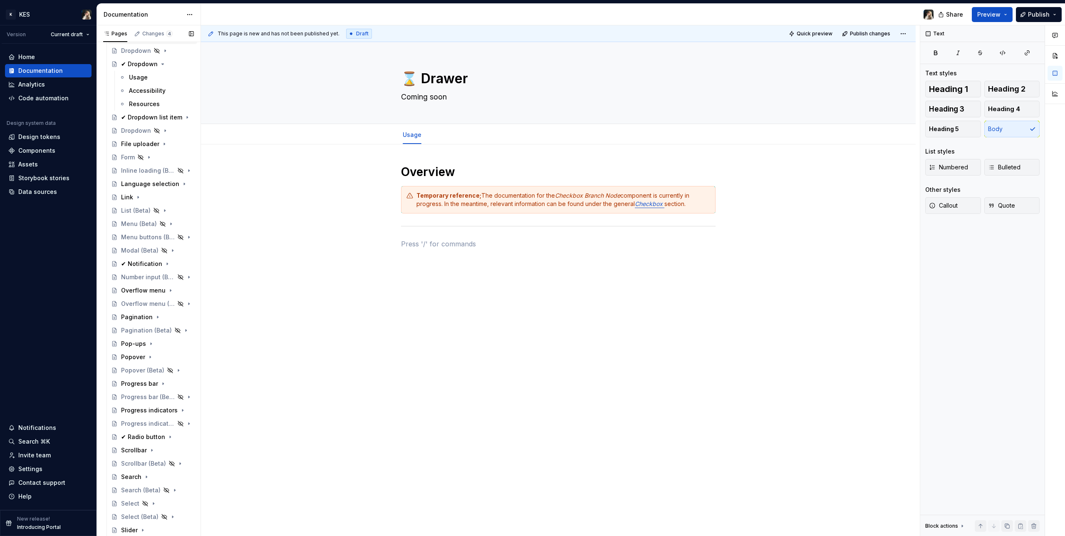
scroll to position [577, 0]
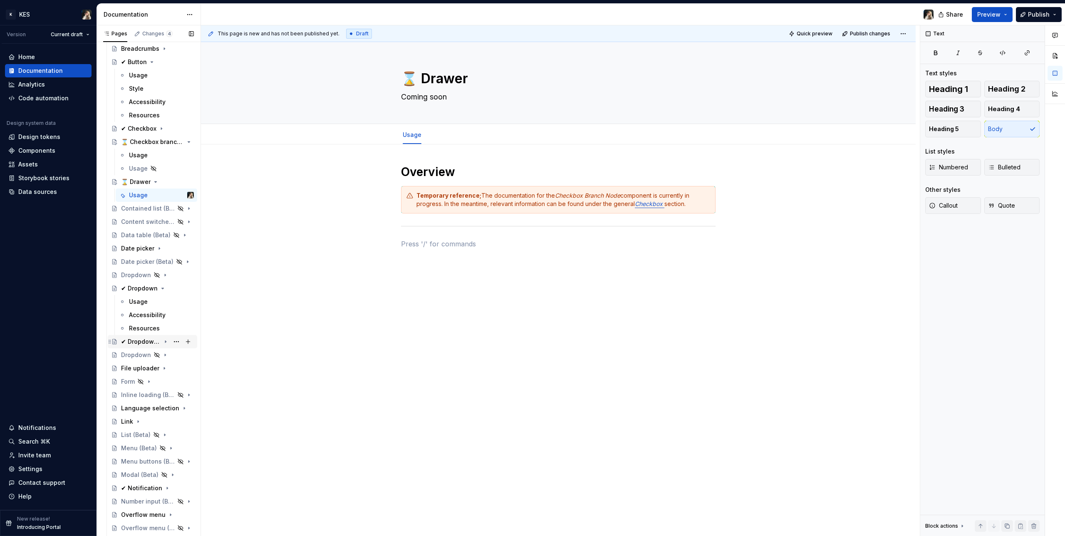
click at [151, 304] on div "✔ Dropdown list item" at bounding box center [141, 341] width 40 height 8
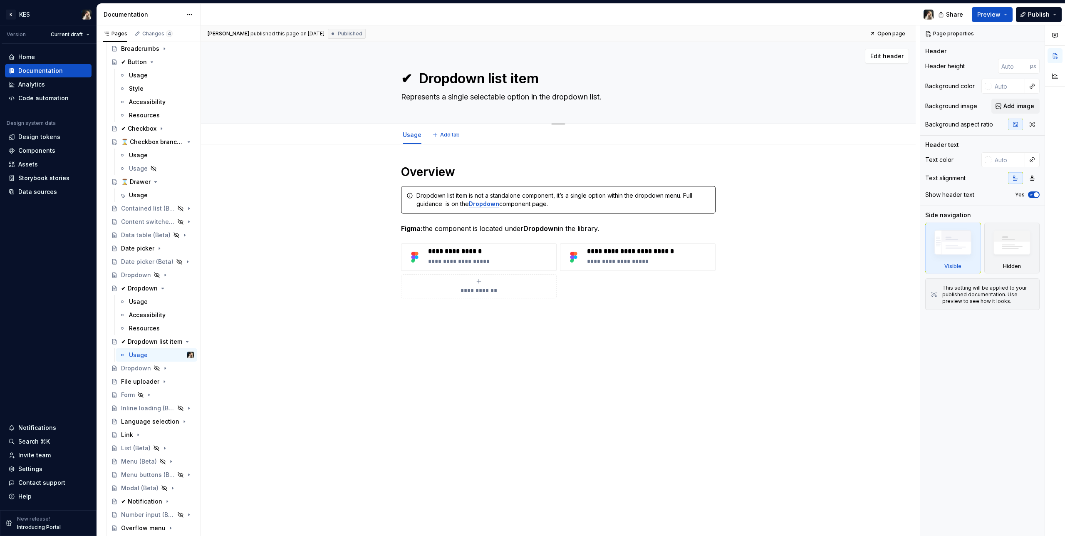
click at [480, 78] on textarea "✔ Dropdown list item" at bounding box center [556, 79] width 314 height 20
click at [521, 79] on textarea "✔ Dropdown list item" at bounding box center [556, 79] width 314 height 20
drag, startPoint x: 543, startPoint y: 77, endPoint x: 490, endPoint y: 77, distance: 52.4
click at [490, 77] on textarea "✔ Dropdown list item" at bounding box center [556, 79] width 314 height 20
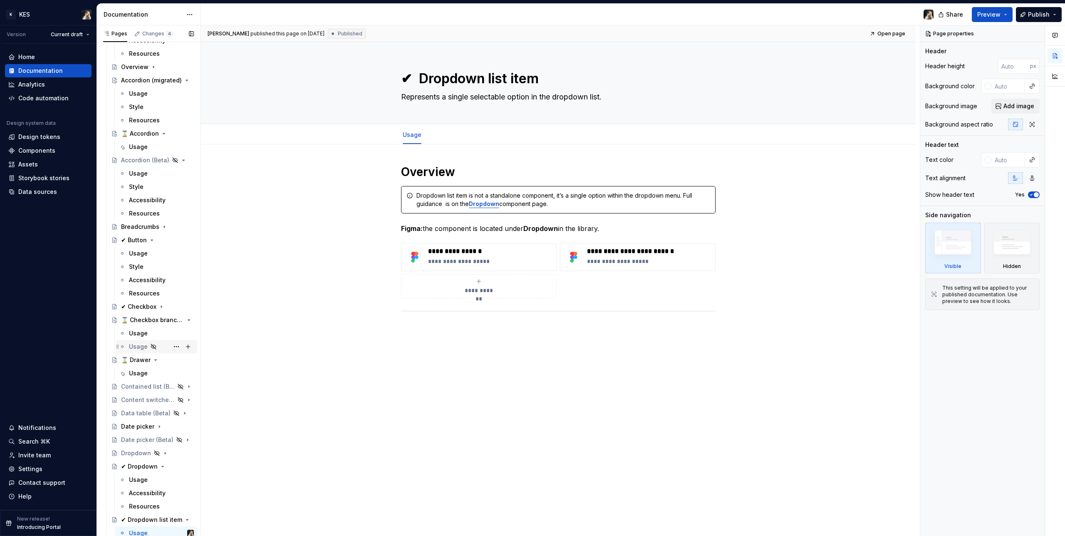
scroll to position [401, 0]
click at [138, 304] on div "⌛ Drawer" at bounding box center [136, 357] width 30 height 8
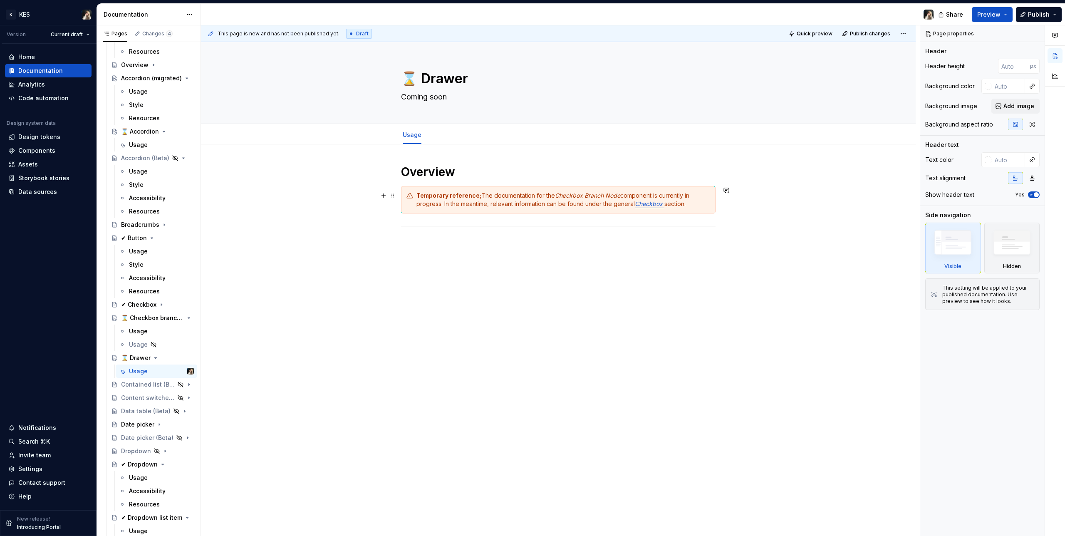
click at [476, 196] on strong "Temporary reference;" at bounding box center [448, 195] width 65 height 7
type textarea "*"
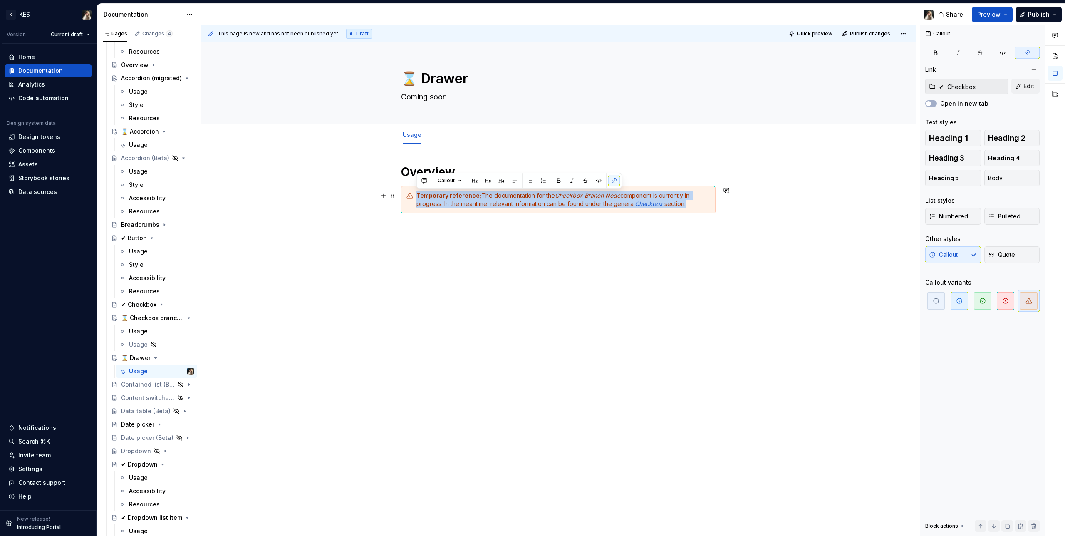
drag, startPoint x: 418, startPoint y: 194, endPoint x: 691, endPoint y: 207, distance: 273.1
click at [628, 207] on div "Temporary reference; The documentation for the Checkbox Branch Node component i…" at bounding box center [563, 199] width 294 height 17
paste div
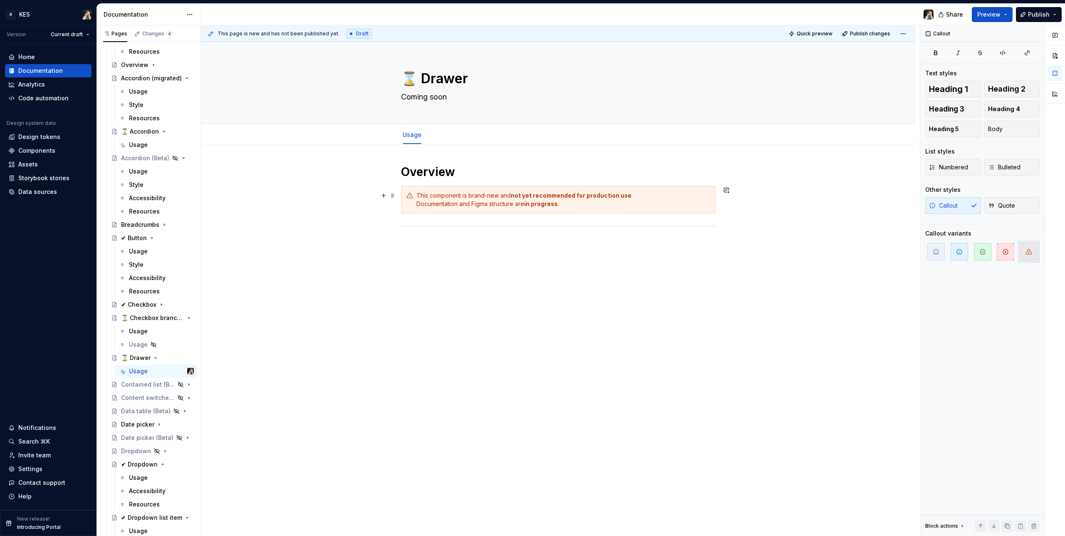
click at [416, 203] on div "This component is brand-new and not yet recommended for production use . Docume…" at bounding box center [563, 199] width 294 height 17
drag, startPoint x: 505, startPoint y: 196, endPoint x: 623, endPoint y: 195, distance: 118.1
click at [623, 195] on div "This component is brand-new and not yet recommended for production use . Docume…" at bounding box center [563, 199] width 294 height 17
drag, startPoint x: 627, startPoint y: 195, endPoint x: 528, endPoint y: 198, distance: 98.6
click at [515, 198] on strong "not yet recommended for production use" at bounding box center [571, 195] width 121 height 7
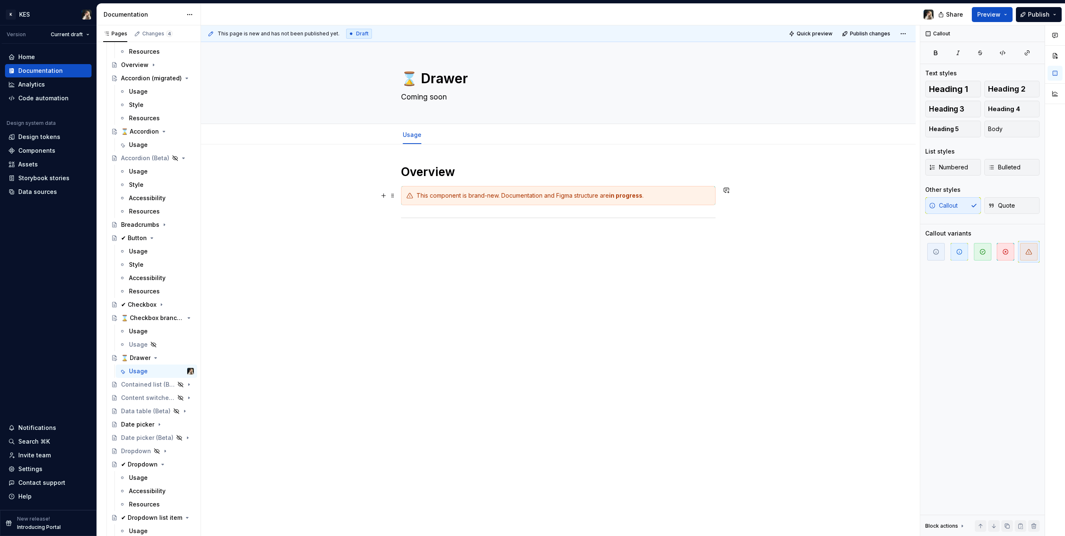
click at [586, 275] on div "This page is new and has not been published yet. Draft Quick preview Publish ch…" at bounding box center [560, 280] width 719 height 511
click at [628, 17] on span "Publish" at bounding box center [1039, 14] width 22 height 8
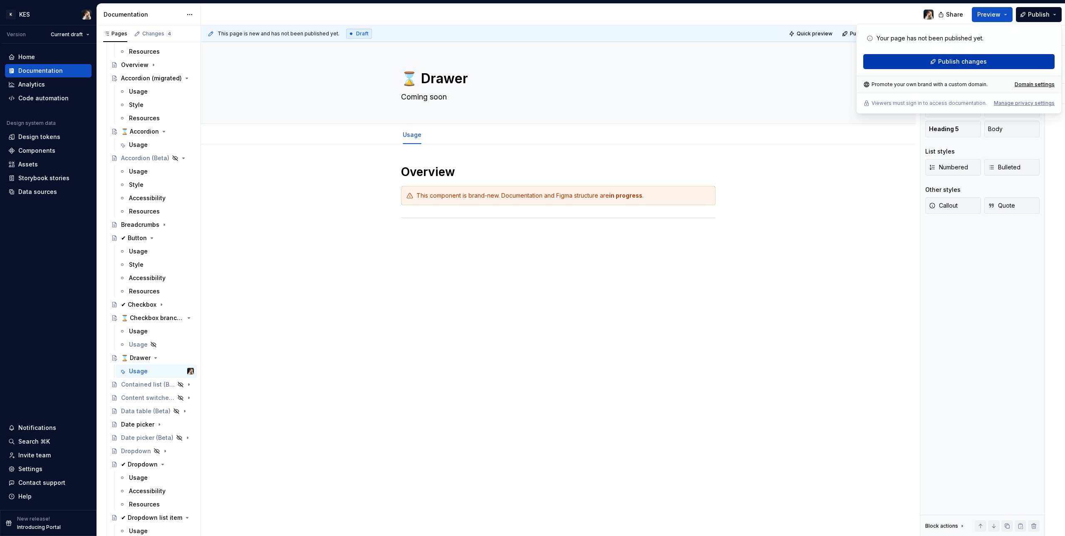
click at [628, 63] on button "Publish changes" at bounding box center [958, 61] width 191 height 15
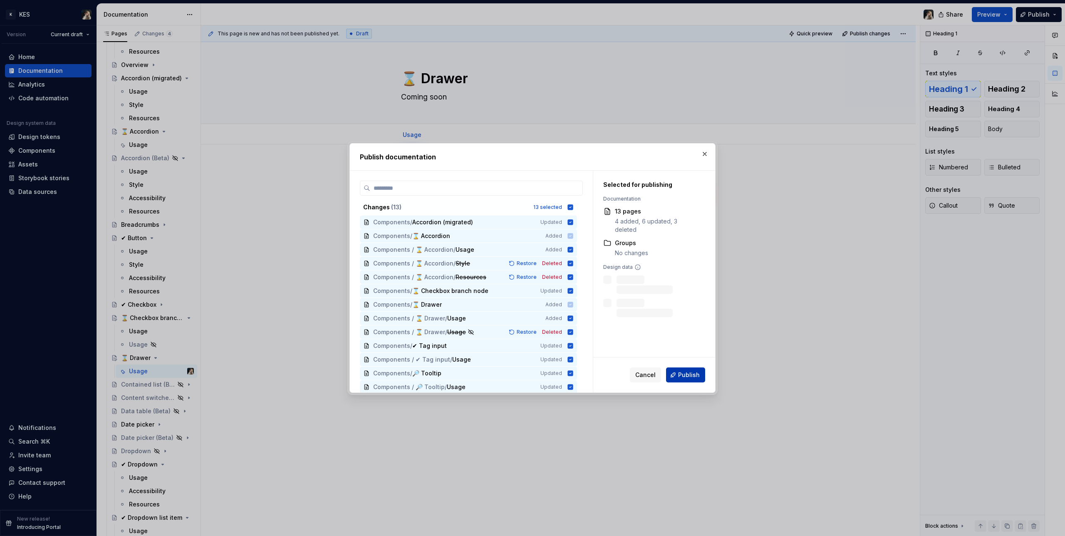
click at [628, 304] on button "Publish" at bounding box center [685, 374] width 39 height 15
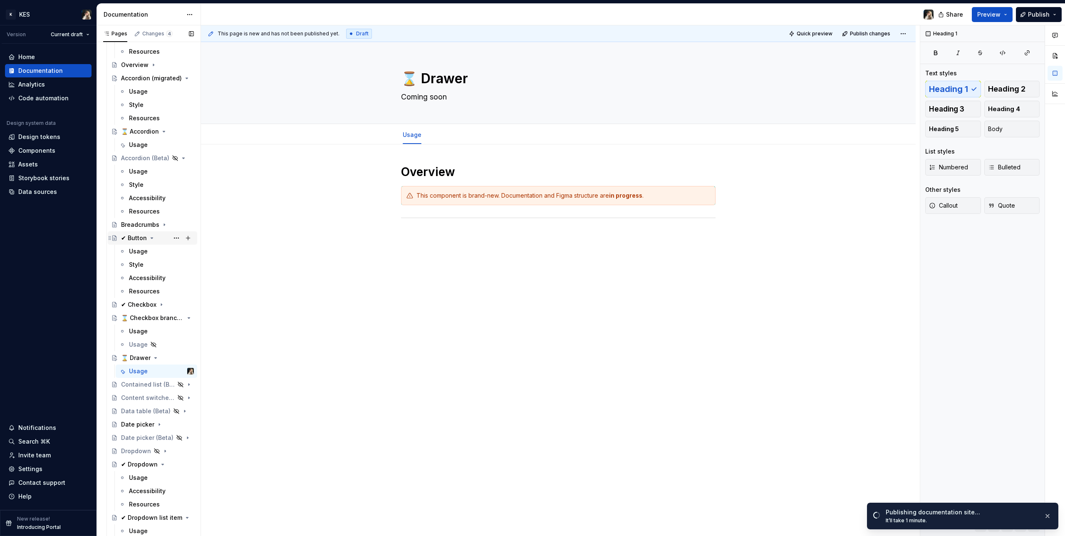
click at [151, 237] on icon "Page tree" at bounding box center [151, 238] width 7 height 7
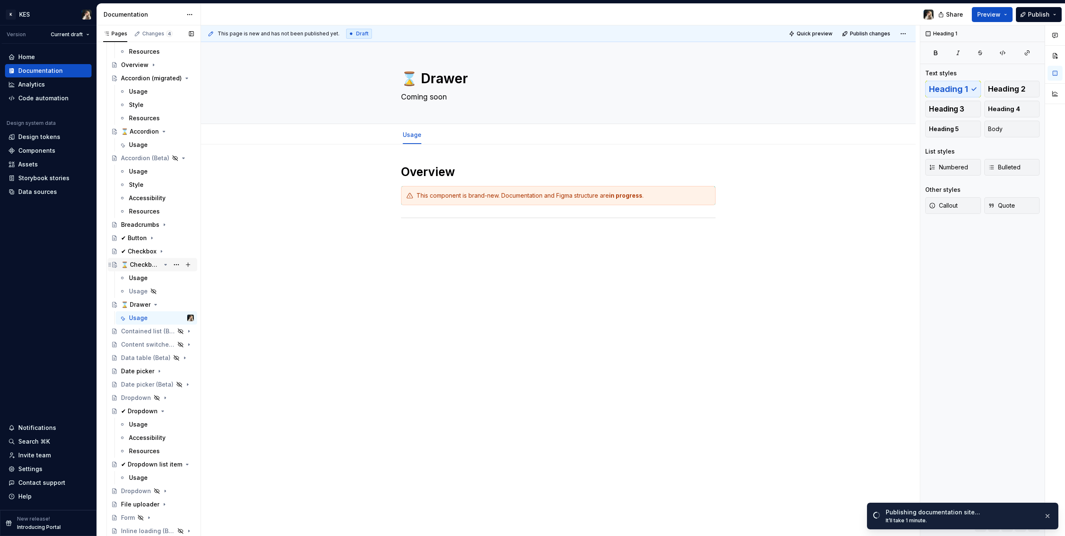
click at [165, 264] on icon "Page tree" at bounding box center [166, 264] width 2 height 1
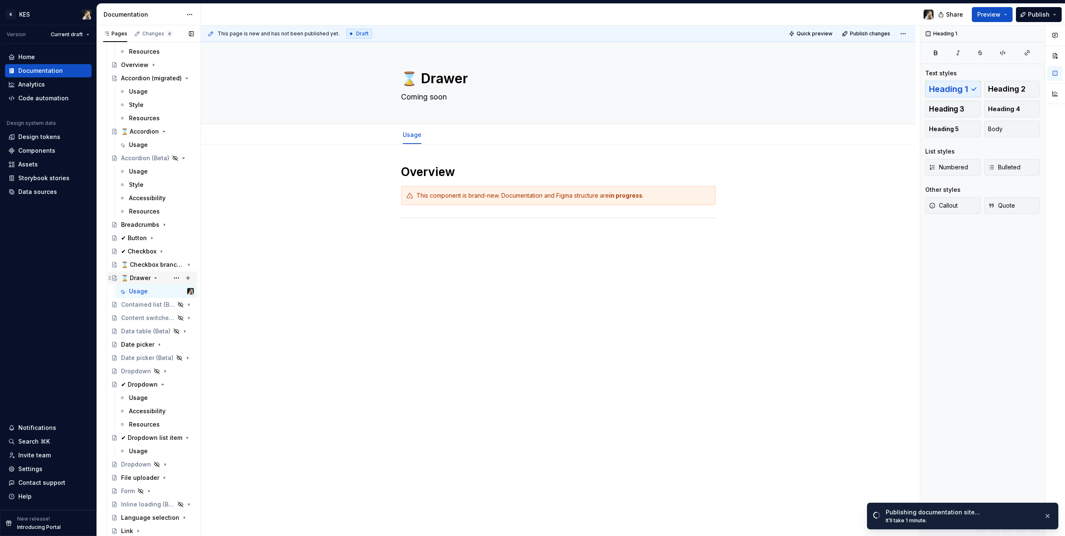
click at [155, 279] on icon "Page tree" at bounding box center [155, 277] width 7 height 7
click at [159, 304] on icon "Page tree" at bounding box center [162, 371] width 7 height 7
click at [162, 304] on icon "Page tree" at bounding box center [165, 384] width 7 height 7
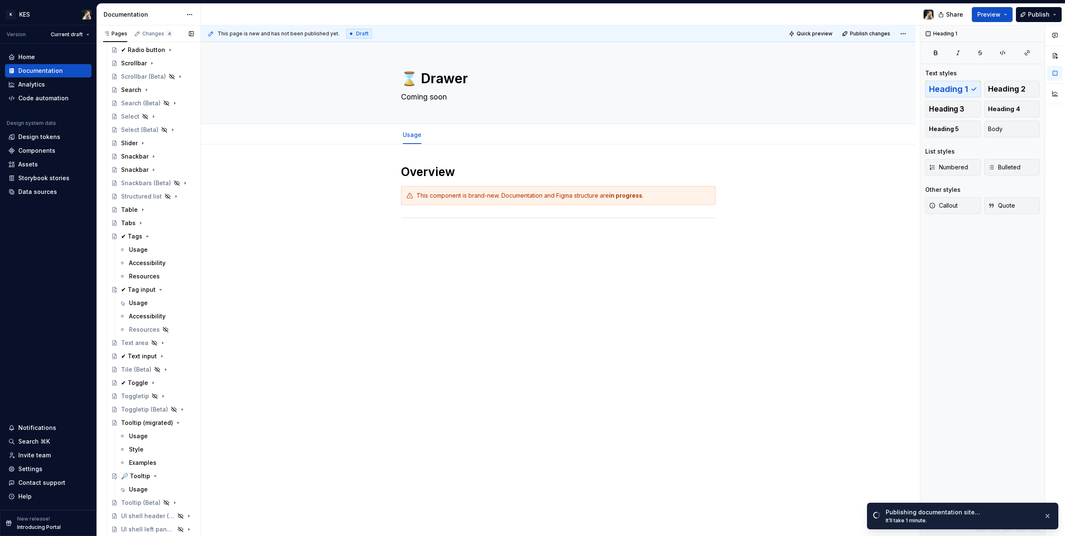
scroll to position [1186, 0]
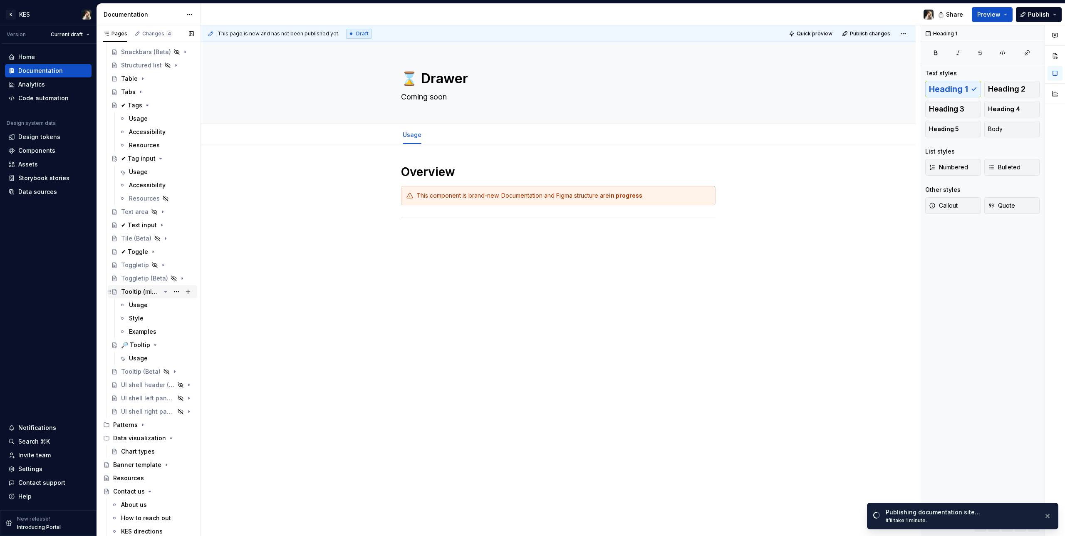
click at [162, 292] on icon "Page tree" at bounding box center [165, 291] width 7 height 7
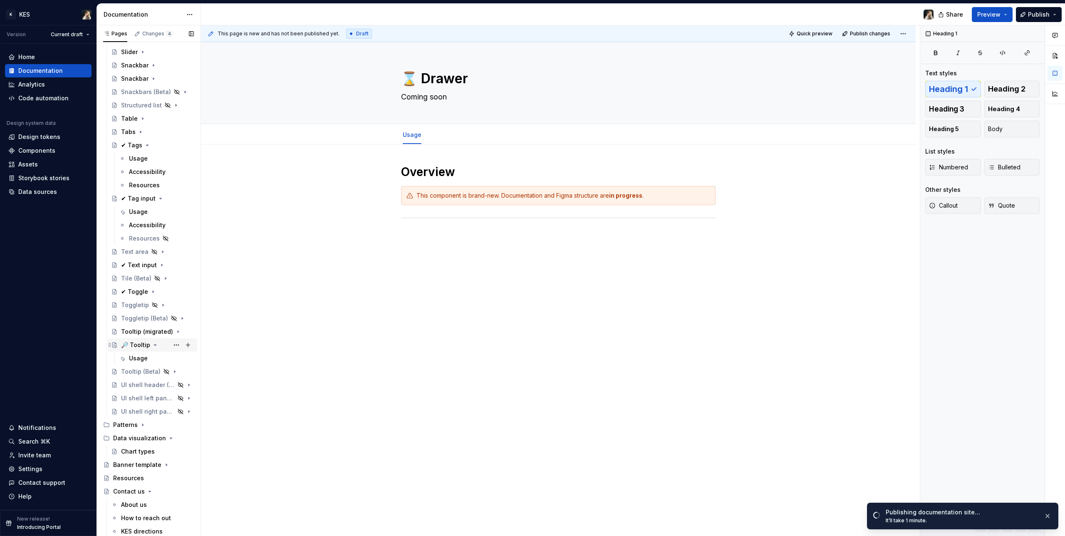
click at [154, 304] on icon "Page tree" at bounding box center [155, 344] width 2 height 1
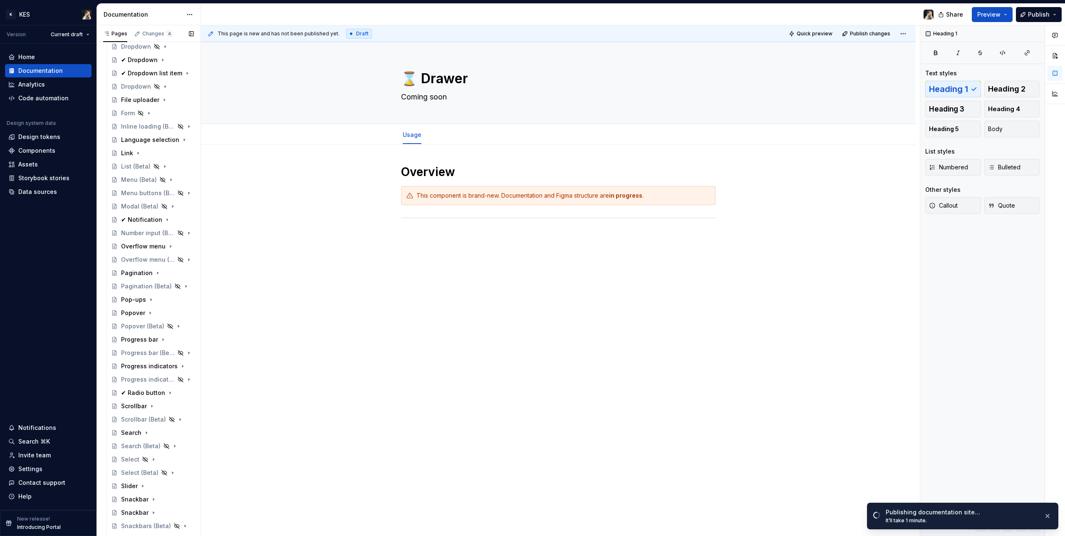
scroll to position [1133, 0]
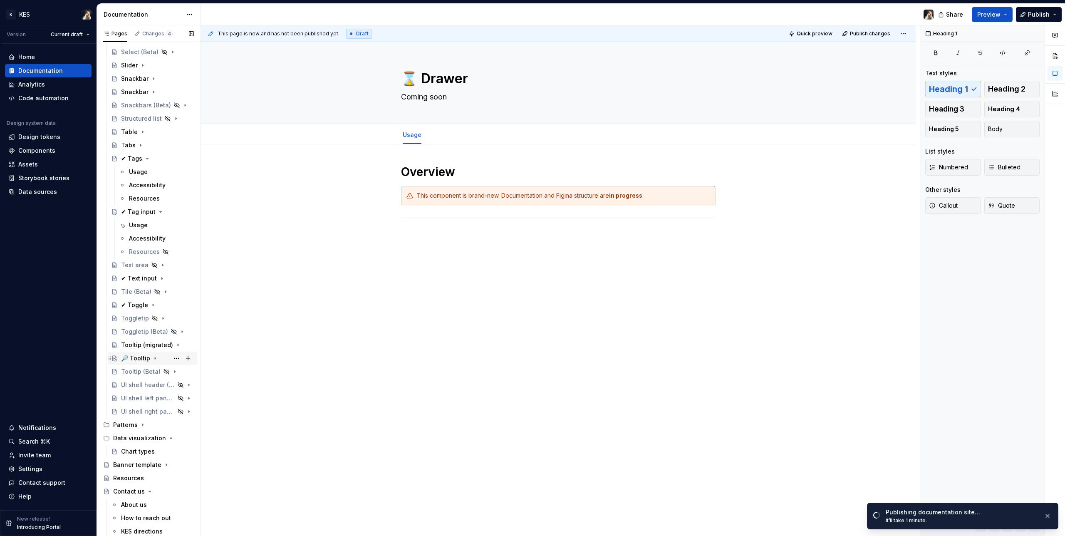
click at [130, 304] on div "🔎 Tooltip" at bounding box center [135, 358] width 29 height 8
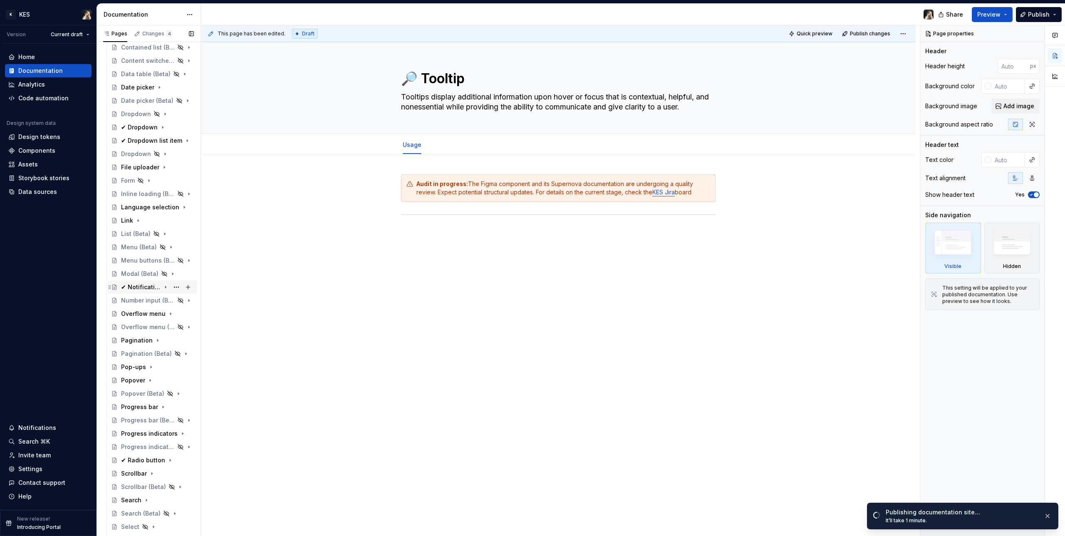
scroll to position [247, 0]
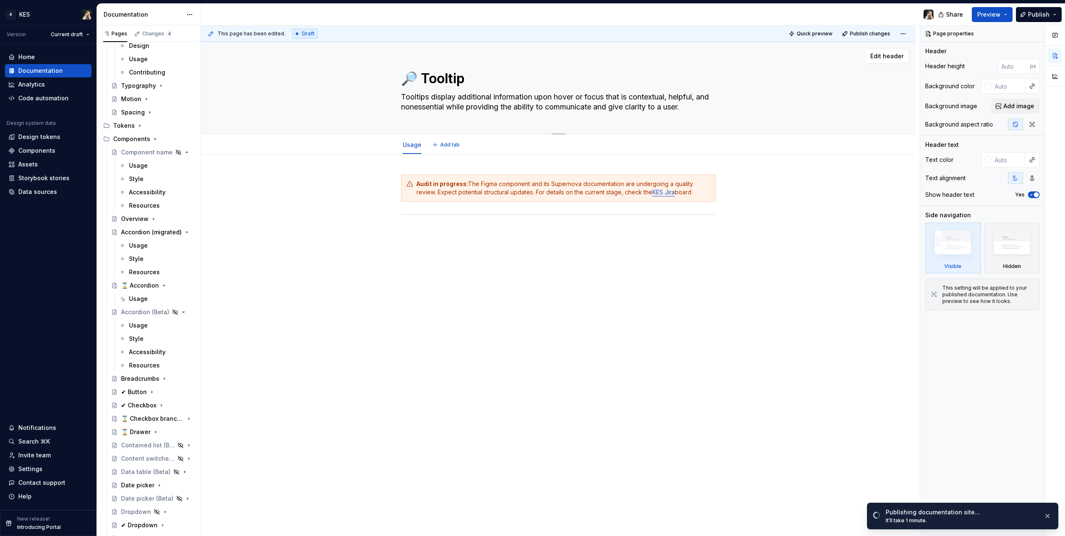
click at [415, 77] on textarea "🔎 Tooltip" at bounding box center [556, 79] width 314 height 20
click at [414, 76] on textarea "🔎 Tooltip" at bounding box center [556, 79] width 314 height 20
drag, startPoint x: 415, startPoint y: 76, endPoint x: 395, endPoint y: 77, distance: 19.6
click at [395, 77] on div "🔎 Tooltip Tooltips display additional information upon hover or focus that is c…" at bounding box center [558, 87] width 648 height 91
click at [135, 304] on div "⌛ Checkbox branch node" at bounding box center [141, 418] width 40 height 8
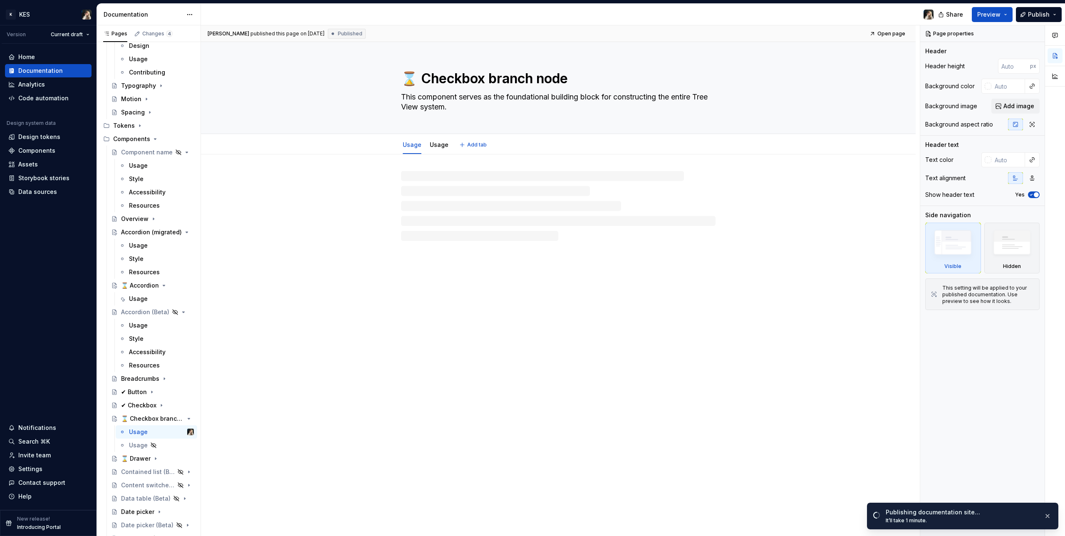
click at [405, 87] on textarea "⌛ Checkbox branch node" at bounding box center [556, 79] width 314 height 20
click at [416, 77] on textarea "⌛ Checkbox branch node" at bounding box center [556, 79] width 314 height 20
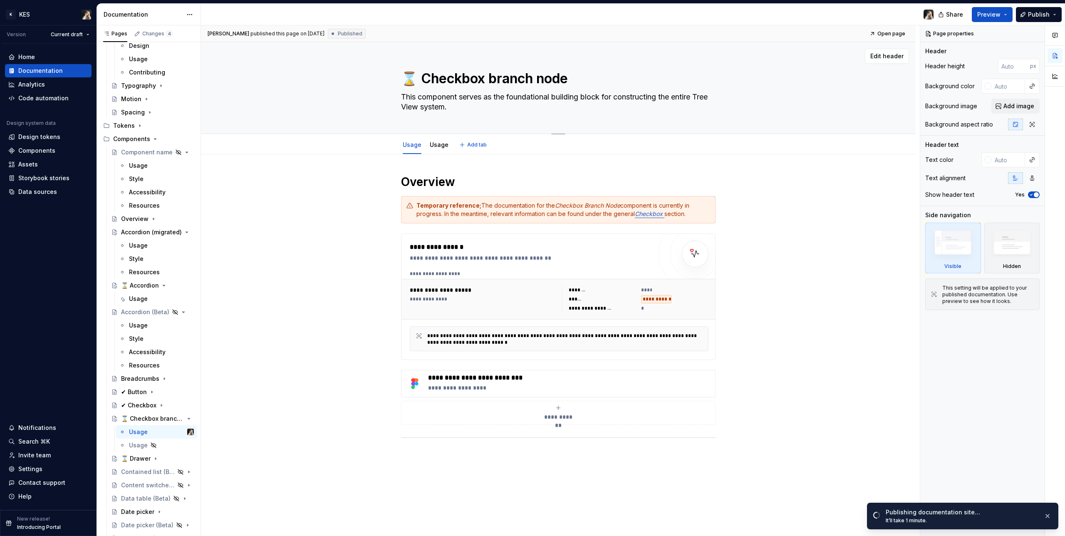
drag, startPoint x: 413, startPoint y: 75, endPoint x: 395, endPoint y: 74, distance: 17.1
click at [395, 74] on div "⌛ Checkbox branch node This component serves as the foundational building block…" at bounding box center [558, 87] width 648 height 91
paste textarea "🔎"
type textarea "*"
type textarea "🔎 Checkbox branch node"
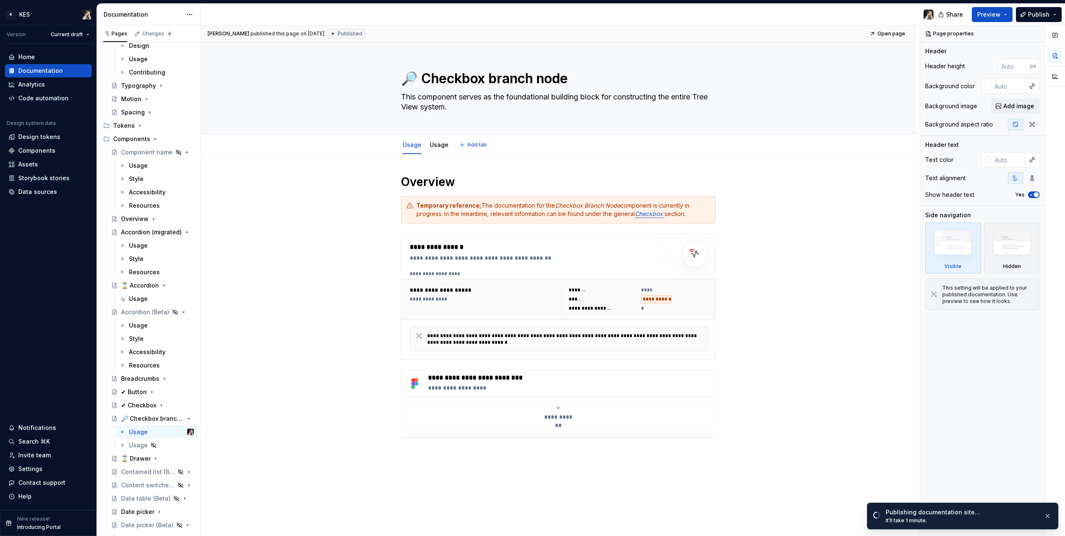
type textarea "*"
type textarea "🔎 Checkbox branch node"
click at [322, 202] on div "**********" at bounding box center [558, 392] width 714 height 476
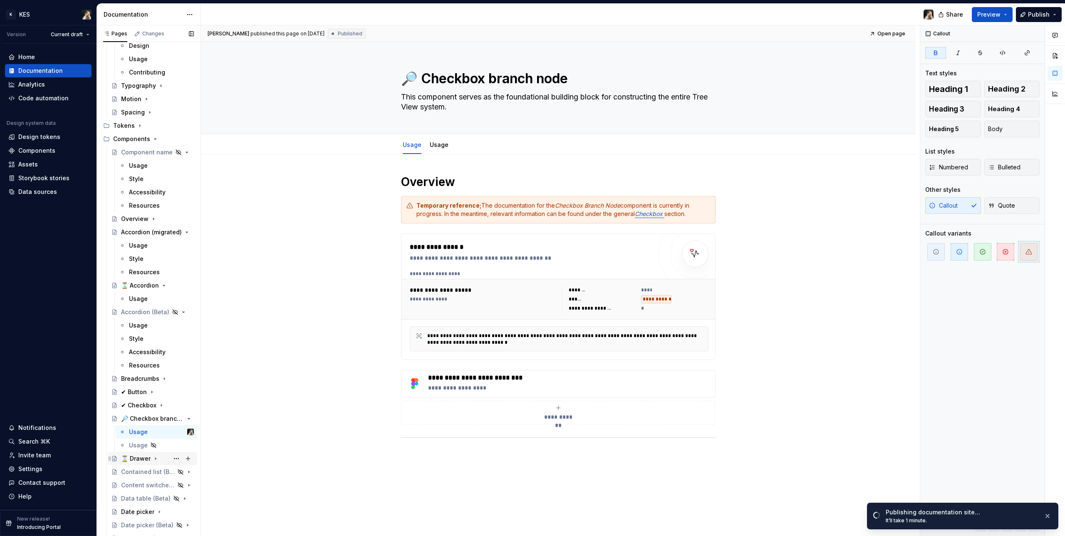
click at [134, 304] on div "⌛ Drawer" at bounding box center [136, 458] width 30 height 8
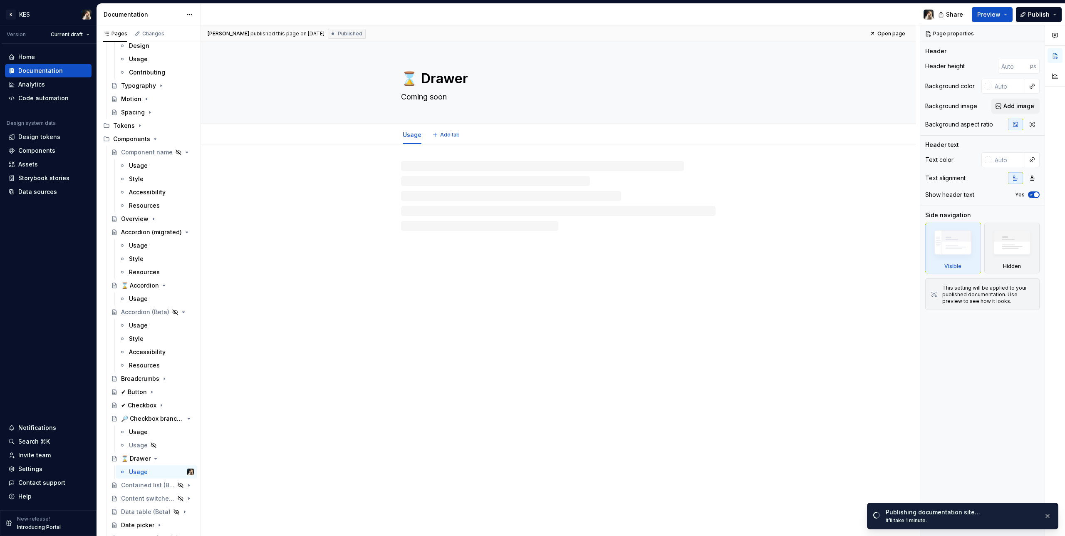
click at [410, 76] on textarea "⌛ Drawer" at bounding box center [556, 79] width 314 height 20
drag, startPoint x: 413, startPoint y: 75, endPoint x: 386, endPoint y: 73, distance: 27.1
click at [386, 73] on div "⌛ Drawer Coming soon" at bounding box center [558, 83] width 648 height 82
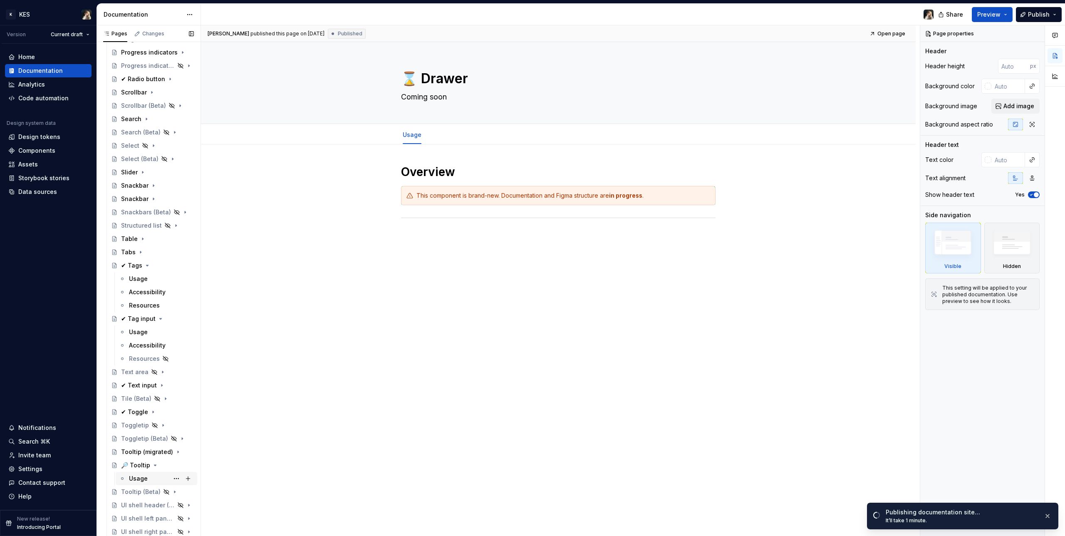
scroll to position [1125, 0]
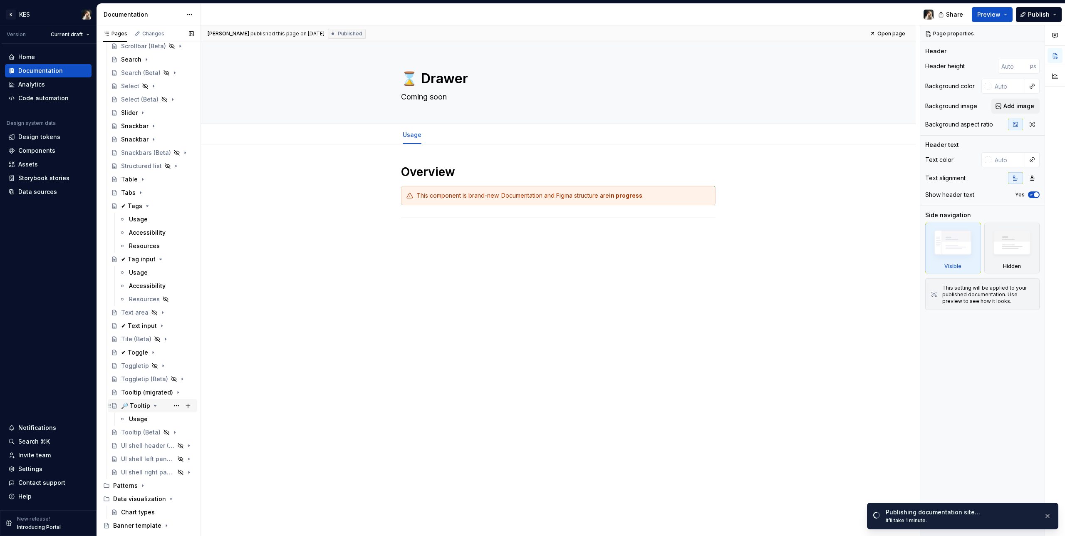
click at [136, 304] on div "🔎 Tooltip" at bounding box center [135, 405] width 29 height 8
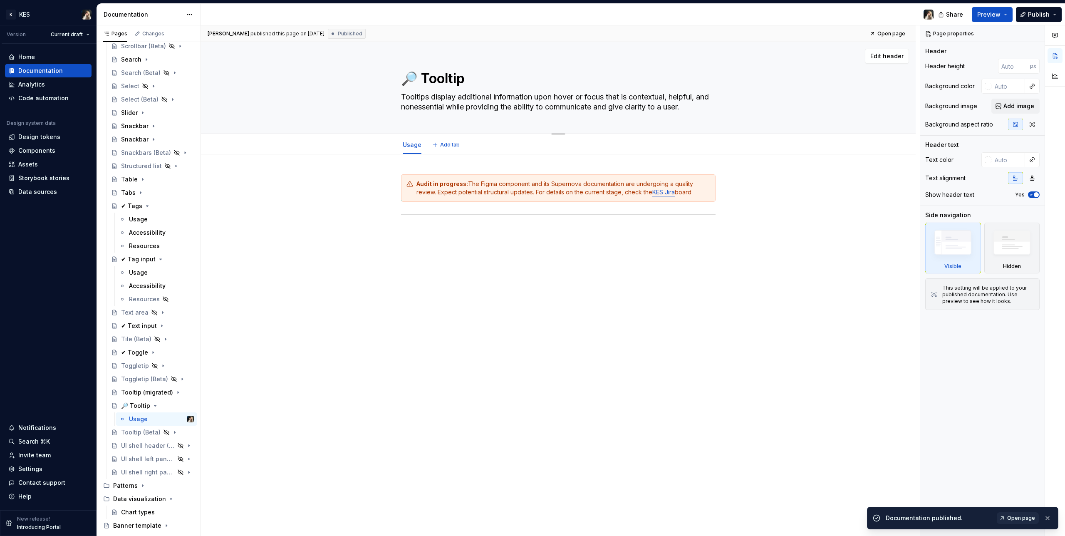
click at [415, 82] on textarea "🔎 Tooltip" at bounding box center [556, 79] width 314 height 20
click at [414, 71] on textarea "🔎 Tooltip" at bounding box center [556, 79] width 314 height 20
drag, startPoint x: 414, startPoint y: 74, endPoint x: 394, endPoint y: 74, distance: 20.4
click at [394, 74] on div "🔎 Tooltip Tooltips display additional information upon hover or focus that is c…" at bounding box center [558, 87] width 648 height 91
paste textarea "⌛"
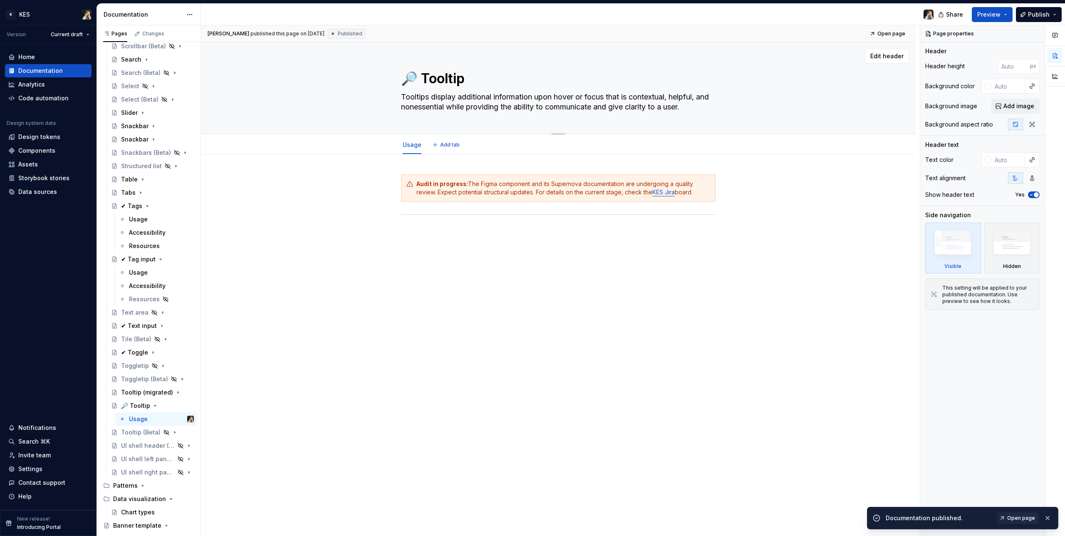
type textarea "*"
type textarea "⌛ Tooltip"
type textarea "*"
type textarea "⌛ Tooltip"
click at [306, 245] on div "Audit in progress: The Figma component and its Supernova documentation are unde…" at bounding box center [558, 280] width 714 height 253
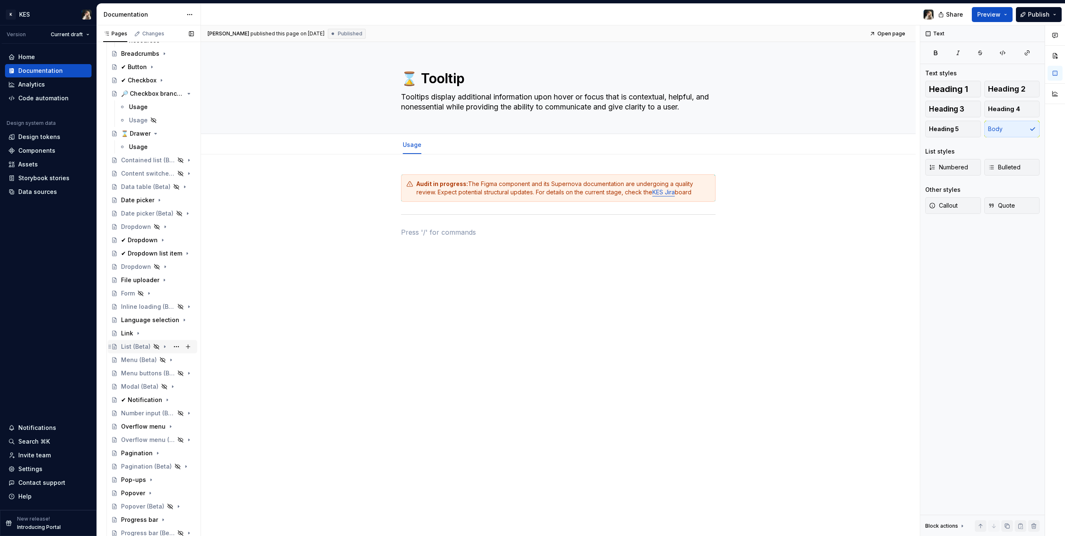
scroll to position [932, 0]
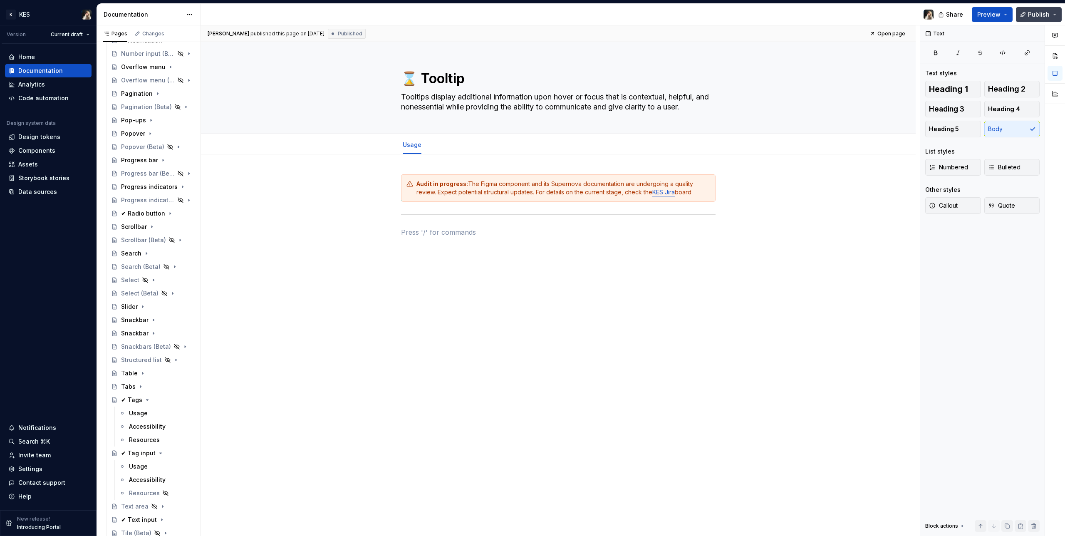
click at [628, 15] on button "Publish" at bounding box center [1039, 14] width 46 height 15
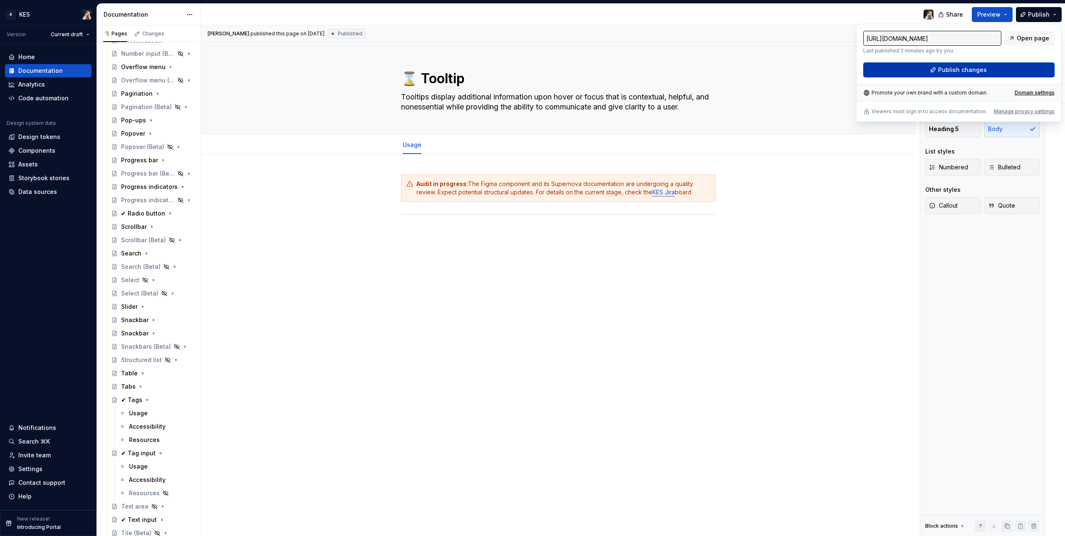
click at [628, 67] on button "Publish changes" at bounding box center [958, 69] width 191 height 15
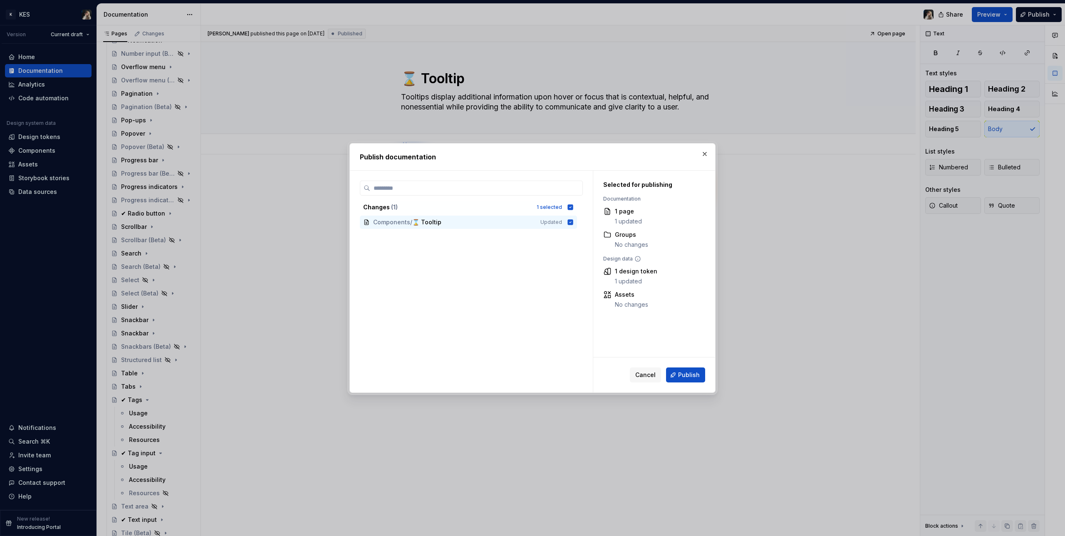
click at [628, 304] on button "Publish" at bounding box center [685, 374] width 39 height 15
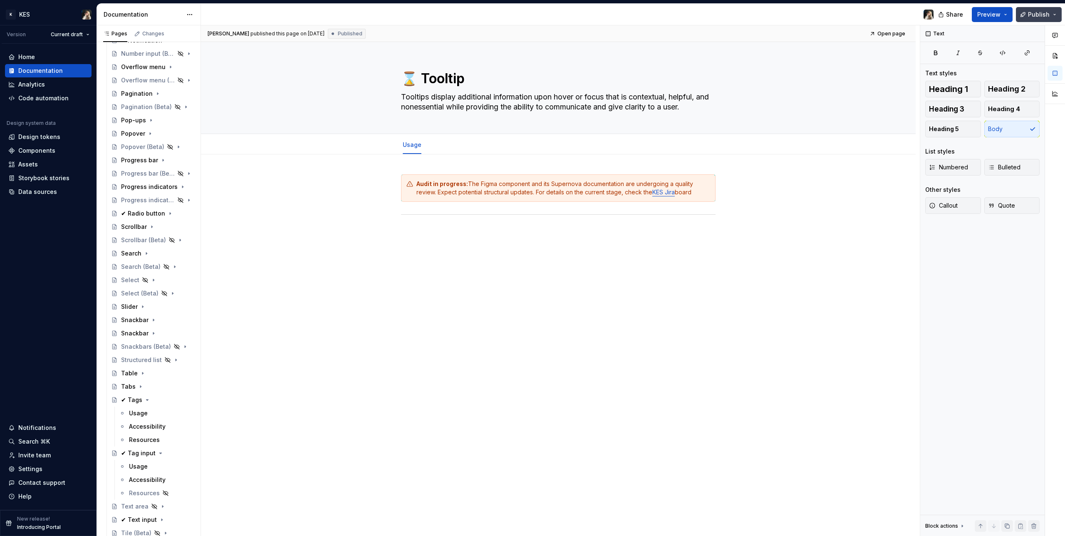
click at [628, 13] on button "Publish" at bounding box center [1039, 14] width 46 height 15
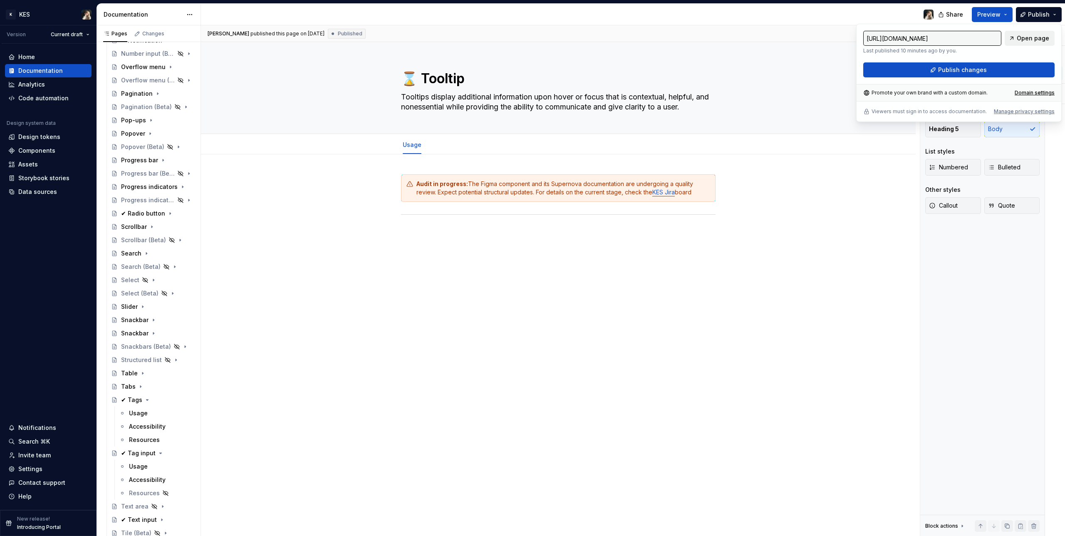
click at [628, 42] on span "Open page" at bounding box center [1032, 38] width 32 height 8
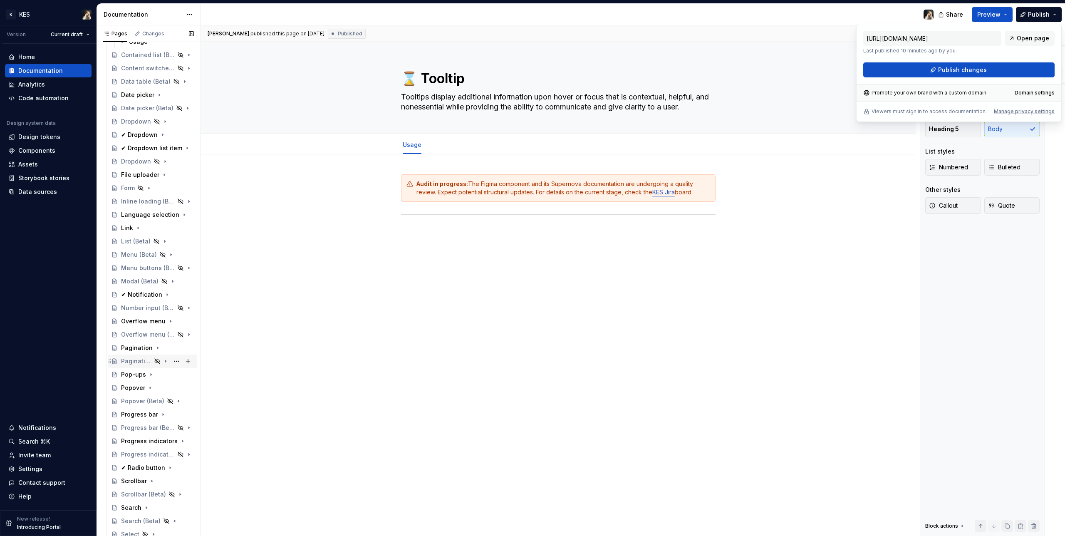
scroll to position [548, 0]
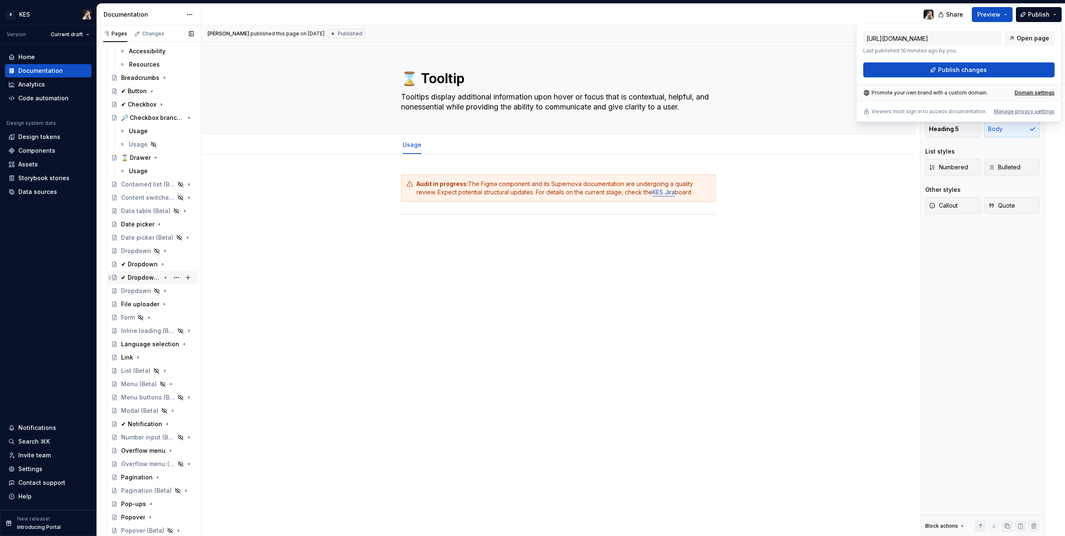
click at [136, 276] on div "✔ Dropdown list item" at bounding box center [141, 277] width 40 height 8
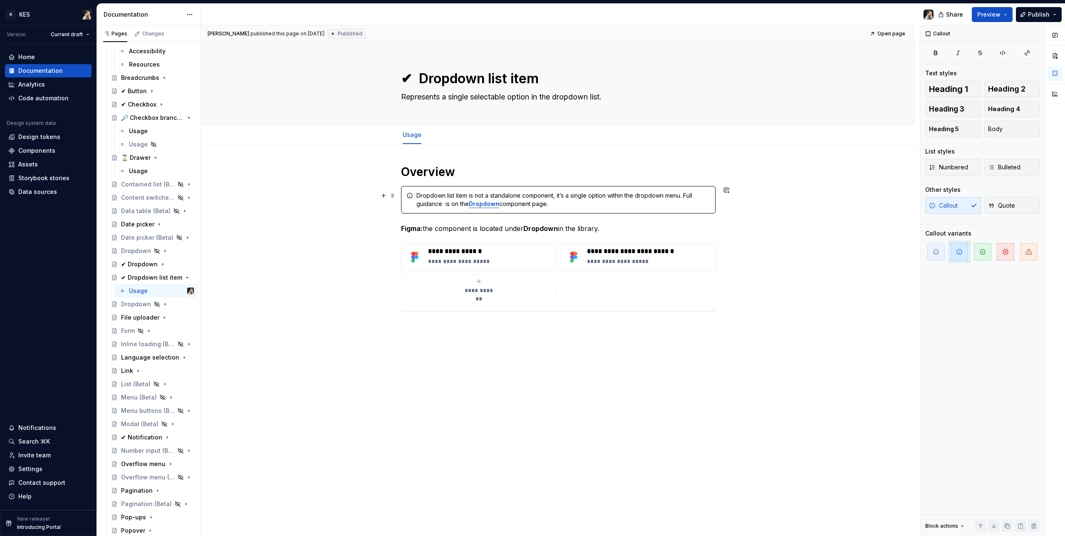
click at [424, 200] on div "Dropdown list item is not a standalone component, it’s a single option within t…" at bounding box center [563, 199] width 294 height 17
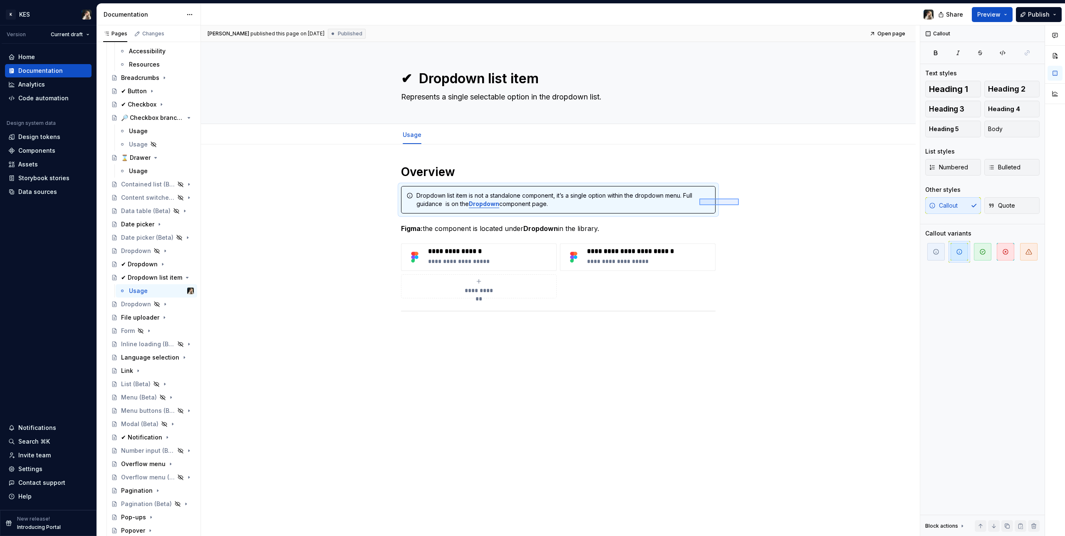
drag, startPoint x: 739, startPoint y: 198, endPoint x: 669, endPoint y: 208, distance: 70.5
click at [628, 208] on div "**********" at bounding box center [560, 280] width 719 height 511
click at [213, 200] on div "**********" at bounding box center [558, 324] width 714 height 360
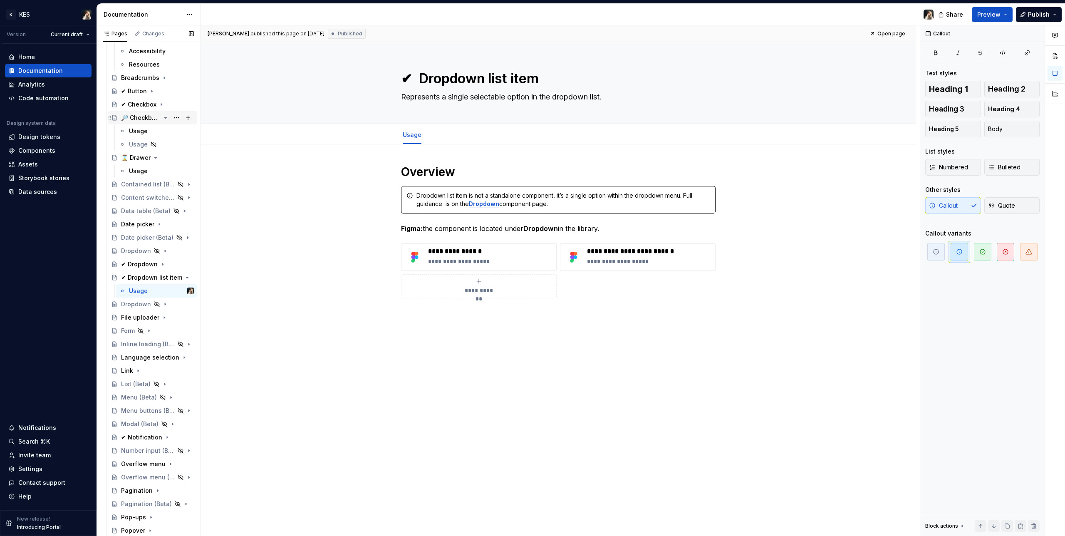
click at [137, 115] on div "🔎 Checkbox branch node" at bounding box center [141, 118] width 40 height 8
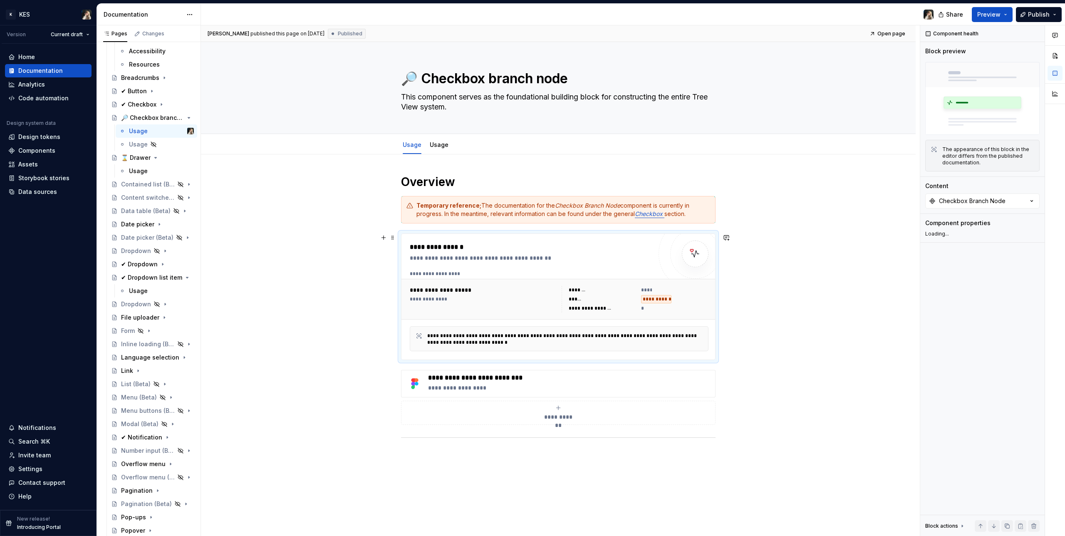
click at [521, 304] on div "**********" at bounding box center [565, 338] width 276 height 14
click at [628, 247] on span "Status" at bounding box center [944, 247] width 17 height 7
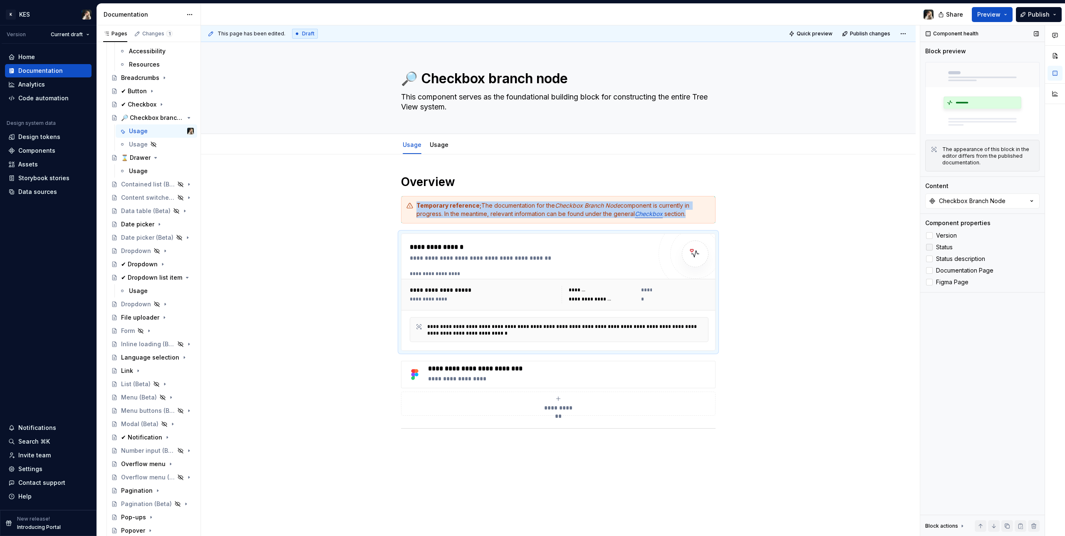
click at [628, 247] on span "Status" at bounding box center [944, 247] width 17 height 7
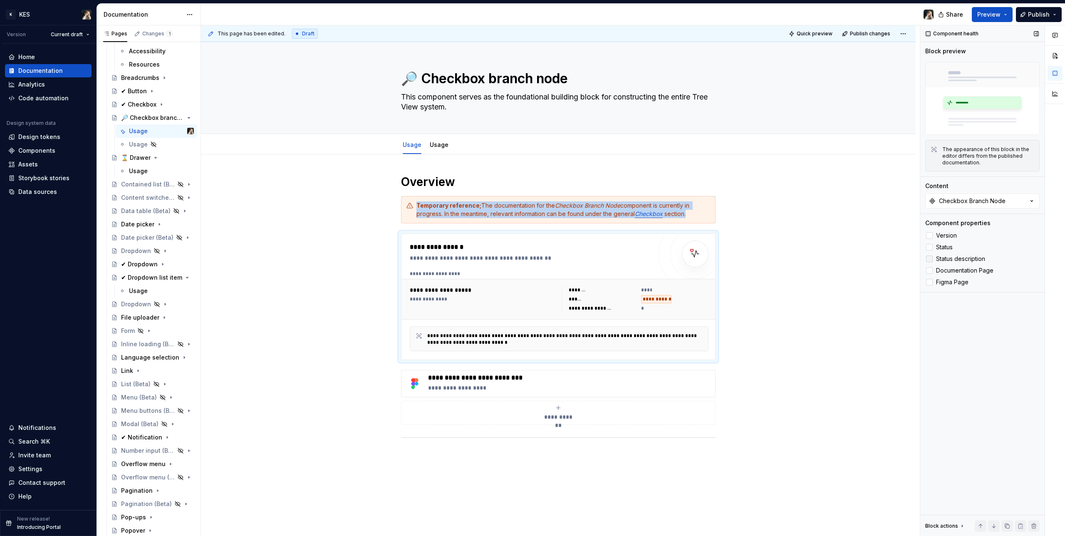
click at [628, 255] on span "Status description" at bounding box center [960, 258] width 49 height 7
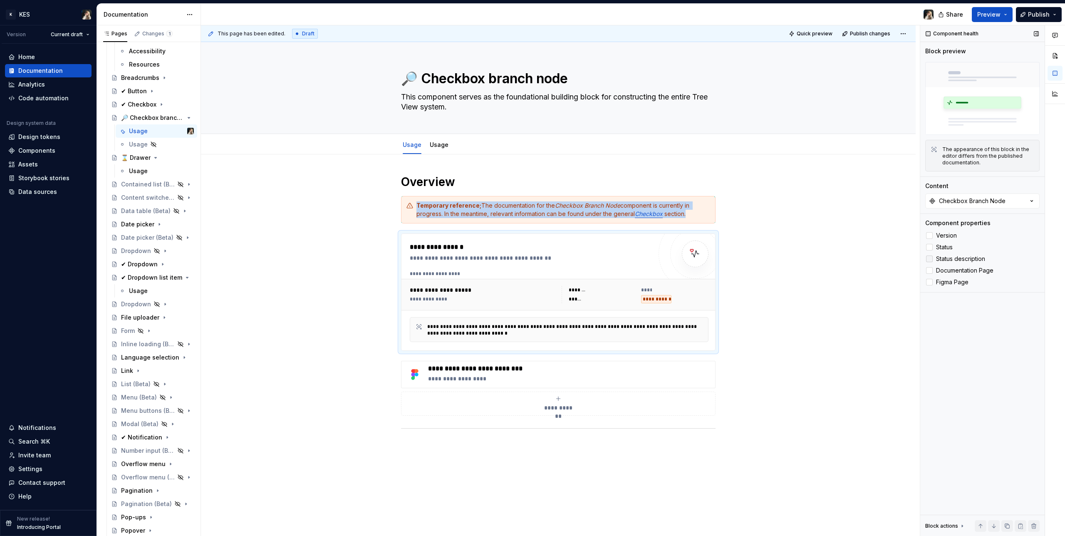
click at [628, 255] on span "Status description" at bounding box center [960, 258] width 49 height 7
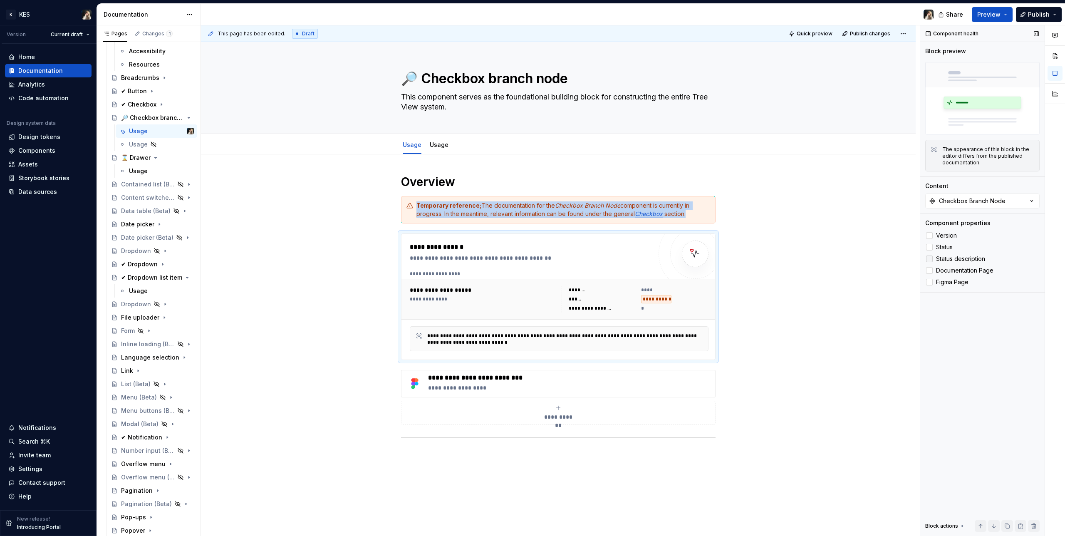
click at [628, 255] on span "Status description" at bounding box center [960, 258] width 49 height 7
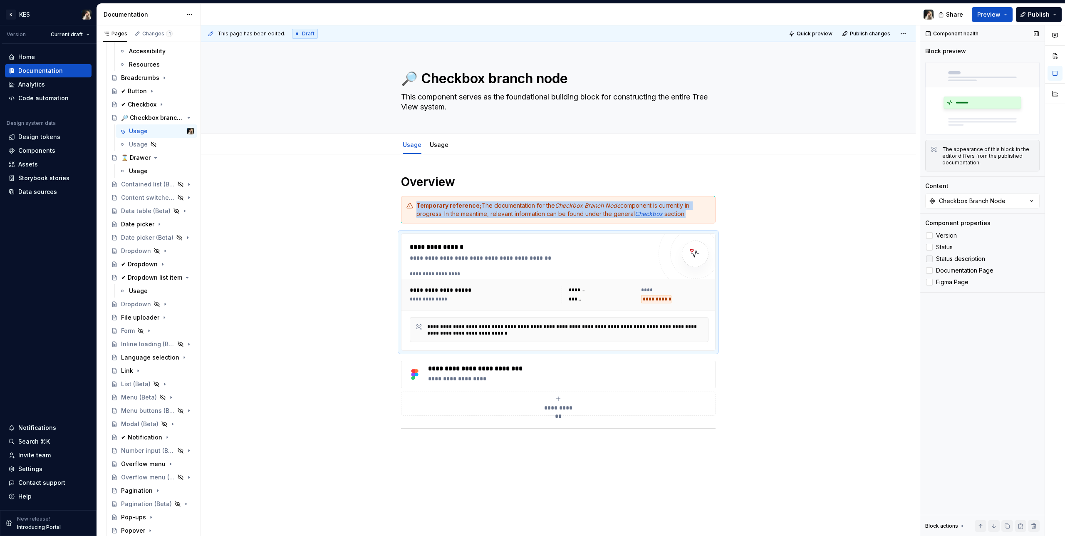
click at [628, 255] on span "Status description" at bounding box center [960, 258] width 49 height 7
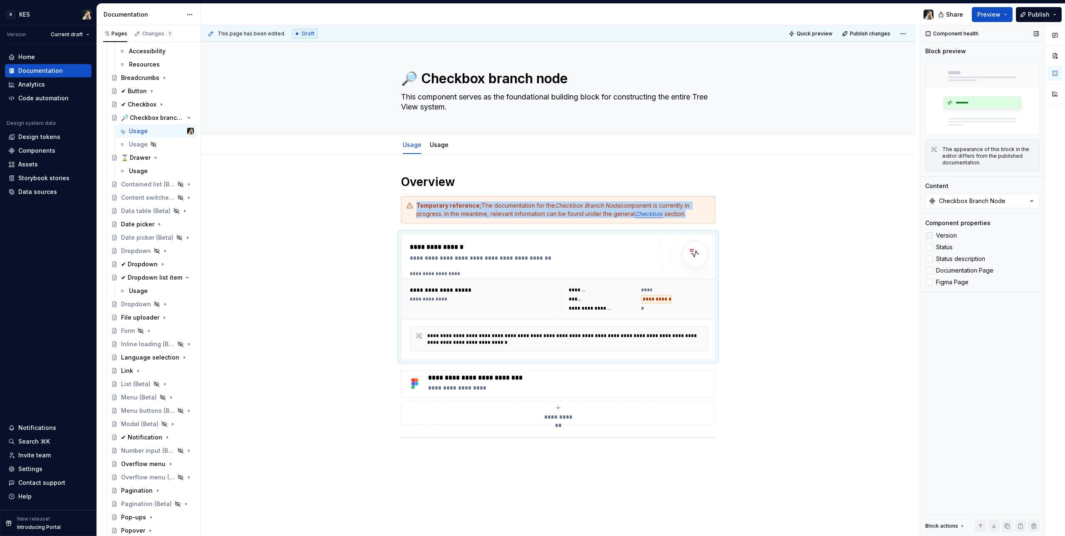
click at [628, 234] on span "Version" at bounding box center [946, 235] width 21 height 7
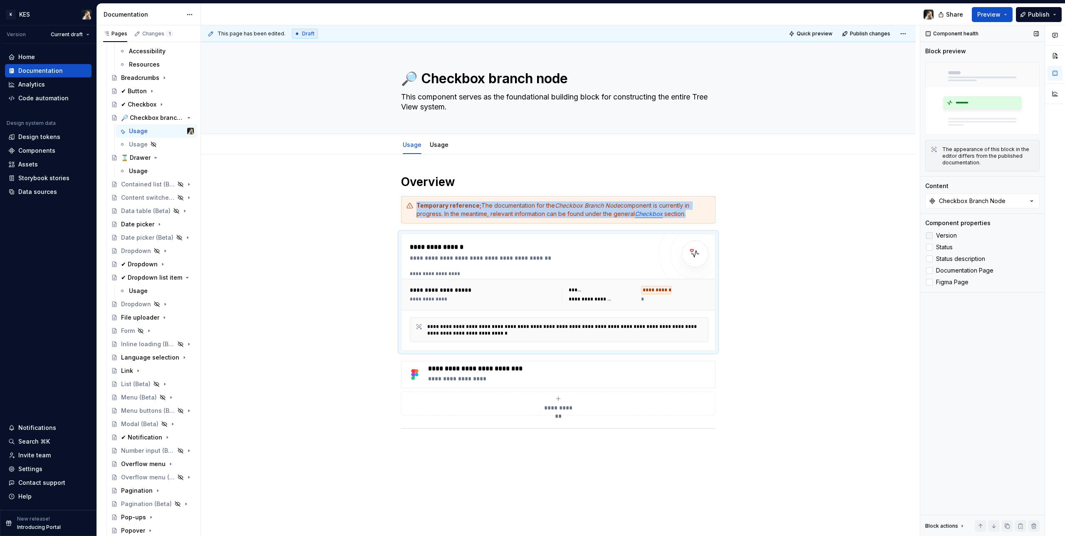
click at [628, 234] on span "Version" at bounding box center [946, 235] width 21 height 7
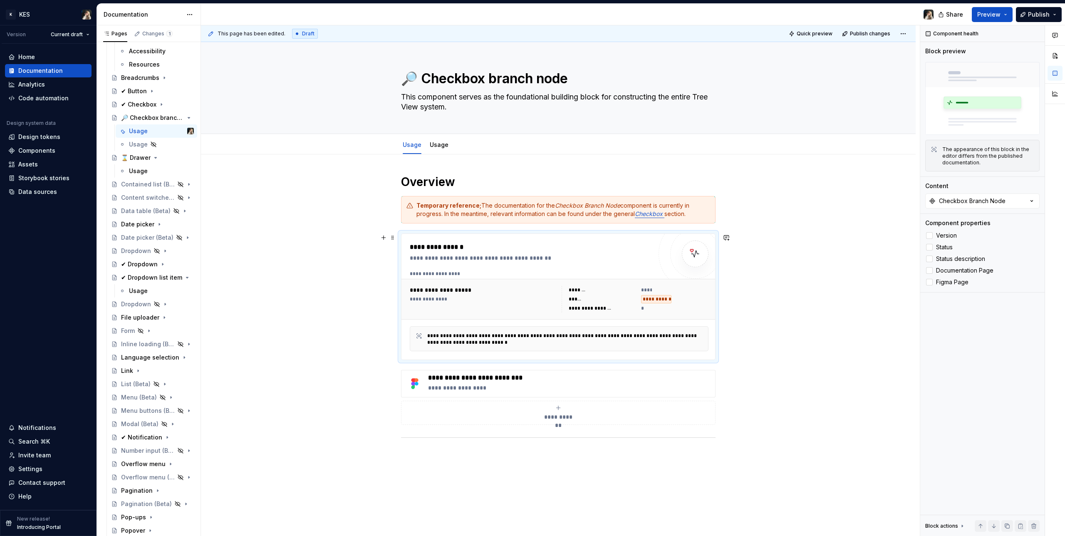
click at [532, 247] on div "**********" at bounding box center [531, 247] width 242 height 10
click at [519, 270] on div "**********" at bounding box center [559, 273] width 299 height 7
click at [137, 108] on div "✔ Checkbox" at bounding box center [138, 104] width 35 height 8
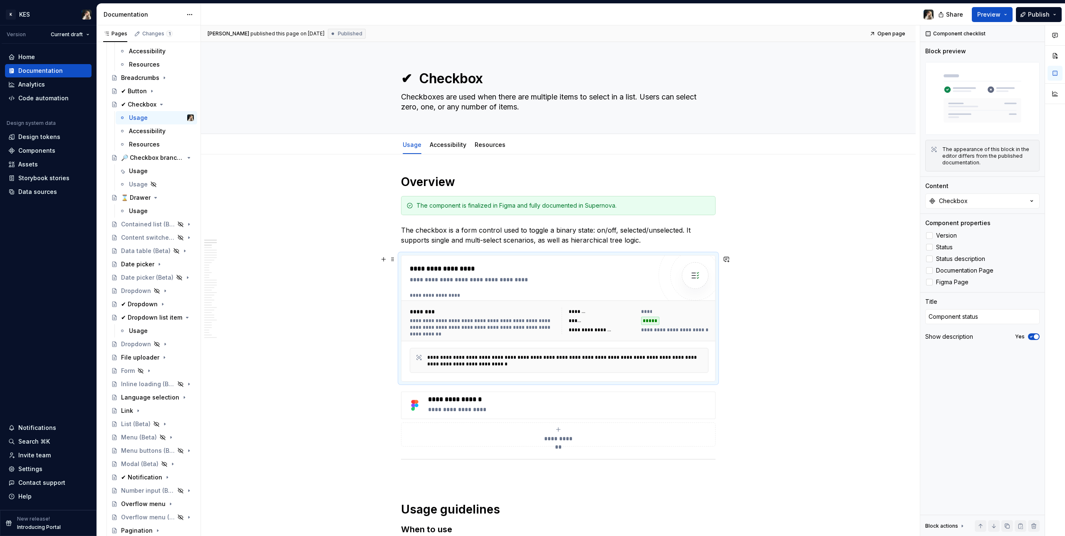
click at [531, 288] on div "**********" at bounding box center [531, 318] width 242 height 109
click at [142, 159] on div "🔎 Checkbox branch node" at bounding box center [141, 157] width 40 height 8
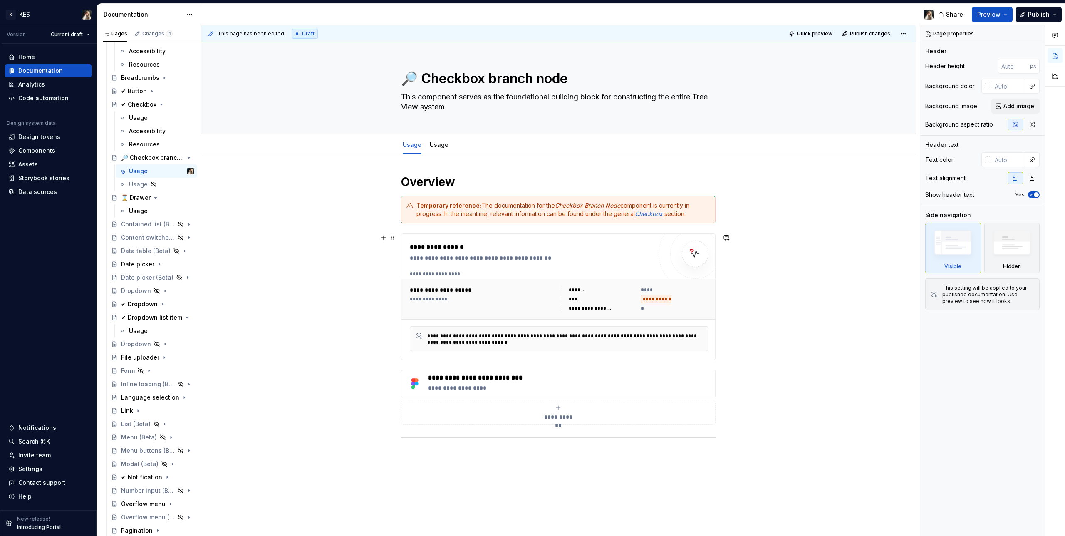
click at [501, 267] on div "**********" at bounding box center [531, 296] width 242 height 109
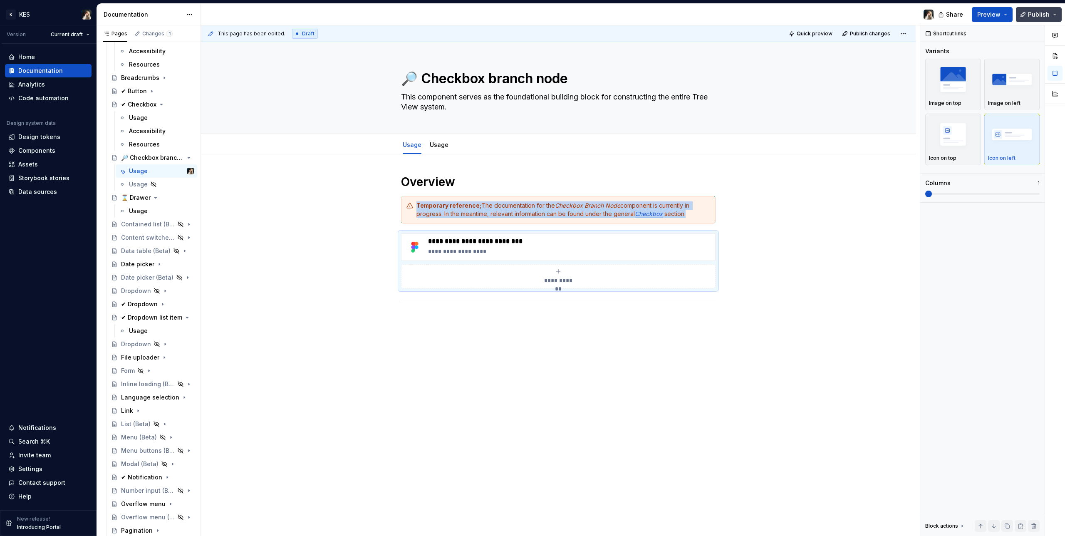
click at [628, 12] on button "Publish" at bounding box center [1039, 14] width 46 height 15
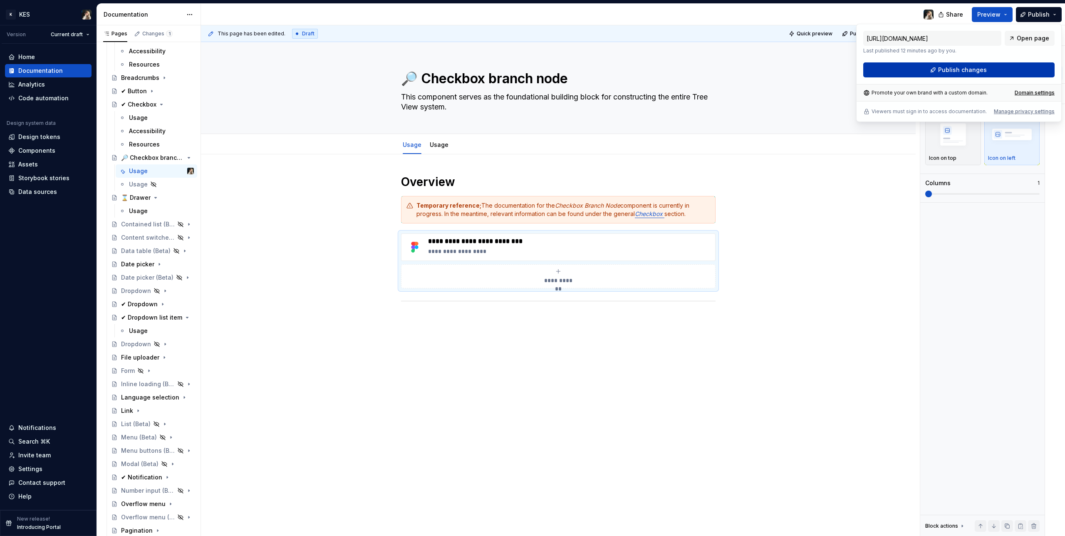
click at [628, 74] on button "Publish changes" at bounding box center [958, 69] width 191 height 15
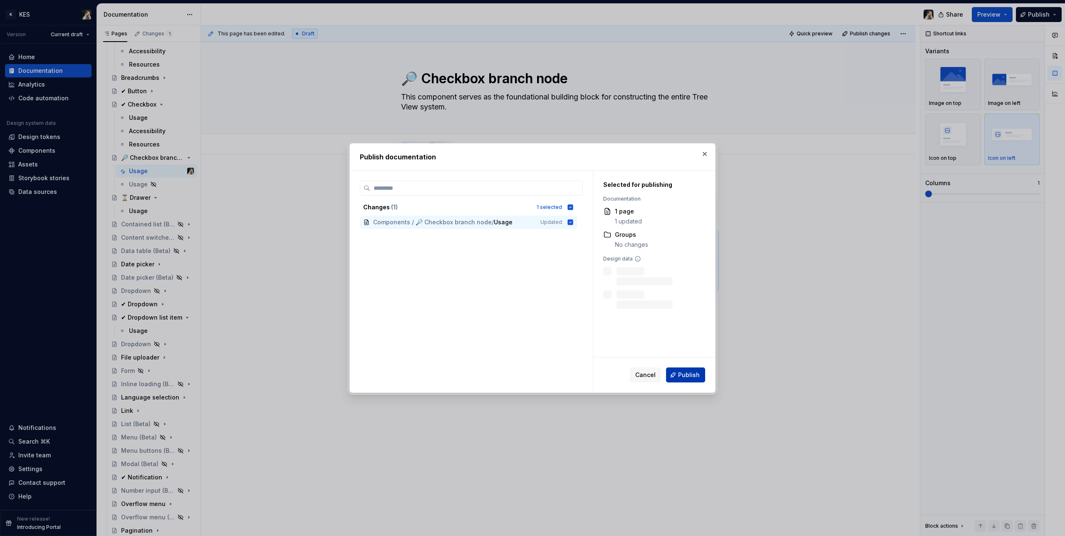
click at [628, 304] on span "Publish" at bounding box center [689, 375] width 22 height 8
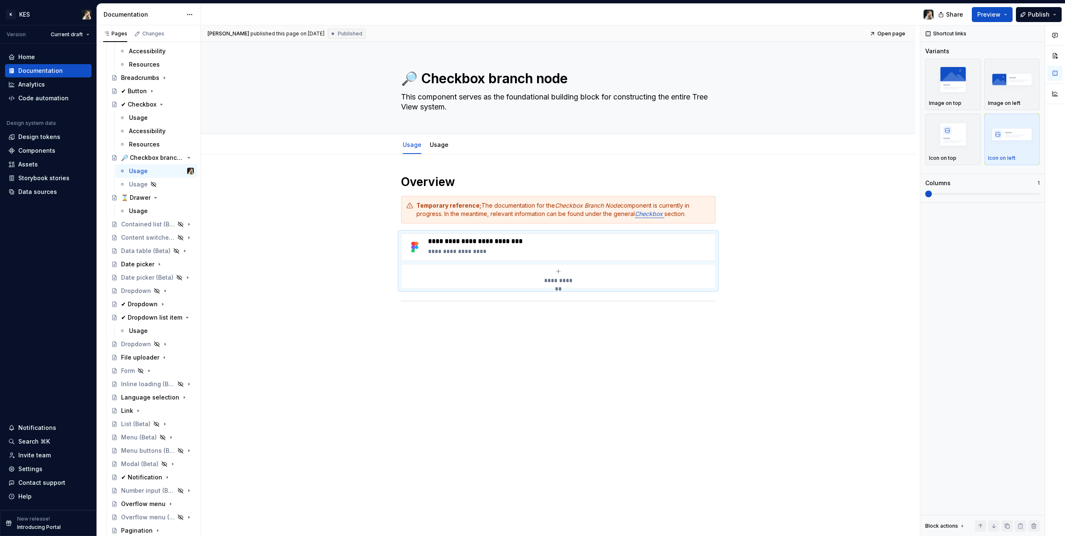
type textarea "*"
